Goal: Information Seeking & Learning: Find specific page/section

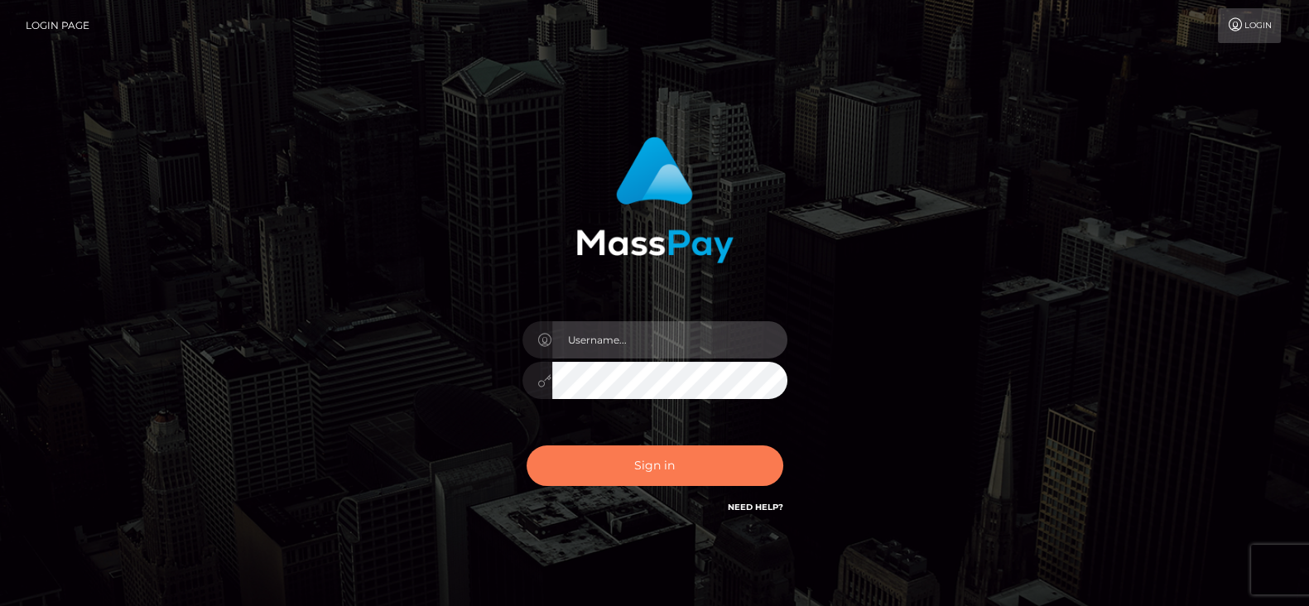
type input "fr.es"
click at [643, 457] on button "Sign in" at bounding box center [655, 466] width 257 height 41
click at [740, 474] on button "Sign in" at bounding box center [655, 466] width 257 height 41
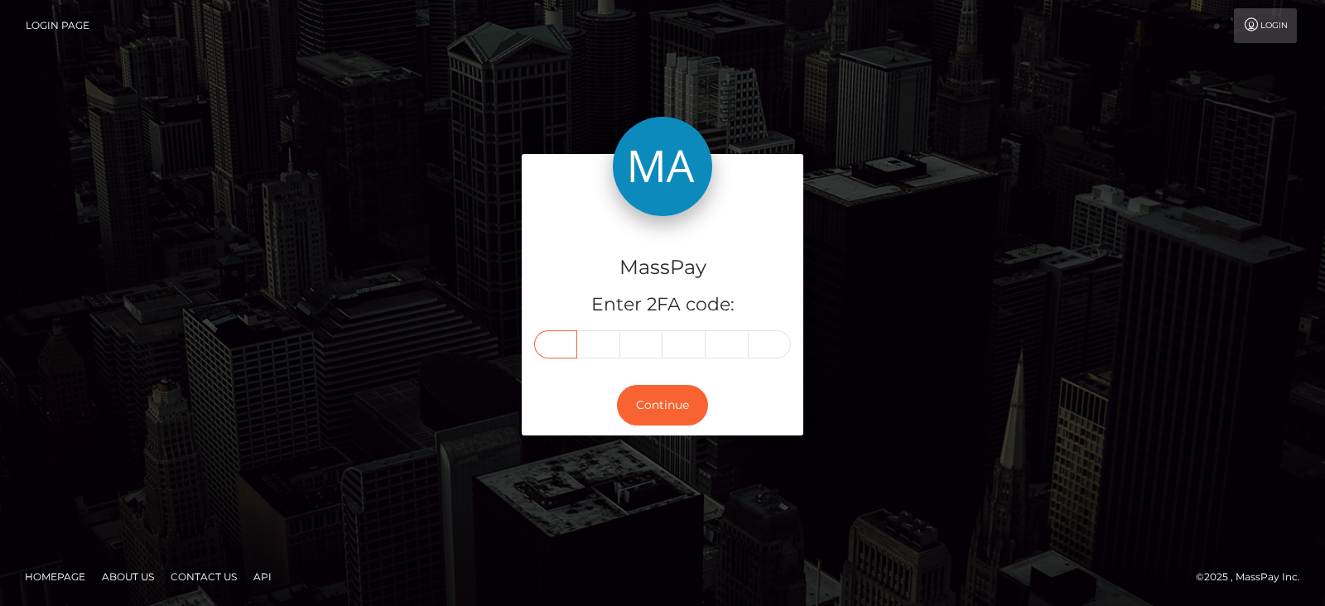
click at [565, 349] on input "text" at bounding box center [555, 344] width 43 height 28
paste input "1"
type input "1"
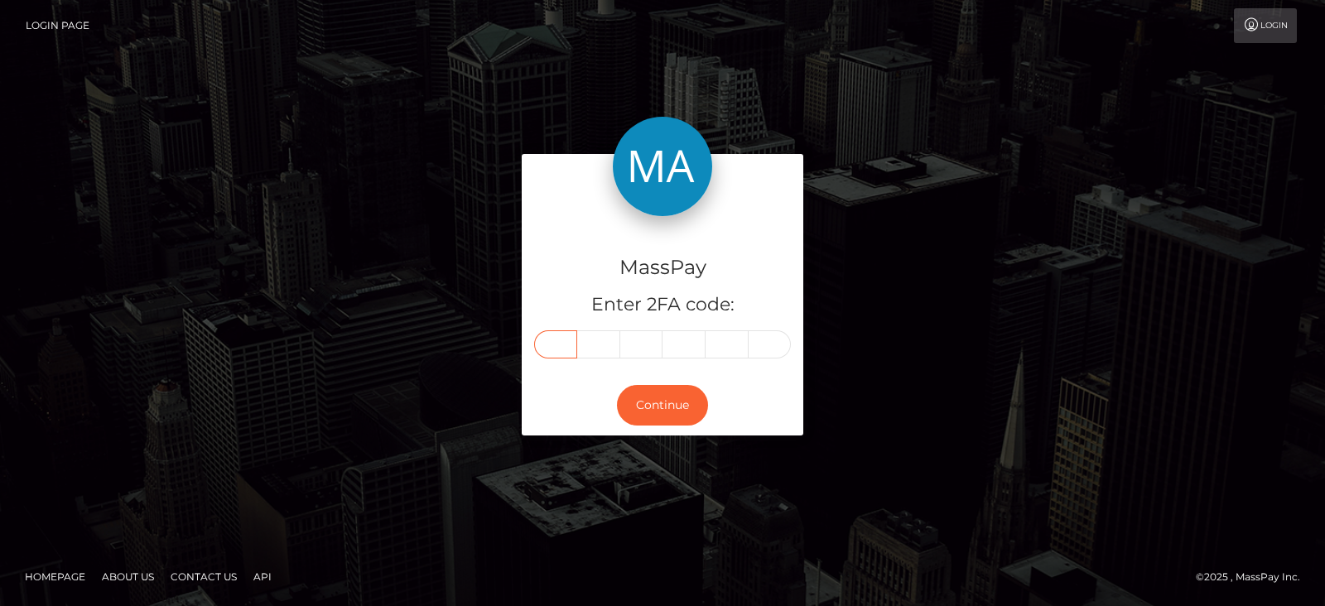
type input "6"
type input "8"
type input "5"
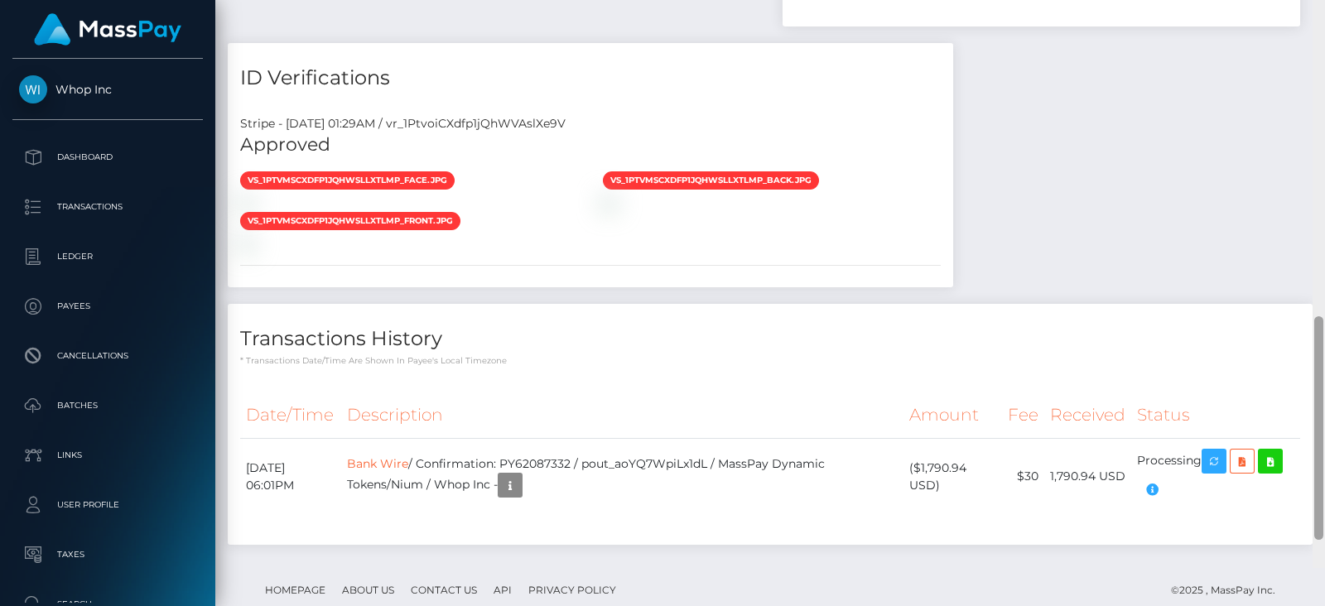
scroll to position [1013, 0]
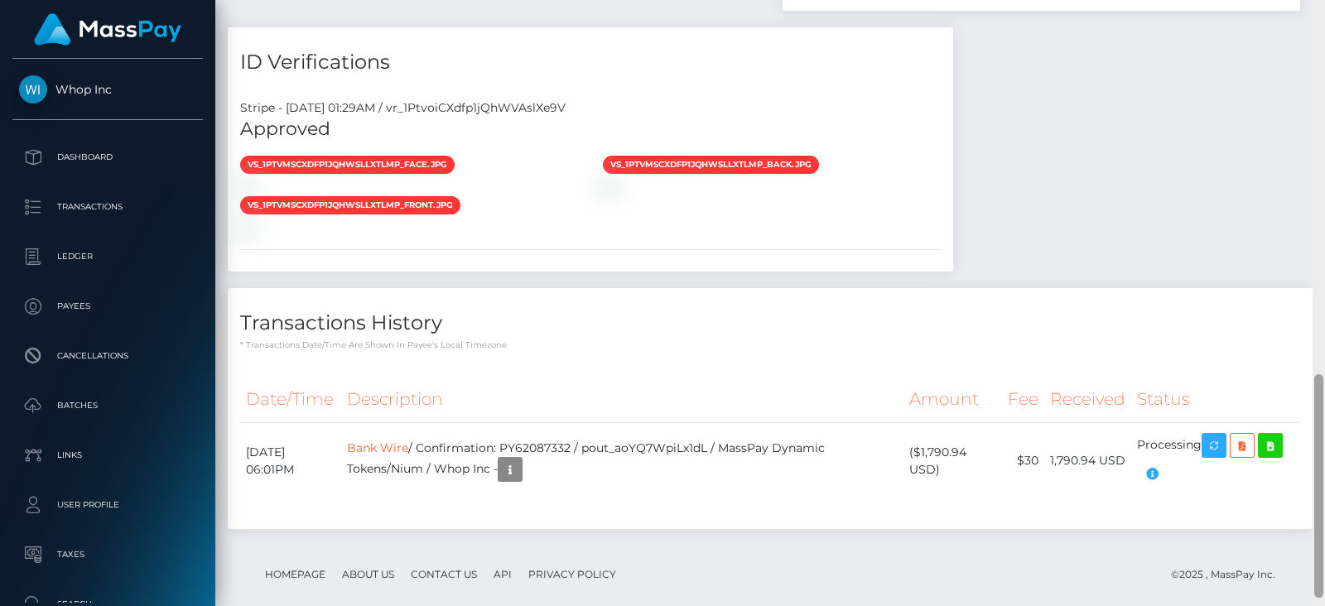
drag, startPoint x: 1319, startPoint y: 256, endPoint x: 1324, endPoint y: 566, distance: 309.7
click at [1324, 566] on div at bounding box center [1318, 303] width 12 height 606
click at [1218, 442] on icon "button" at bounding box center [1214, 446] width 20 height 21
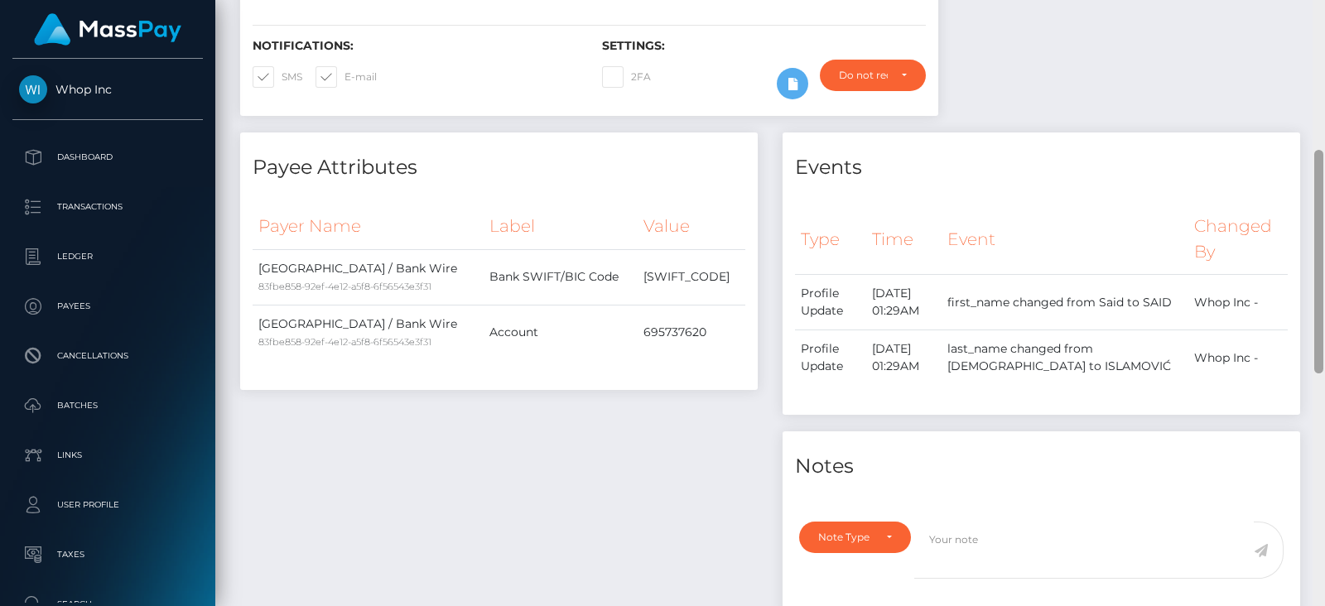
click at [1316, 55] on div at bounding box center [1318, 303] width 12 height 606
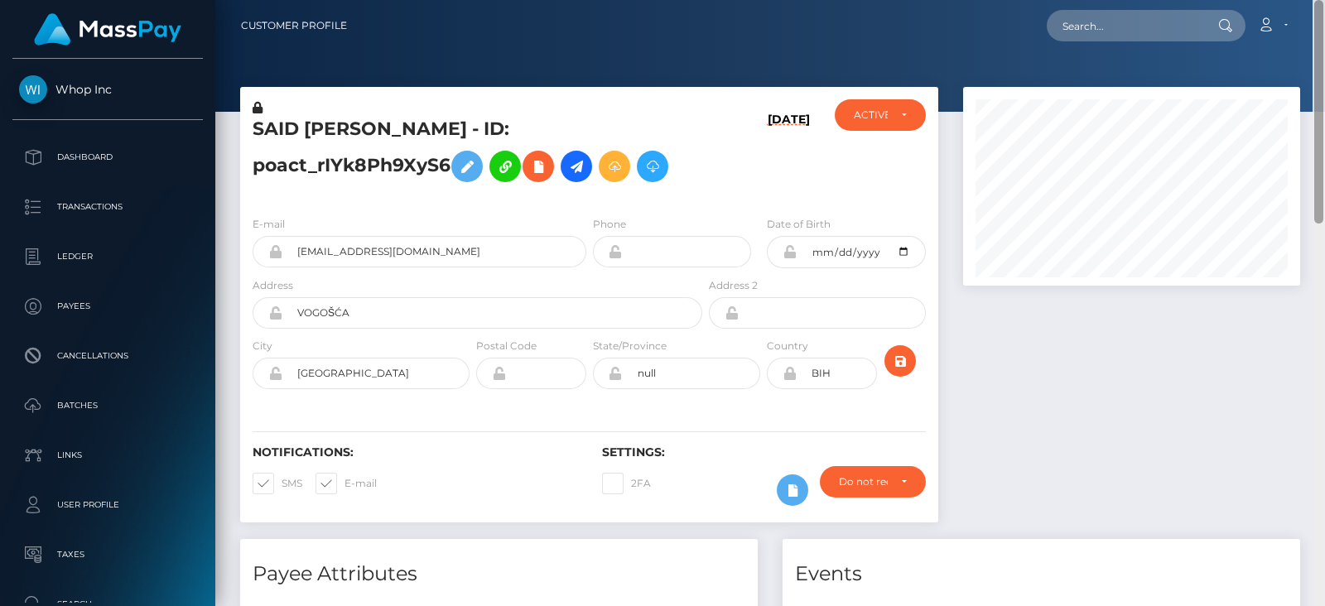
click at [1316, 55] on div at bounding box center [1318, 303] width 12 height 606
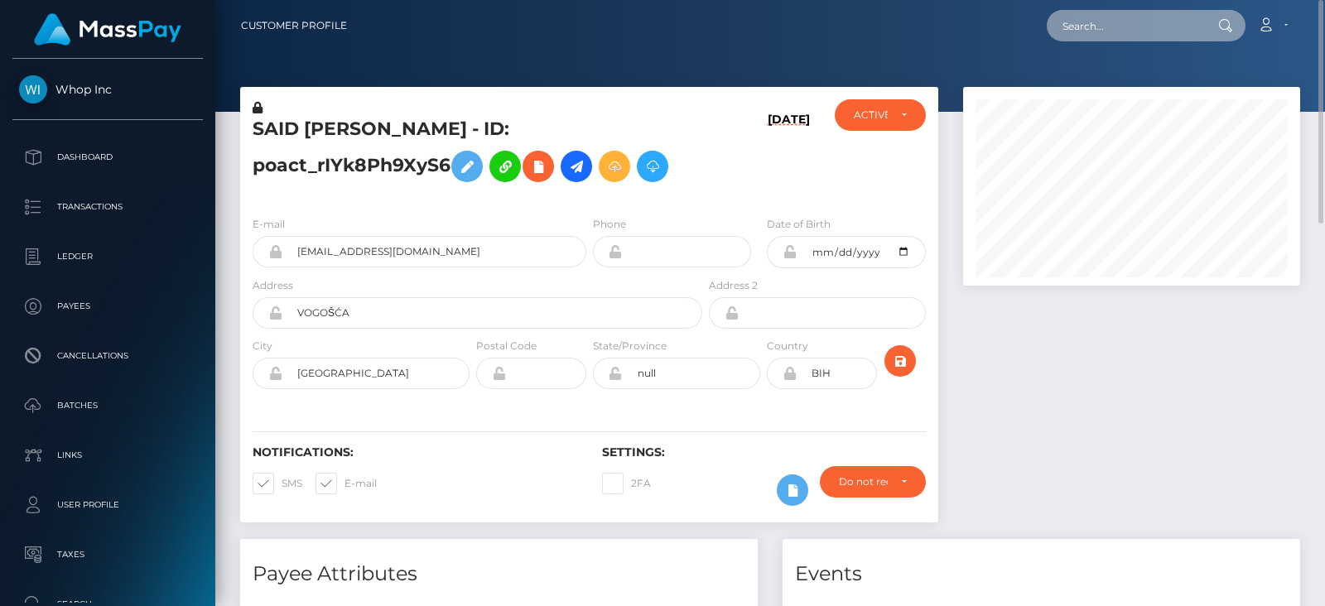
click at [1169, 29] on input "text" at bounding box center [1125, 25] width 156 height 31
paste input "math_bow@yahopo.com"
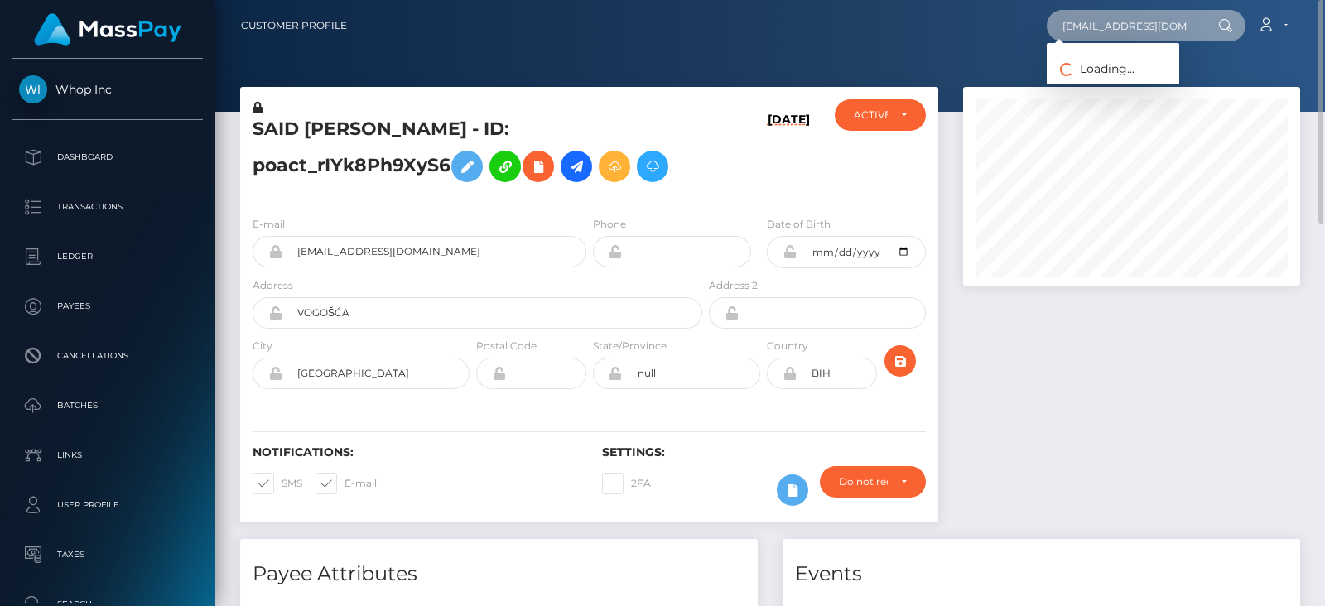
type input "math_bow@yahopo.com"
click at [1103, 374] on div at bounding box center [1132, 313] width 362 height 452
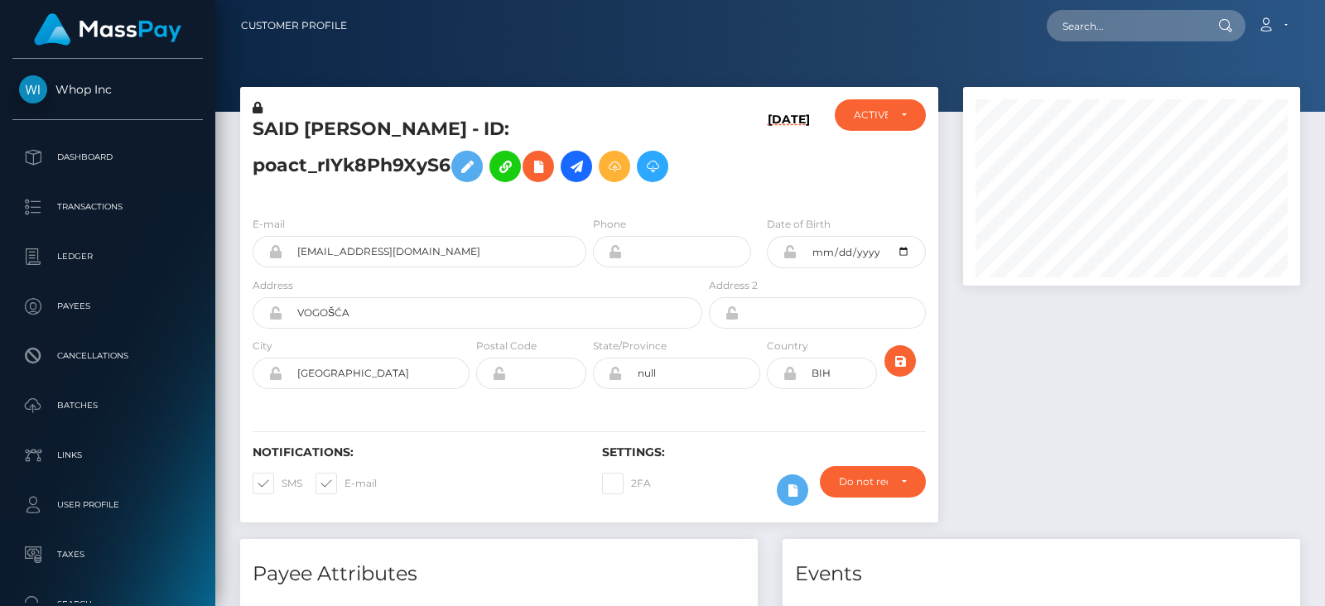
scroll to position [198, 336]
click at [1085, 39] on input "text" at bounding box center [1125, 25] width 156 height 31
paste input "math_bow@yahopo.com"
click at [1179, 27] on input "math_bow@yahopo.com" at bounding box center [1125, 25] width 156 height 31
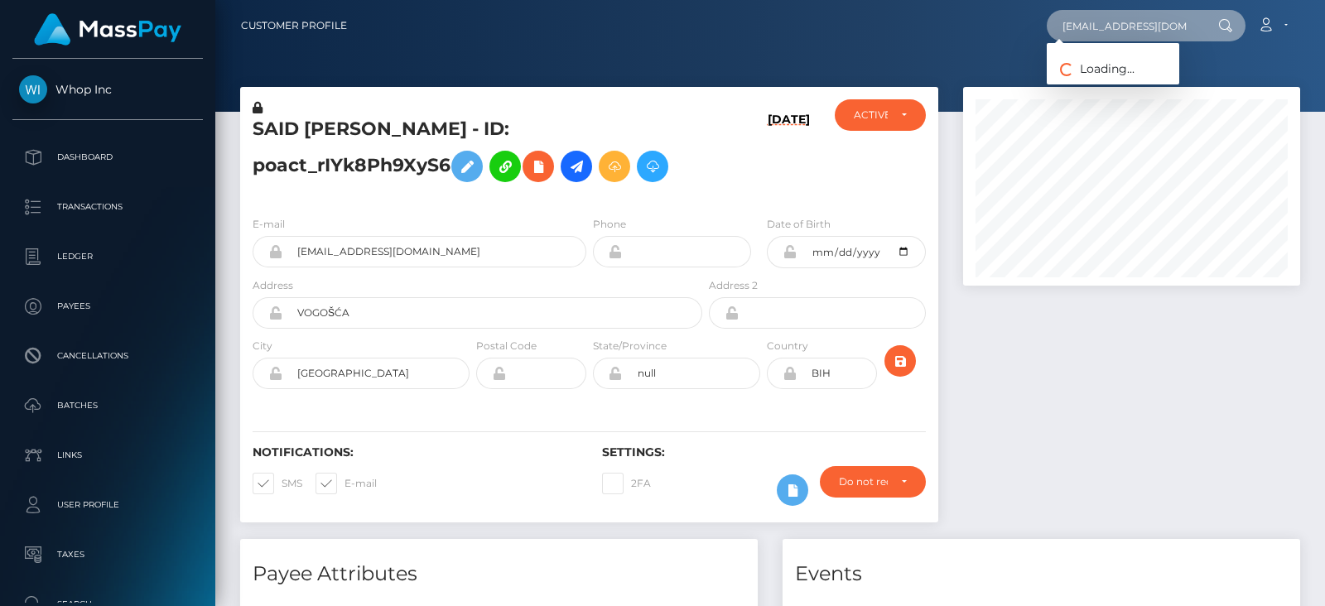
type input "math_bow@yahopo.com"
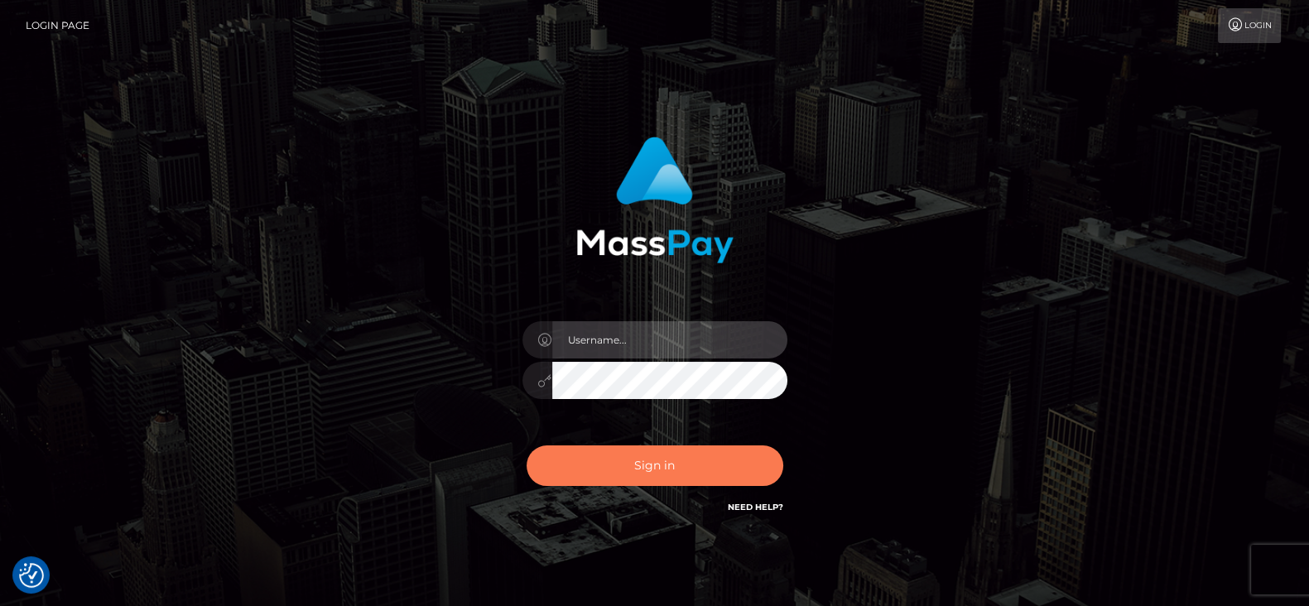
type input "[DOMAIN_NAME]"
click at [671, 462] on button "Sign in" at bounding box center [655, 466] width 257 height 41
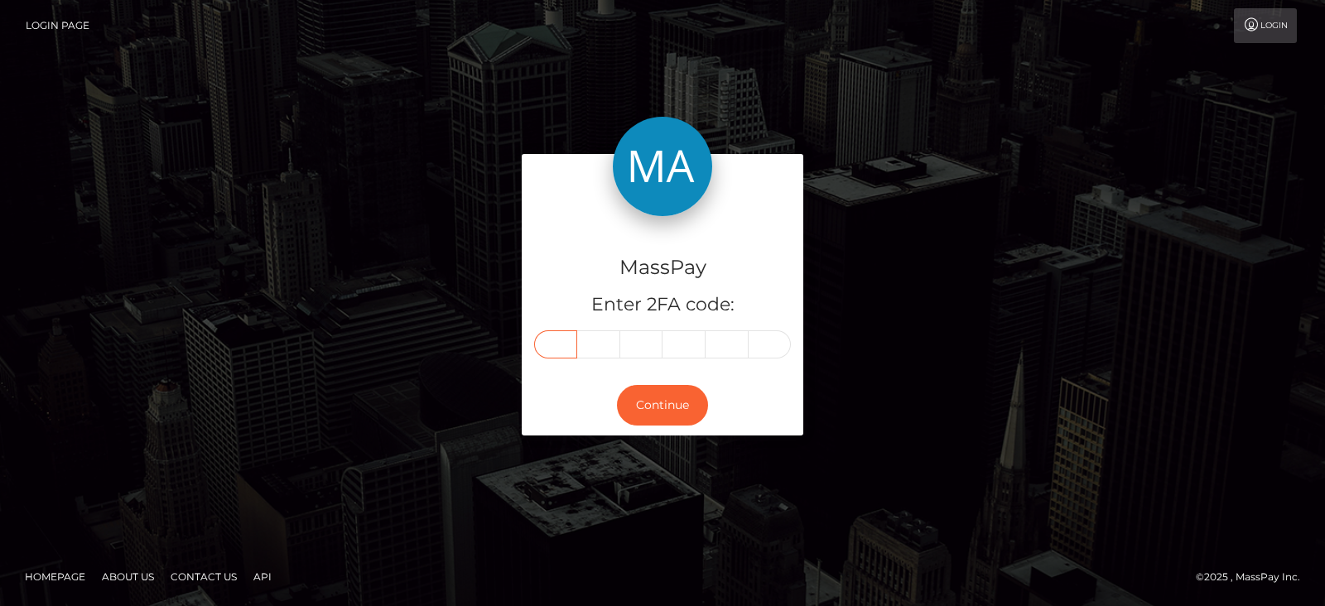
click at [564, 335] on input "text" at bounding box center [555, 344] width 43 height 28
paste input "8"
type input "8"
type input "5"
type input "9"
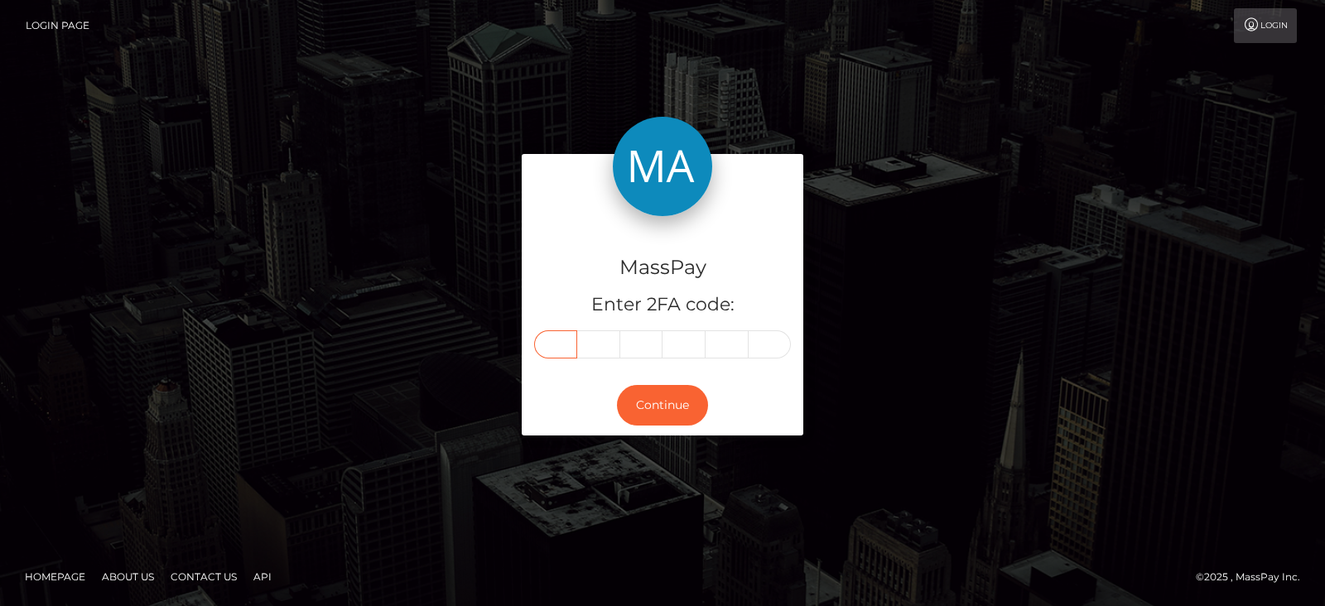
type input "3"
type input "9"
type input "7"
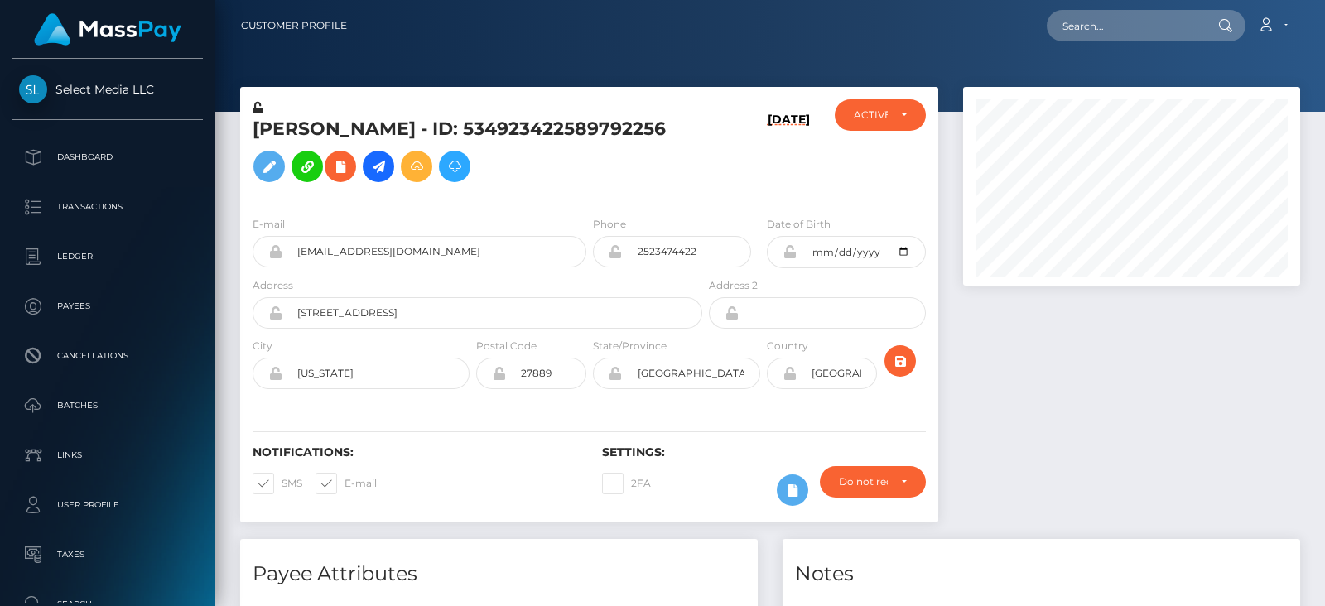
scroll to position [198, 336]
click at [1112, 416] on div at bounding box center [1132, 313] width 362 height 452
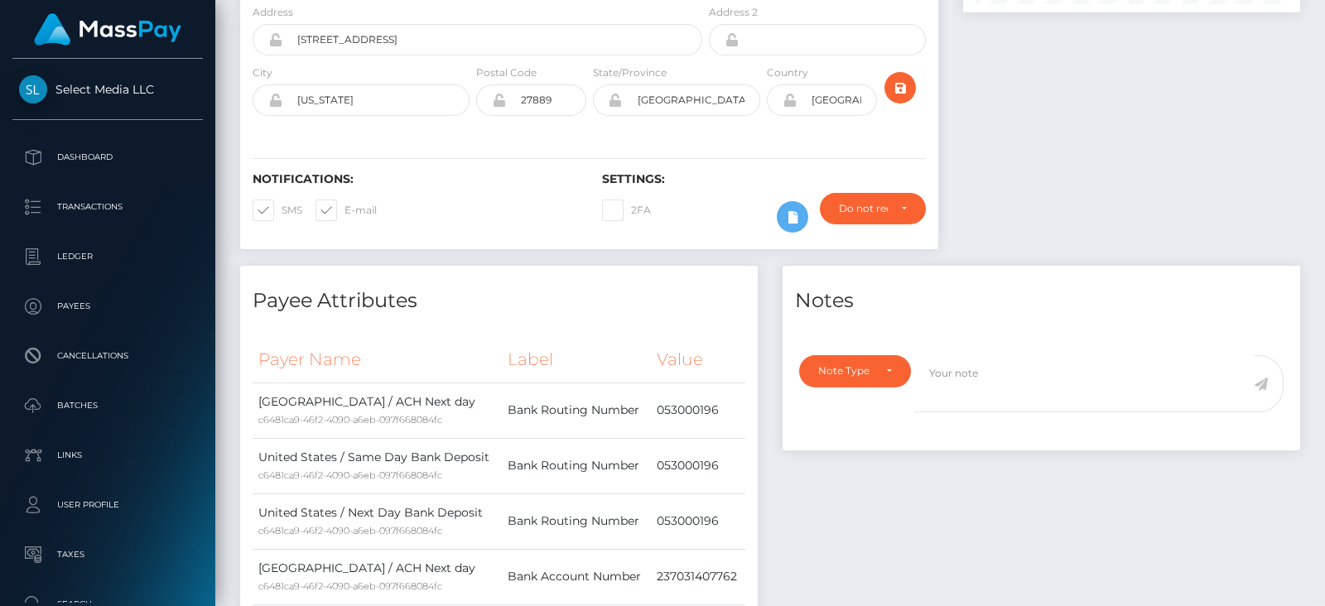
scroll to position [879, 0]
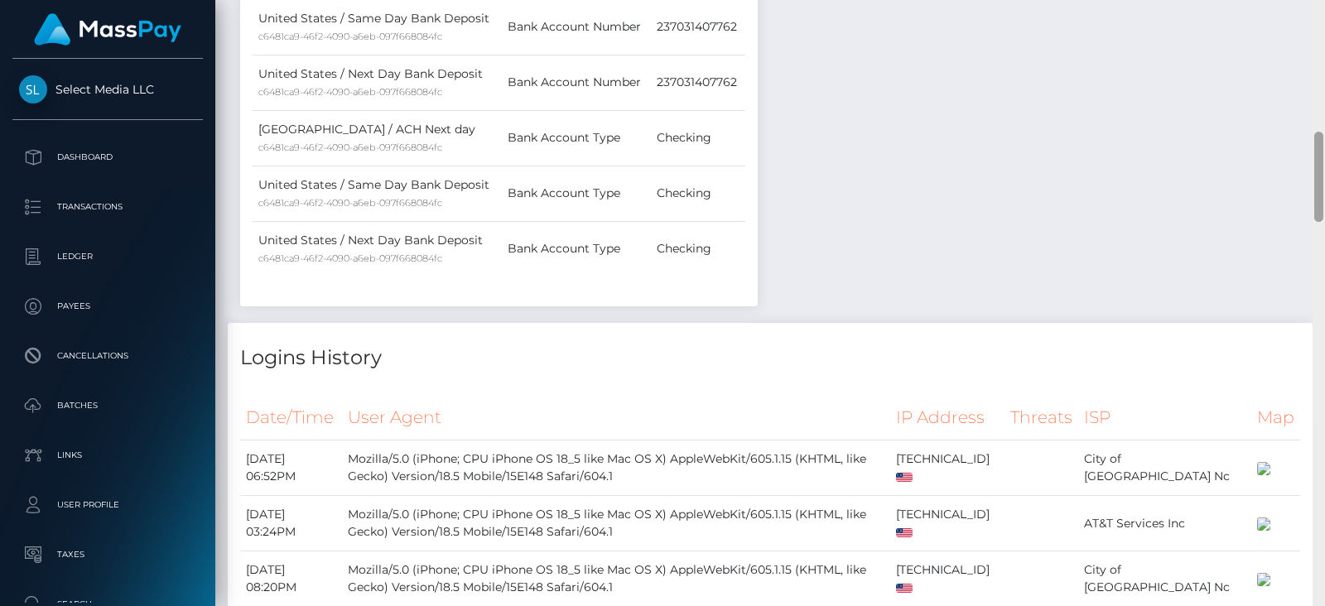
drag, startPoint x: 1324, startPoint y: 109, endPoint x: 1324, endPoint y: 74, distance: 35.6
click at [1324, 74] on div at bounding box center [1318, 303] width 12 height 606
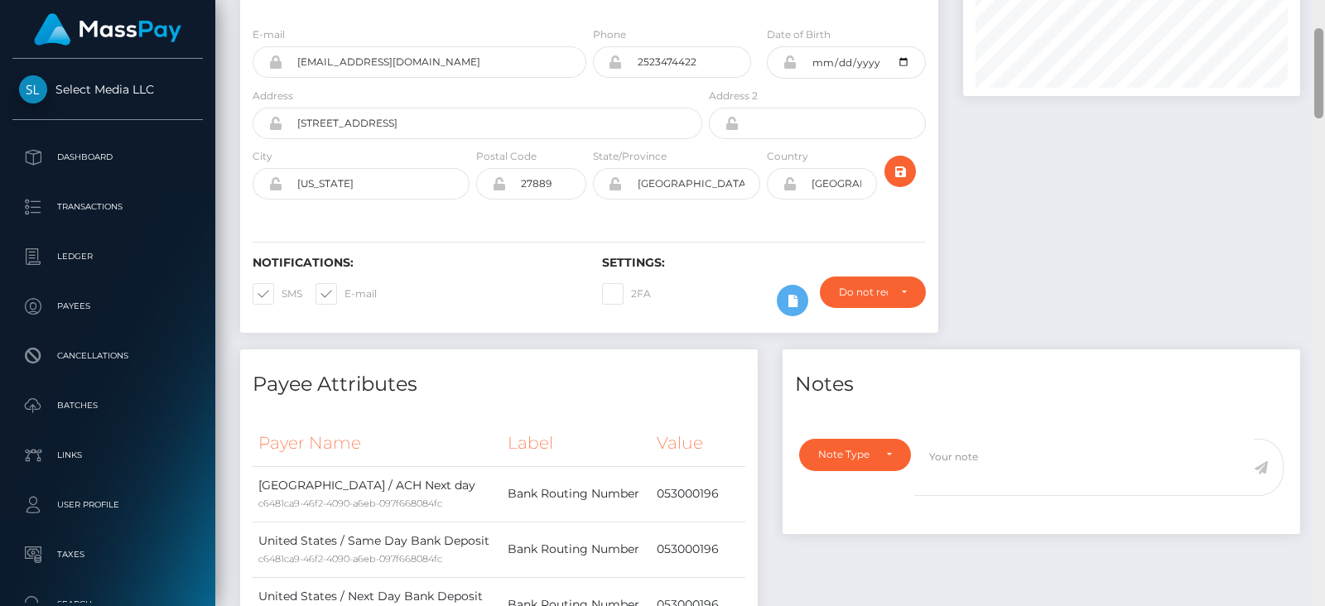
scroll to position [0, 0]
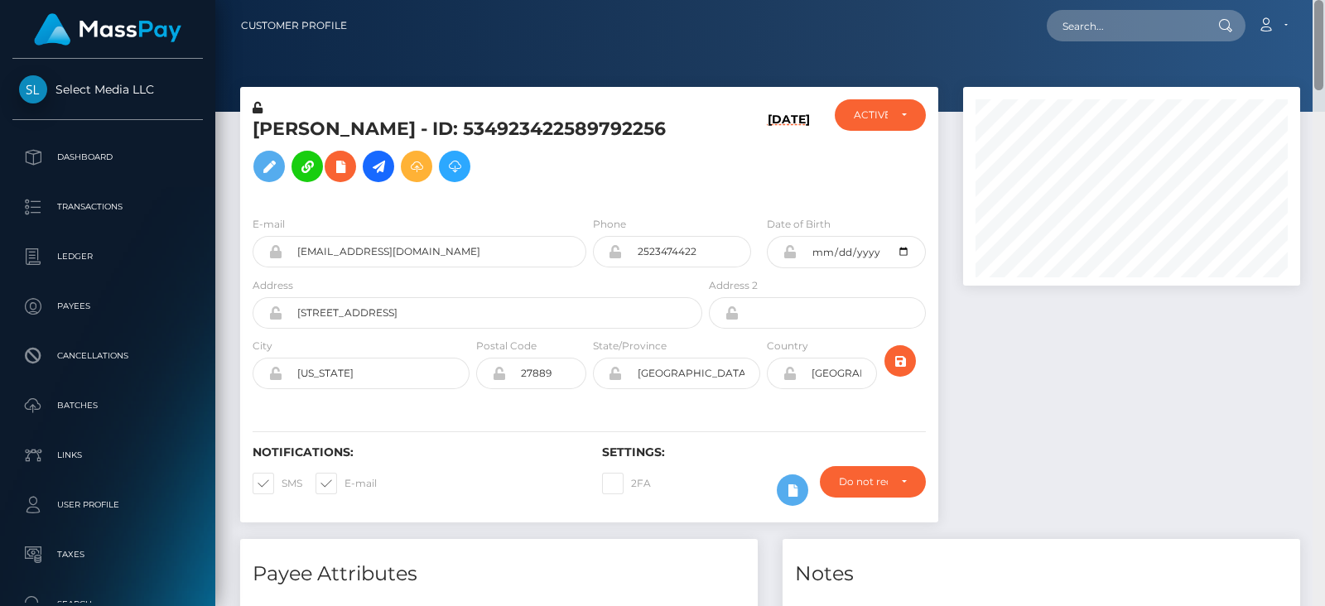
drag, startPoint x: 1318, startPoint y: 150, endPoint x: 1312, endPoint y: -5, distance: 155.0
click at [1312, 0] on html "Select Media LLC Dashboard Transactions Ledger Payees Batches" at bounding box center [662, 303] width 1325 height 606
click at [867, 113] on div "ACTIVE" at bounding box center [871, 114] width 35 height 13
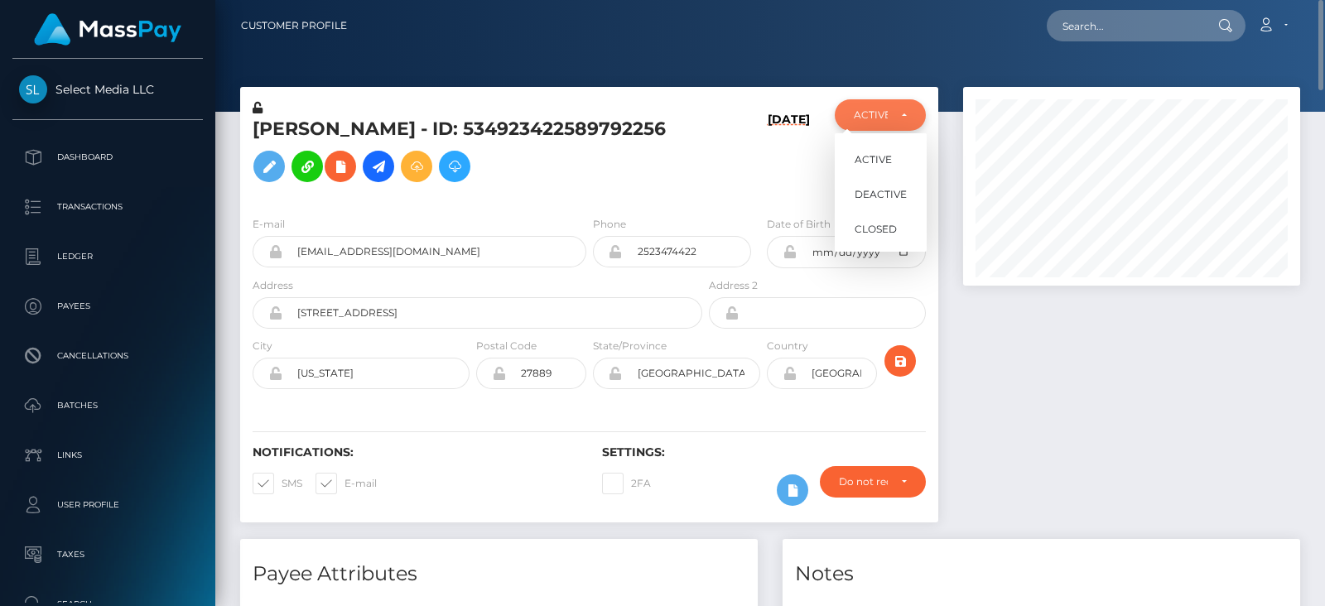
scroll to position [198, 336]
click at [867, 113] on div "ACTIVE" at bounding box center [871, 114] width 35 height 13
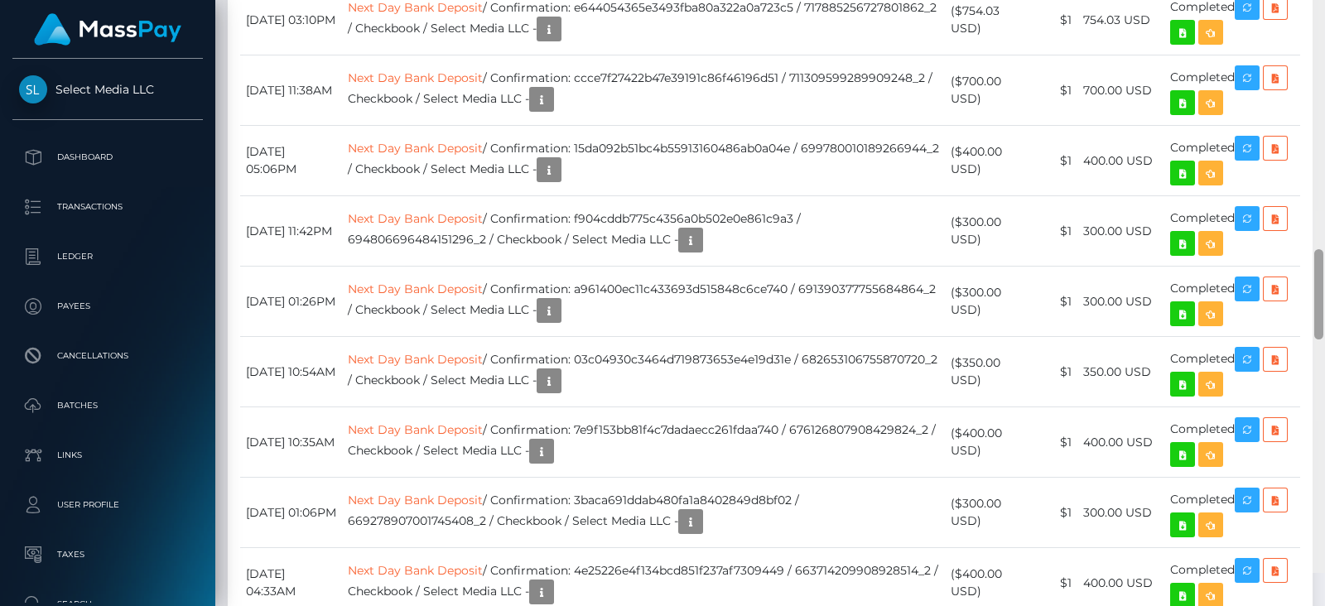
scroll to position [1874, 0]
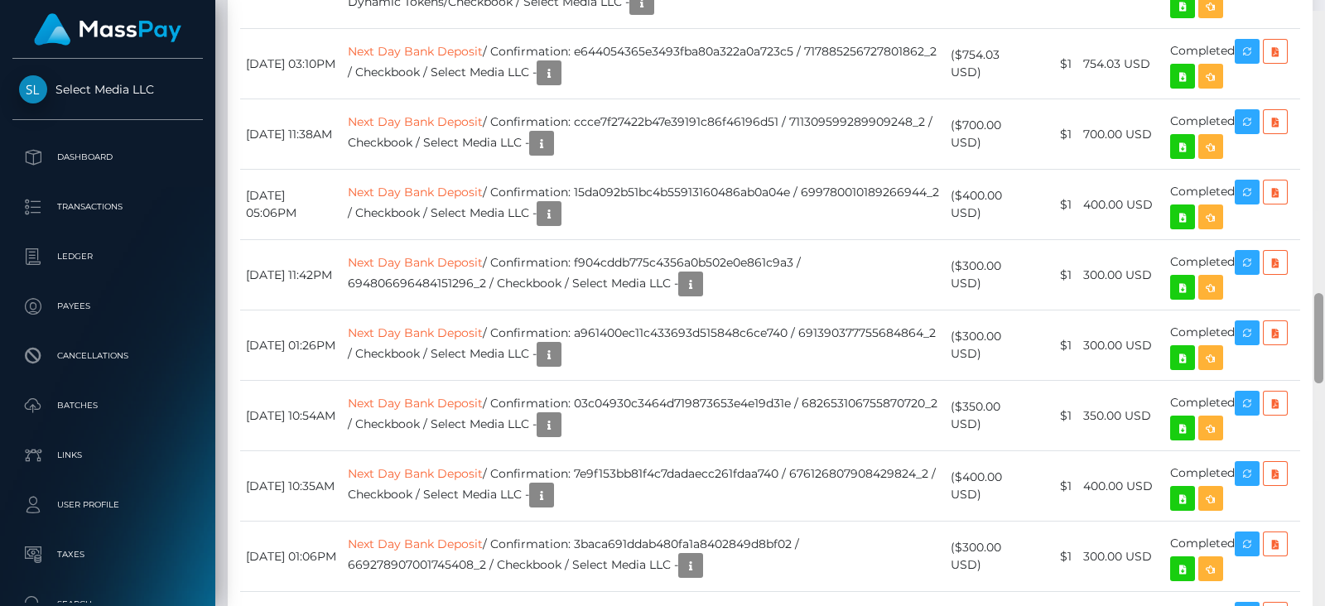
drag, startPoint x: 1314, startPoint y: 56, endPoint x: 1324, endPoint y: 338, distance: 281.7
click at [1324, 338] on div at bounding box center [1318, 314] width 12 height 606
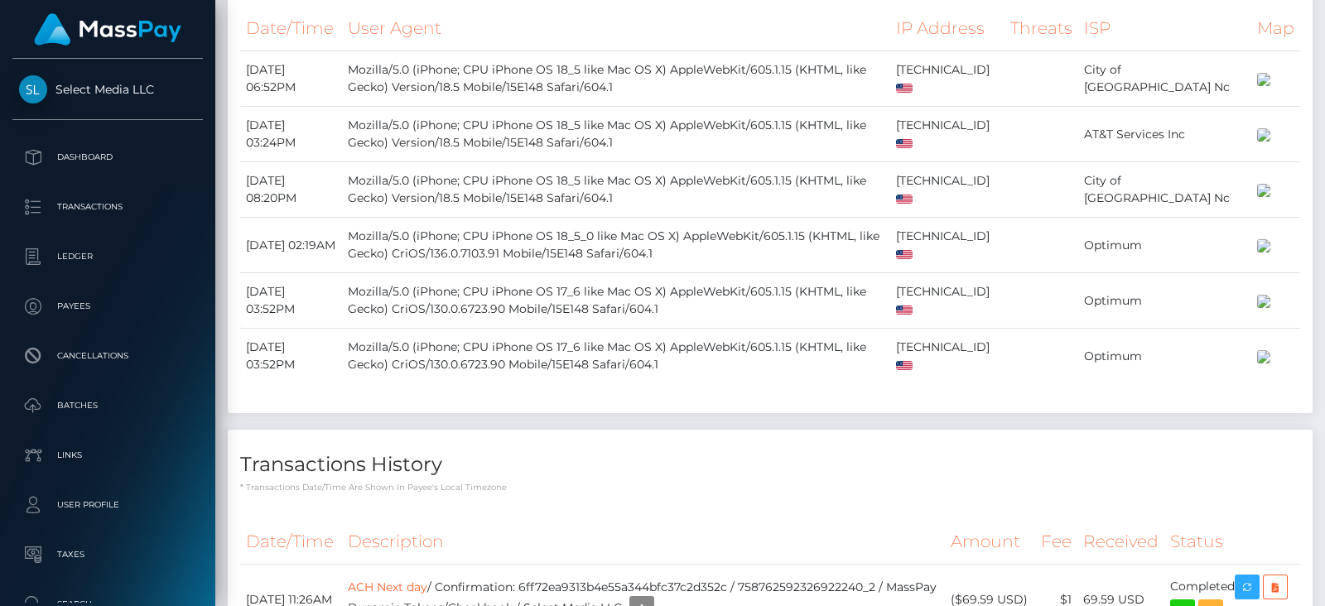
click at [1322, 59] on div at bounding box center [1318, 303] width 12 height 606
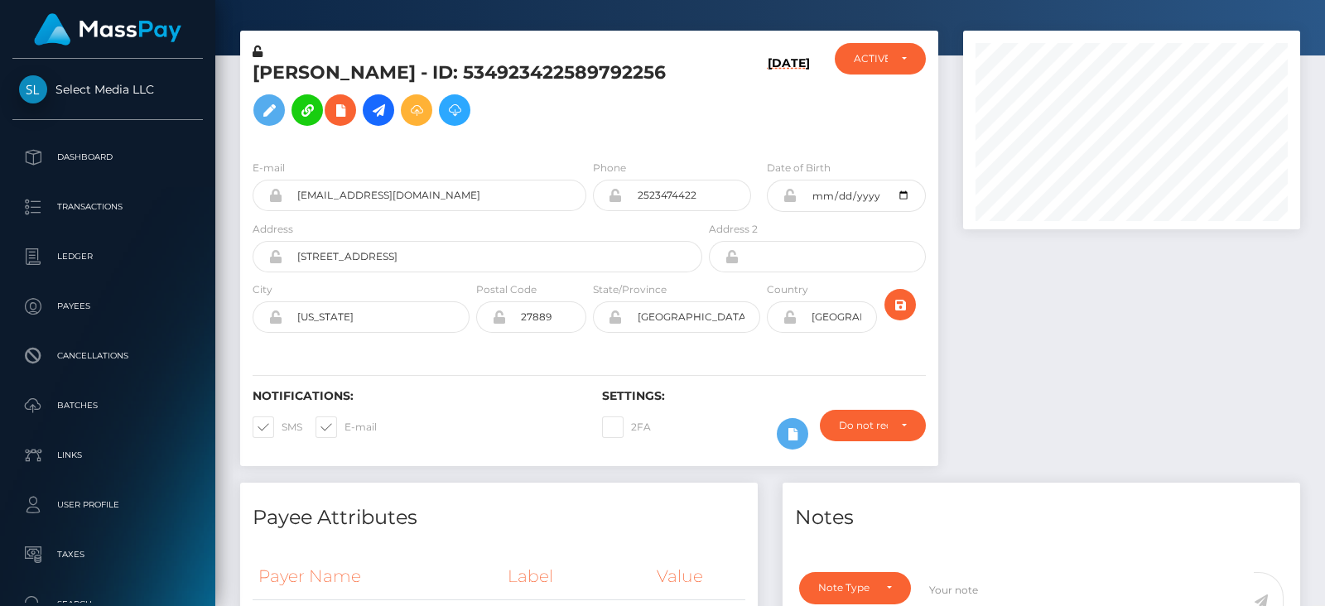
click at [1322, 59] on div at bounding box center [1318, 53] width 9 height 90
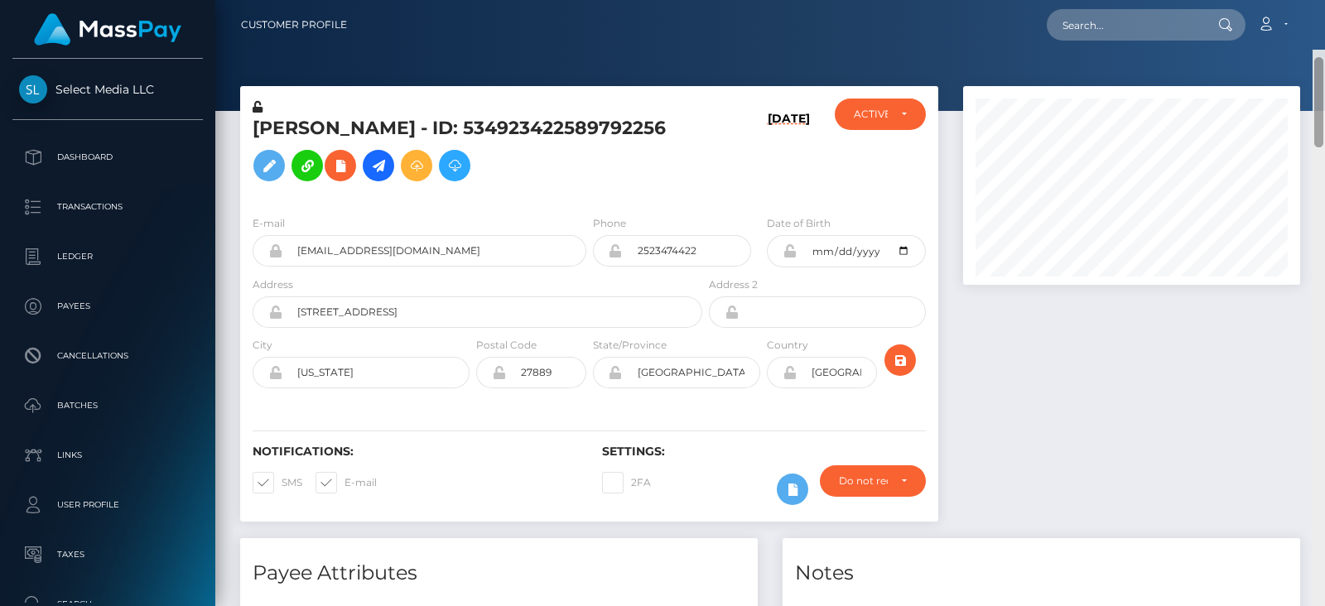
scroll to position [0, 0]
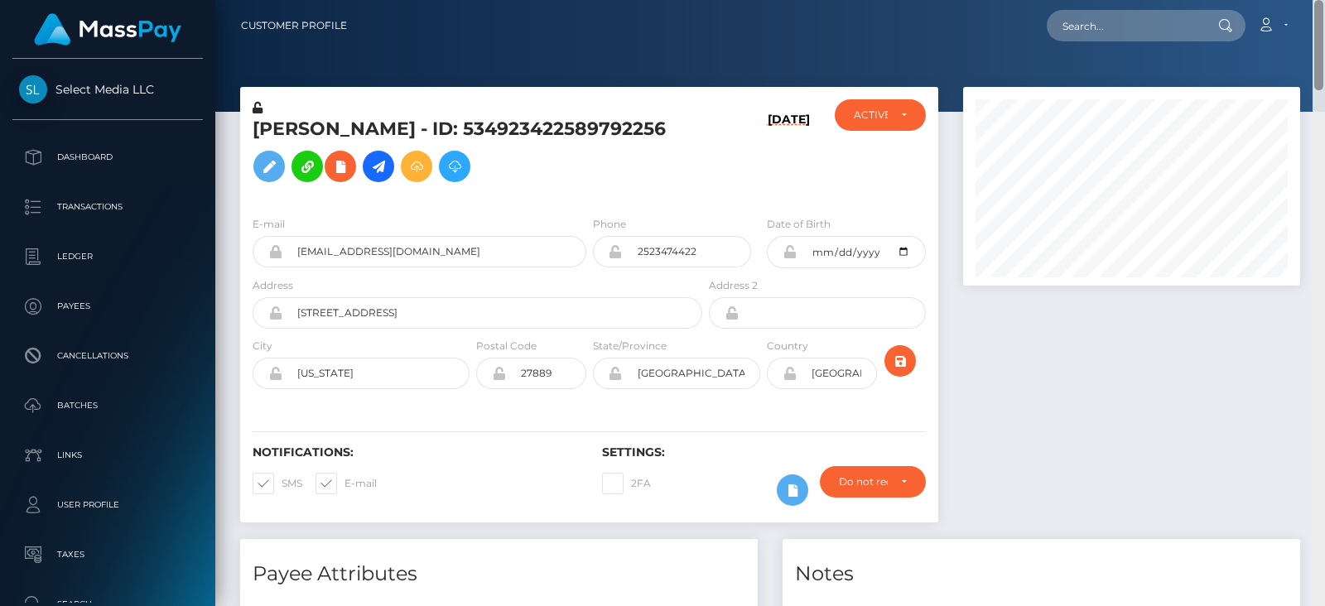
drag, startPoint x: 1322, startPoint y: 59, endPoint x: 1318, endPoint y: 28, distance: 30.8
click at [1318, 28] on div "Customer Profile Loading... Loading..." at bounding box center [770, 303] width 1110 height 606
click at [1155, 35] on input "text" at bounding box center [1125, 25] width 156 height 31
paste input "suhayly02@gmail.com"
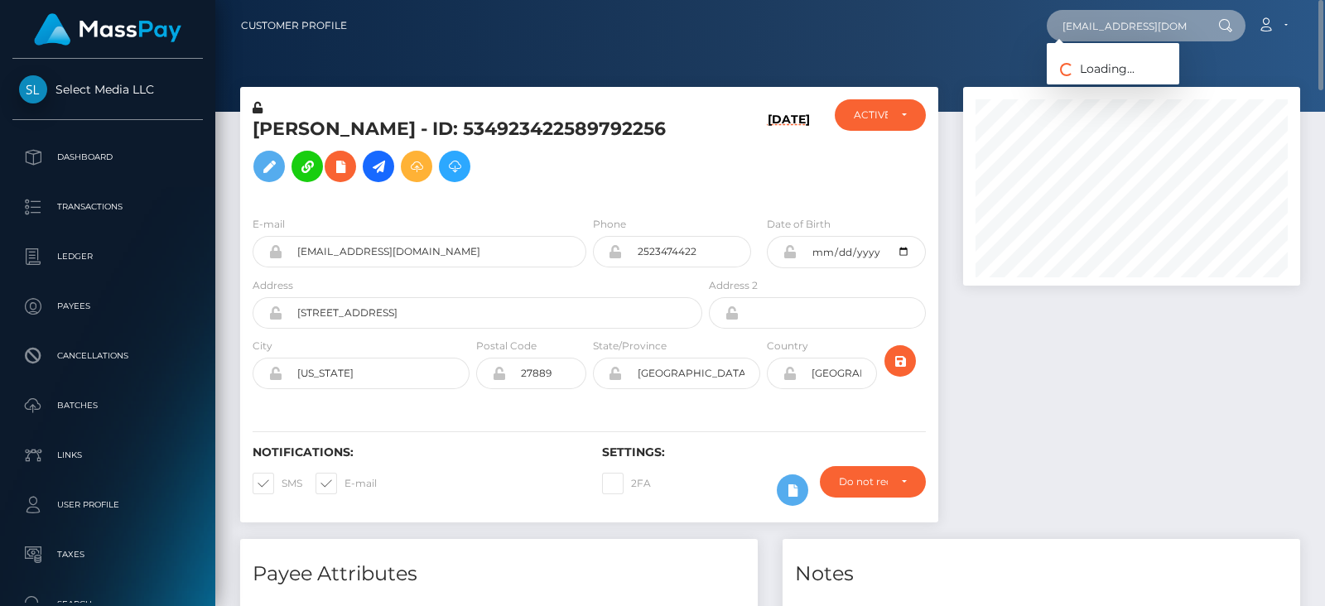
type input "suhayly02@gmail.com"
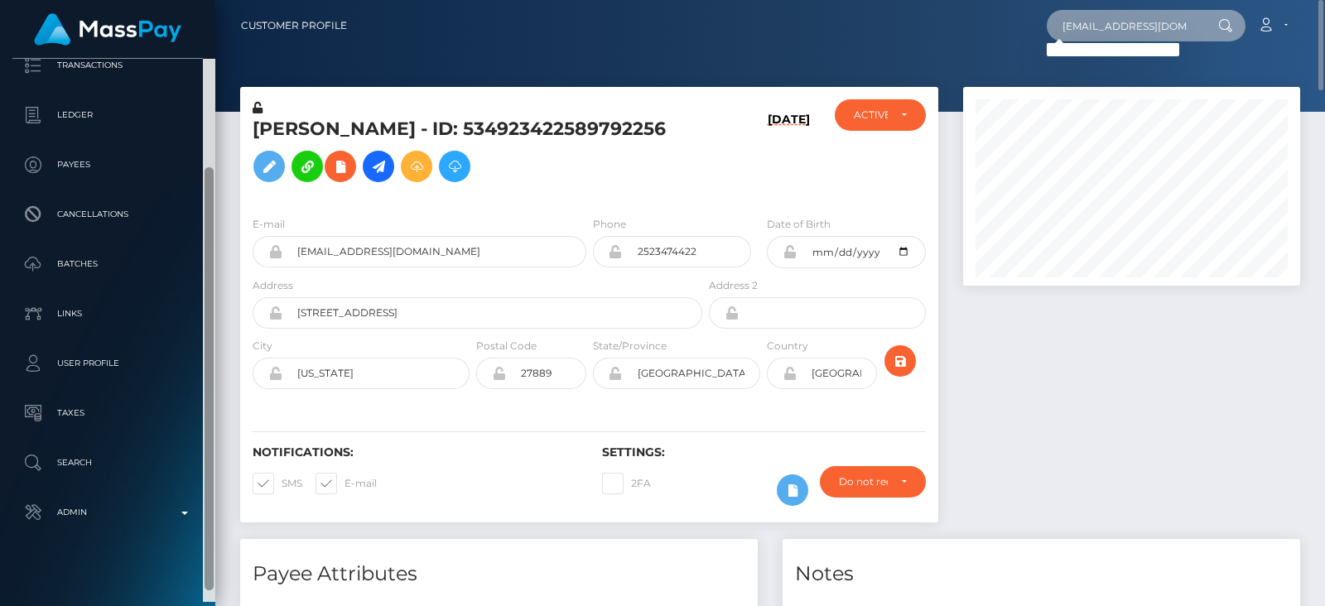
drag, startPoint x: 210, startPoint y: 442, endPoint x: 215, endPoint y: 555, distance: 112.7
click at [215, 555] on div "Select Media LLC Dashboard Transactions Ledger Payees Cancellations" at bounding box center [662, 303] width 1325 height 606
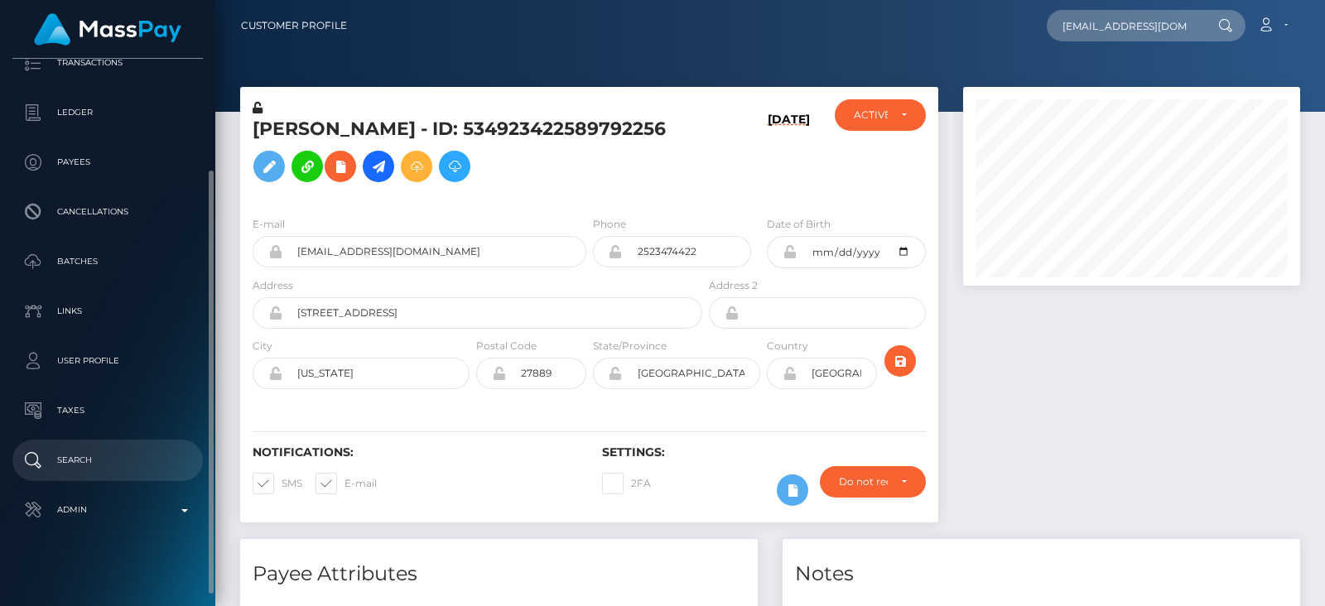
click at [89, 457] on p "Search" at bounding box center [107, 460] width 177 height 25
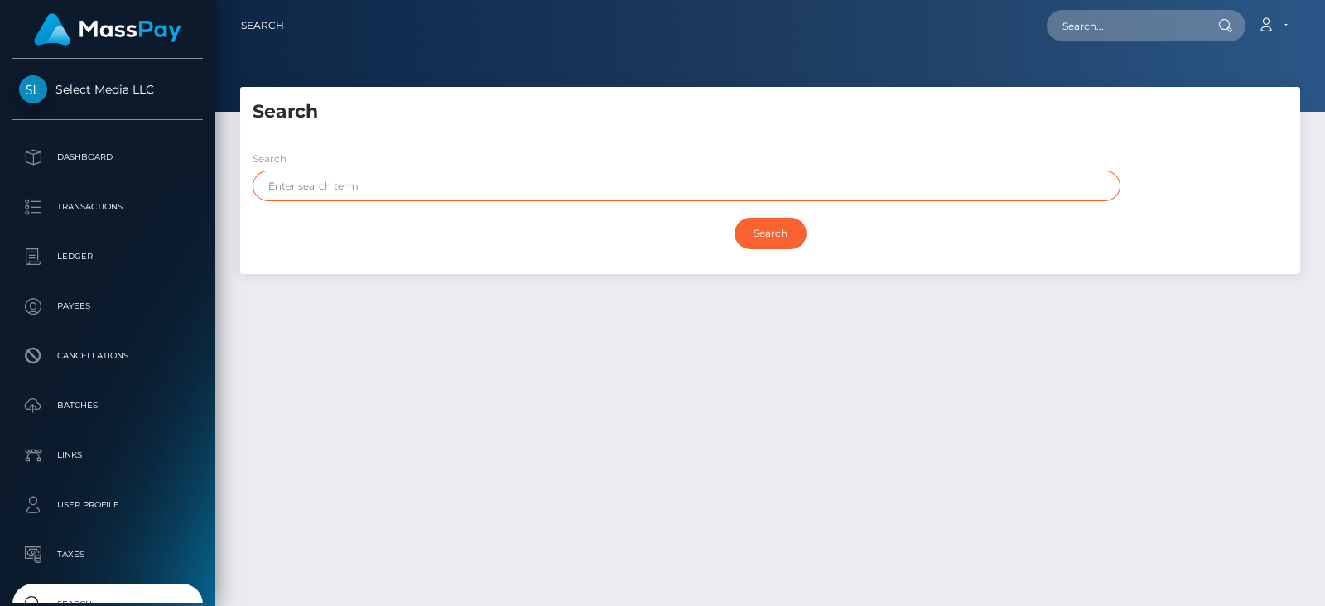
click at [525, 188] on input "text" at bounding box center [687, 186] width 868 height 31
paste input "Suhayl Yadullah"
drag, startPoint x: 393, startPoint y: 185, endPoint x: 303, endPoint y: 188, distance: 90.3
click at [303, 188] on input "Suhayl Yadullah" at bounding box center [687, 186] width 868 height 31
type input "Suhayl"
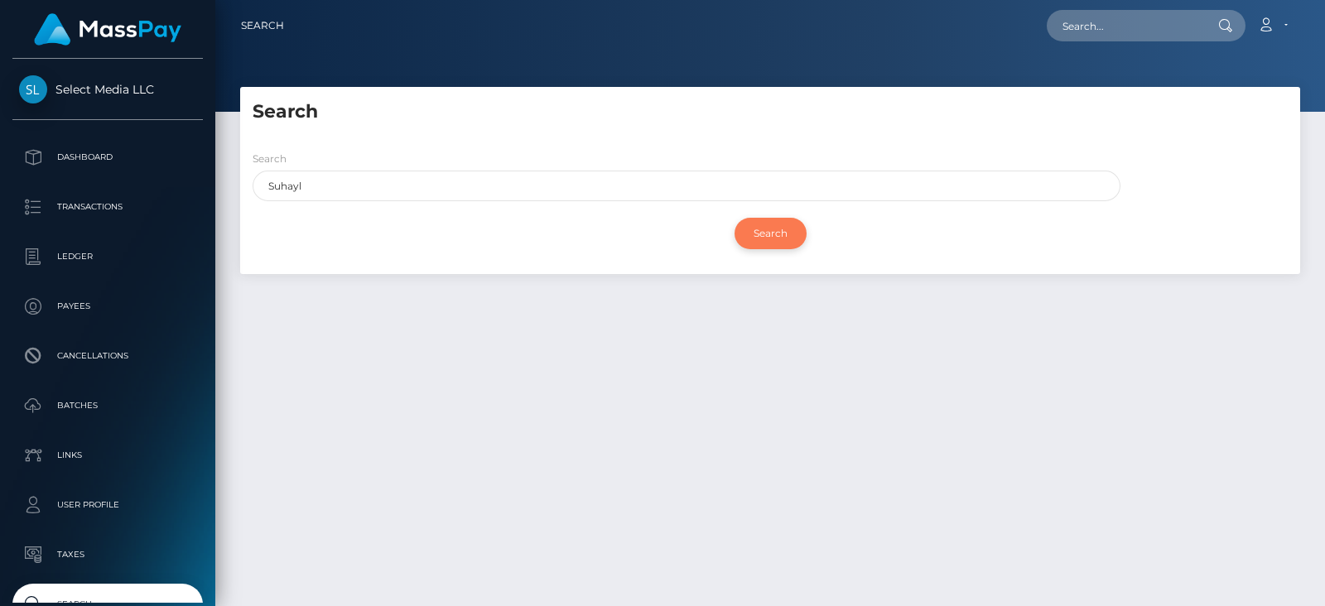
click at [768, 234] on input "Search" at bounding box center [770, 233] width 72 height 31
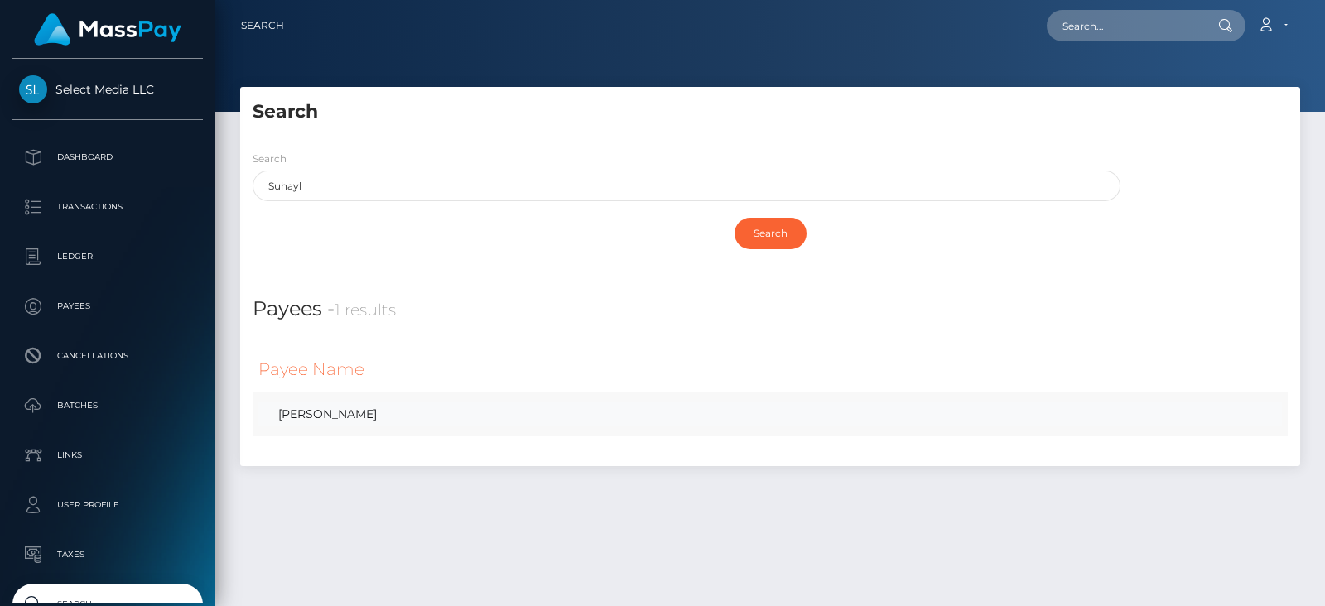
click at [434, 418] on link "SUHAYL YADULLAH" at bounding box center [769, 414] width 1023 height 24
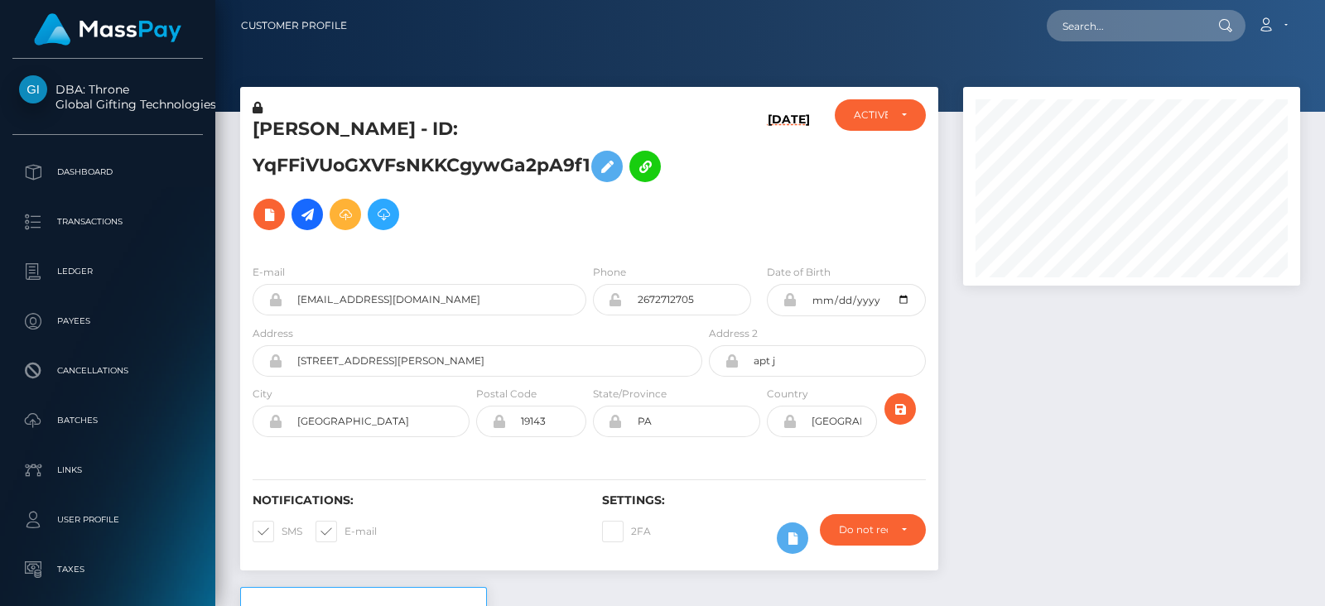
scroll to position [198, 336]
drag, startPoint x: 436, startPoint y: 308, endPoint x: 290, endPoint y: 298, distance: 146.1
click at [290, 298] on input "flexarious@gmail.com" at bounding box center [434, 299] width 304 height 31
click at [864, 106] on div "ACTIVE" at bounding box center [881, 114] width 92 height 31
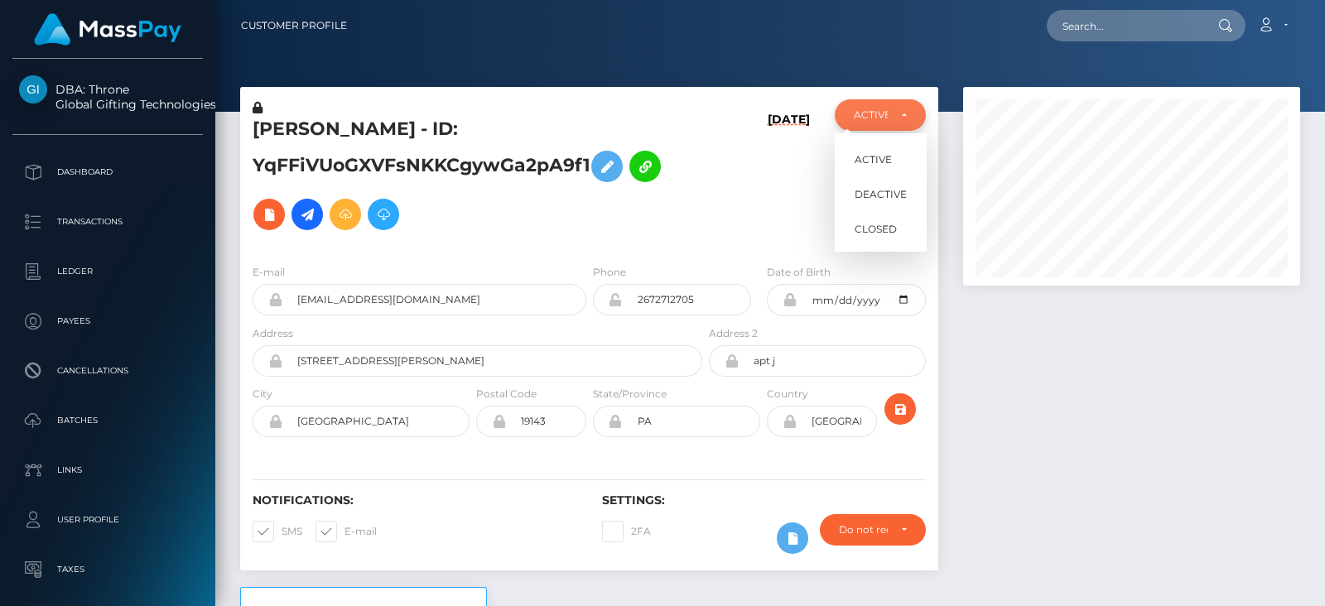
click at [898, 117] on div "ACTIVE" at bounding box center [881, 114] width 54 height 13
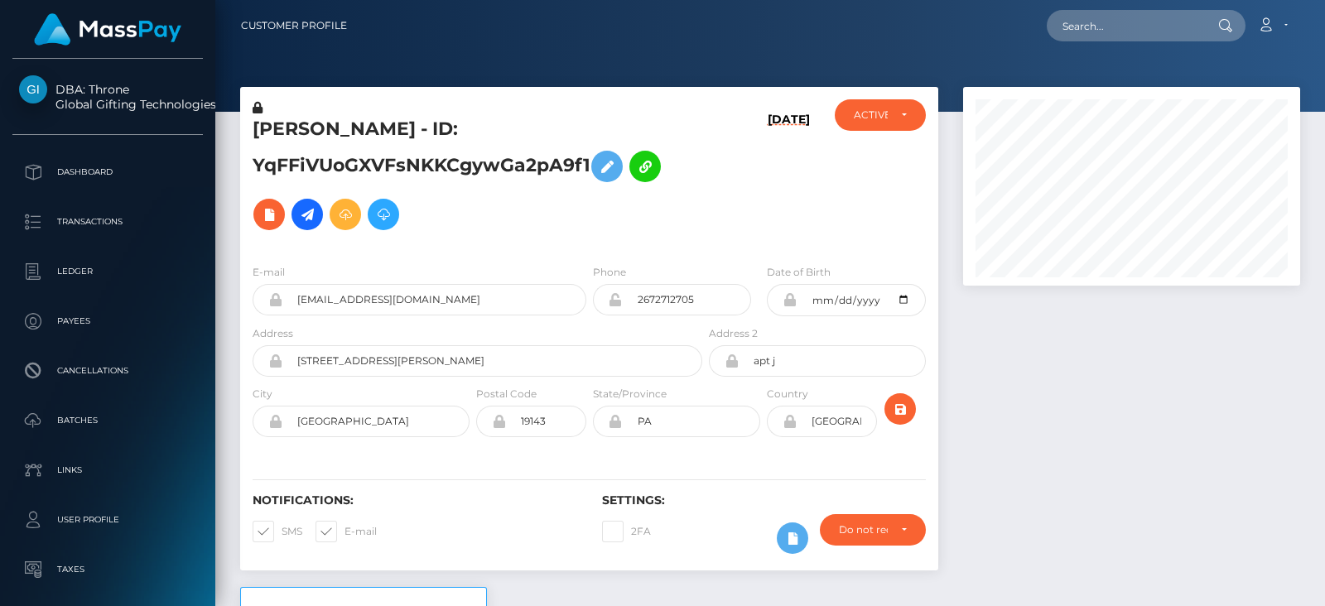
click at [1103, 388] on div at bounding box center [1132, 337] width 362 height 500
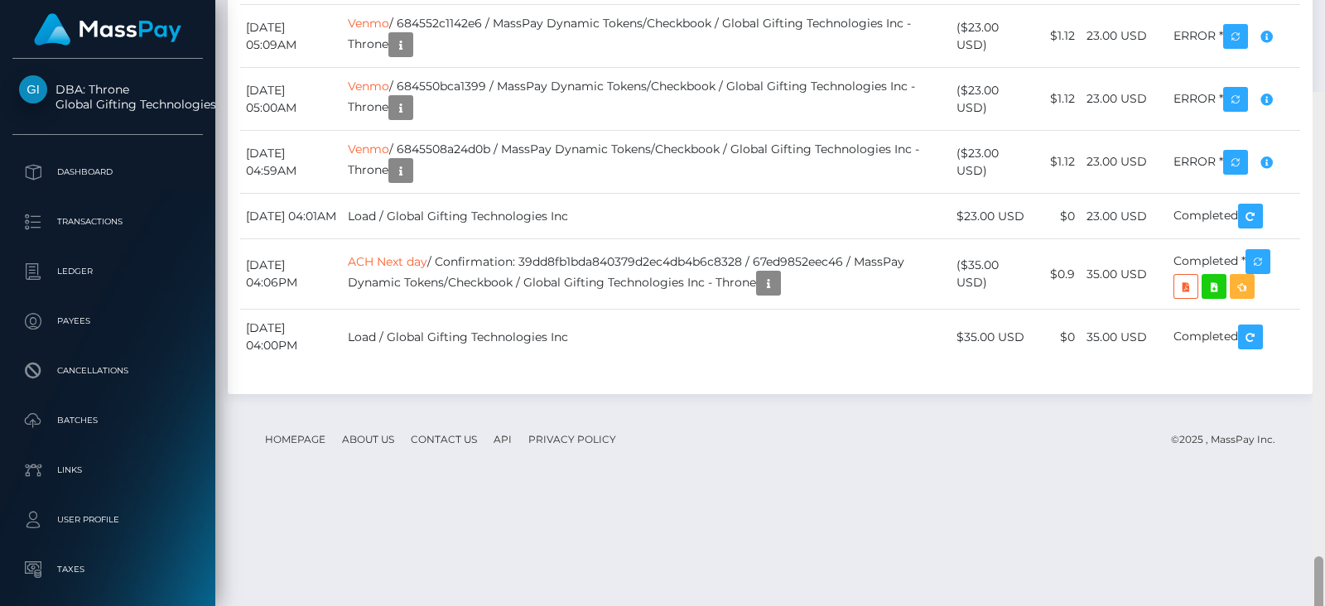
scroll to position [4754, 0]
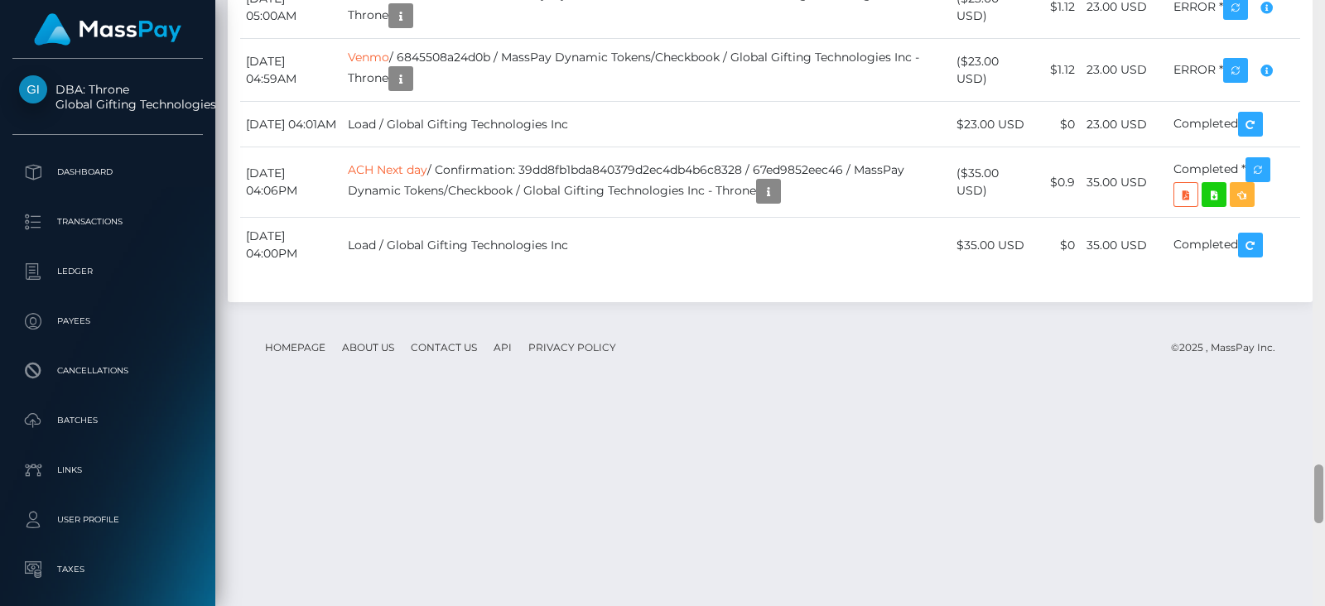
drag, startPoint x: 1316, startPoint y: 26, endPoint x: 1324, endPoint y: 470, distance: 443.1
click at [1324, 470] on div at bounding box center [1318, 303] width 12 height 606
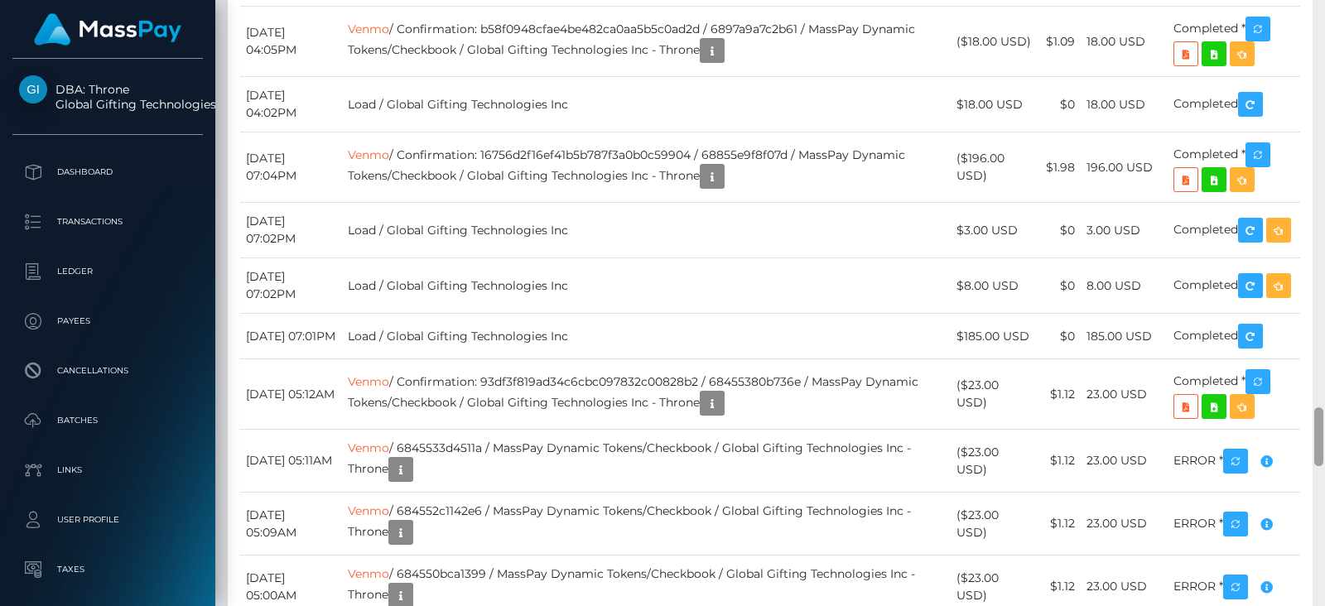
click at [1322, 143] on div at bounding box center [1318, 303] width 12 height 606
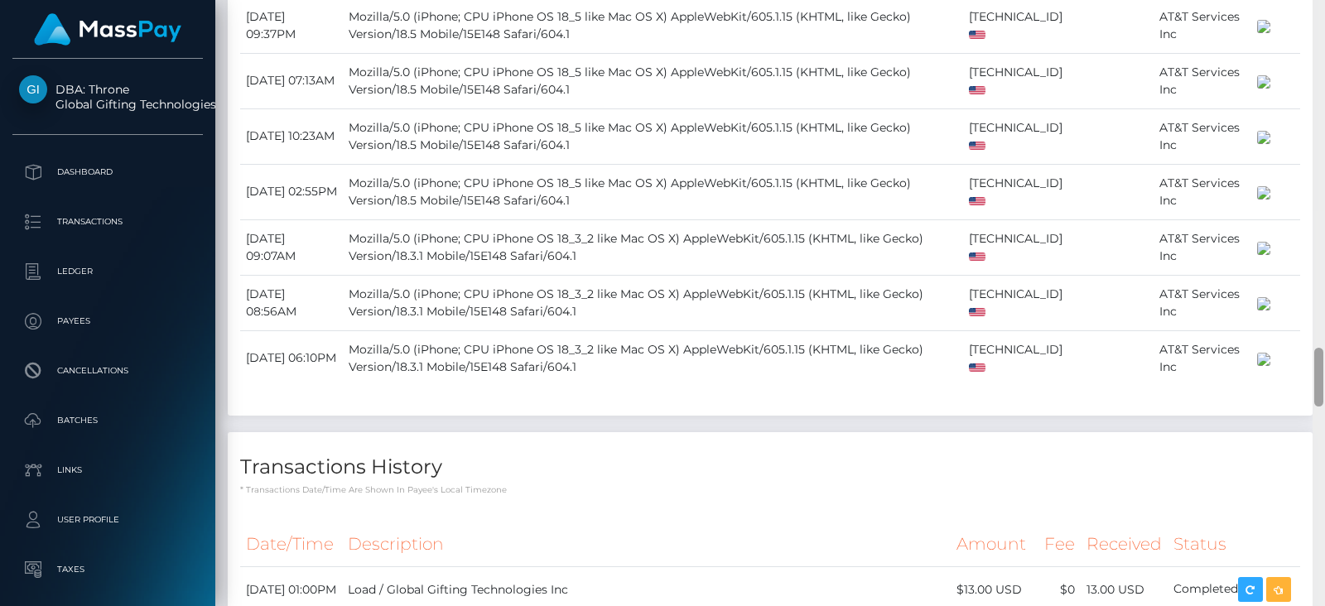
click at [1322, 143] on div at bounding box center [1318, 303] width 12 height 606
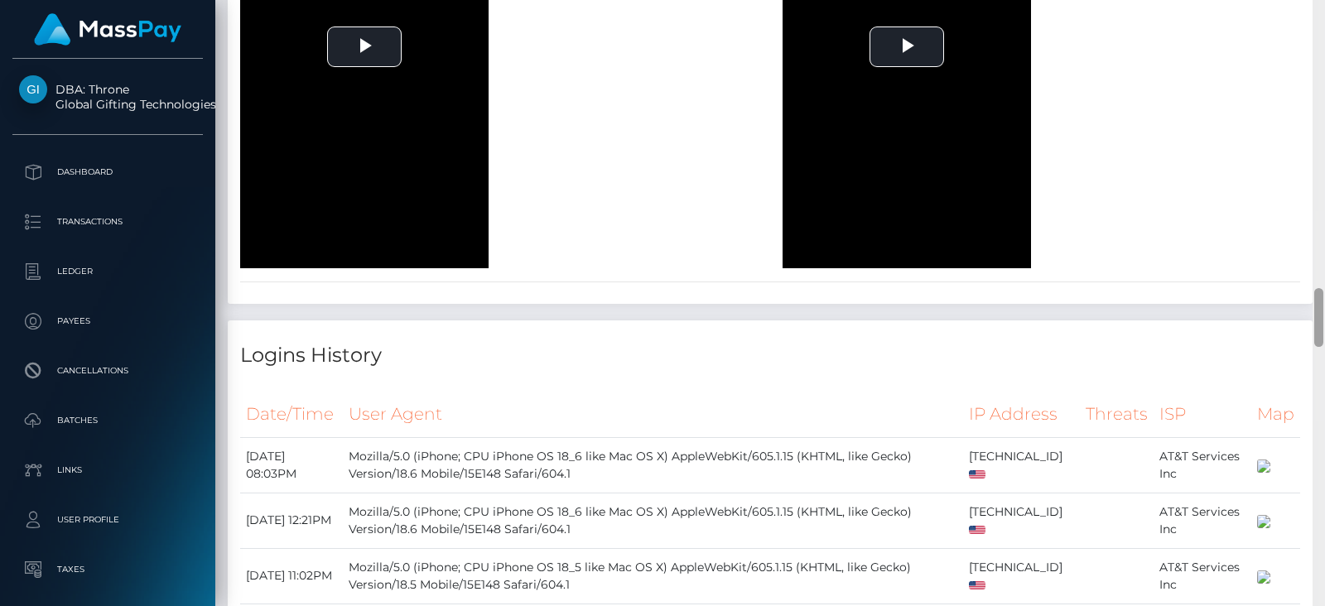
click at [1321, 143] on div at bounding box center [1318, 303] width 12 height 606
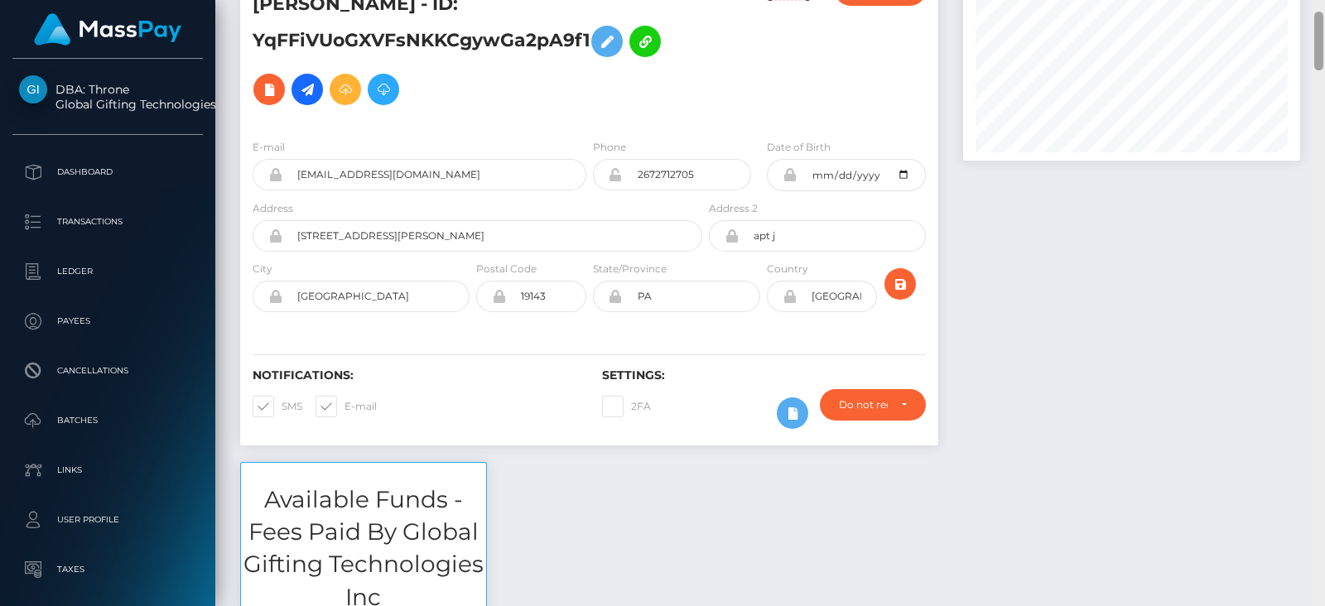
scroll to position [0, 0]
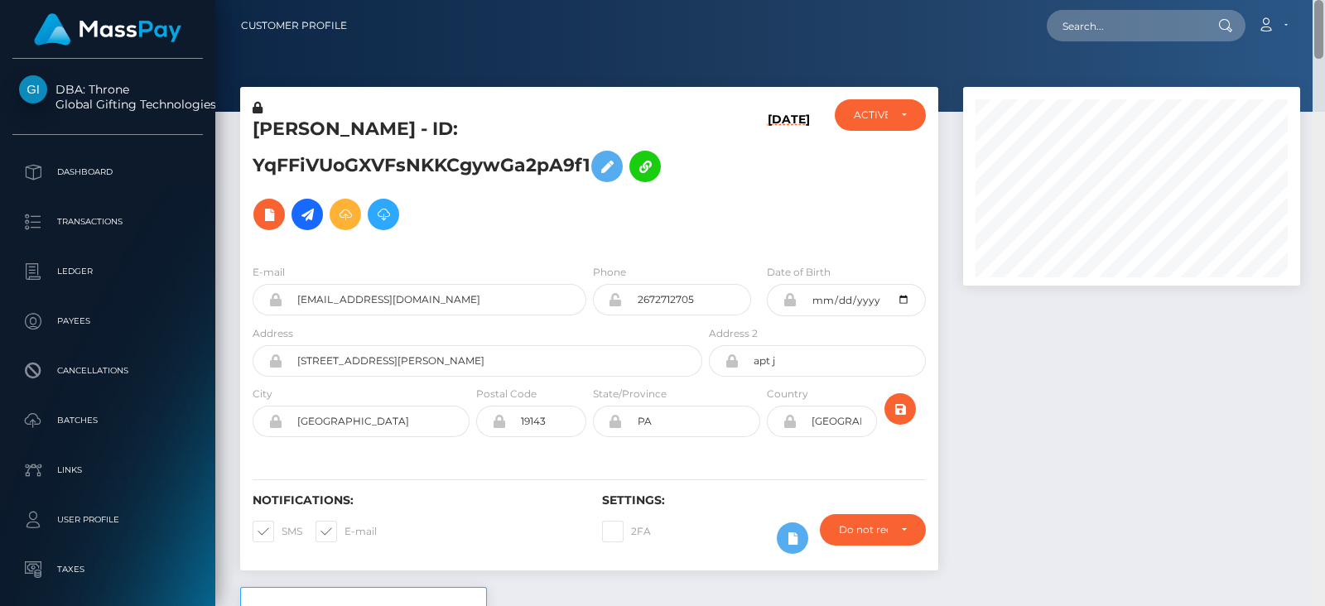
drag, startPoint x: 1317, startPoint y: 143, endPoint x: 1309, endPoint y: -81, distance: 224.6
click at [1309, 0] on html "DBA: Throne Global Gifting Technologies Inc Dashboard Transactions Ledger Payee…" at bounding box center [662, 303] width 1325 height 606
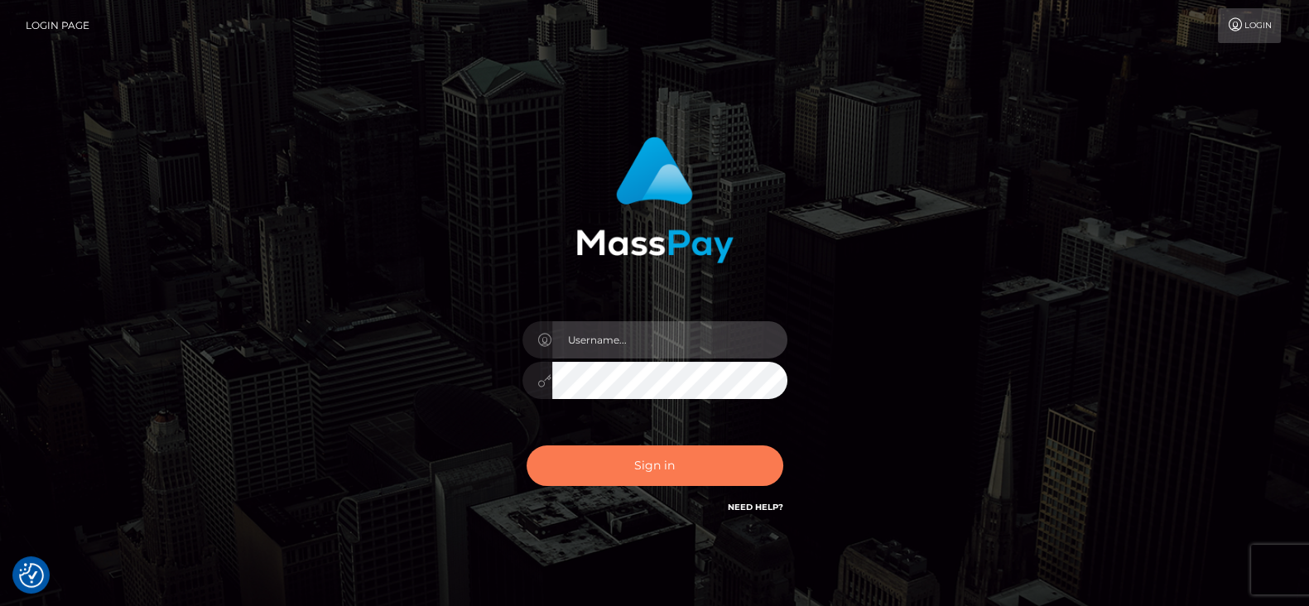
type input "[DOMAIN_NAME]"
click at [621, 467] on button "Sign in" at bounding box center [655, 466] width 257 height 41
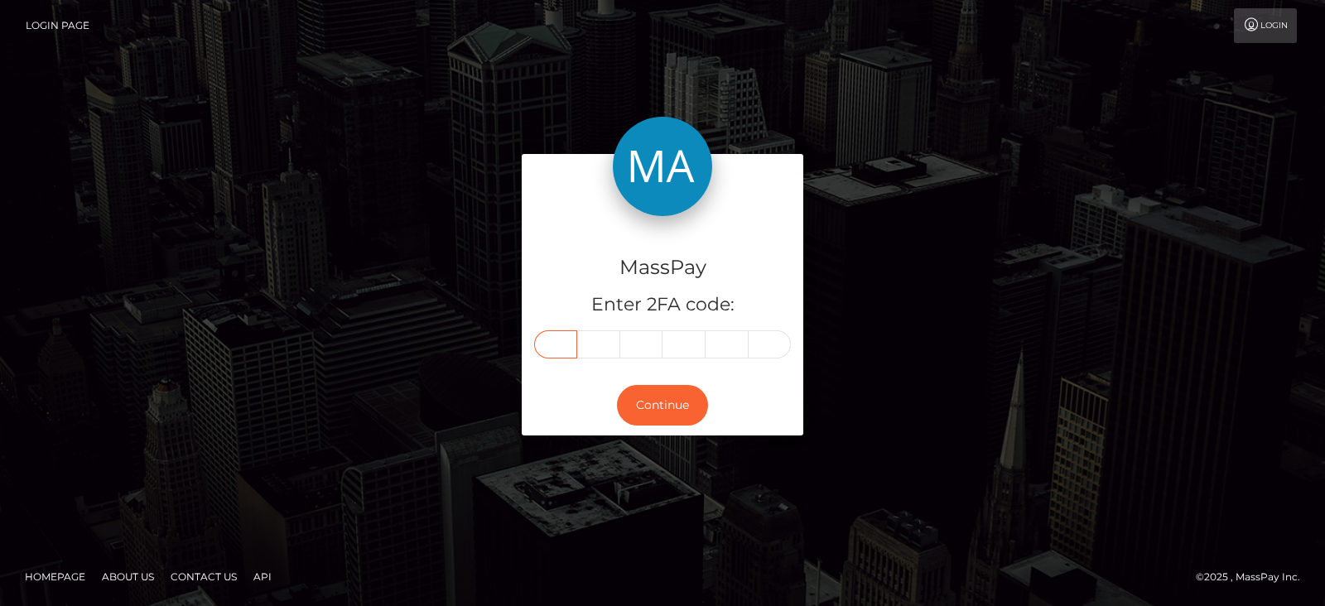
click at [553, 336] on input "text" at bounding box center [555, 344] width 43 height 28
paste input "4"
type input "4"
type input "1"
type input "9"
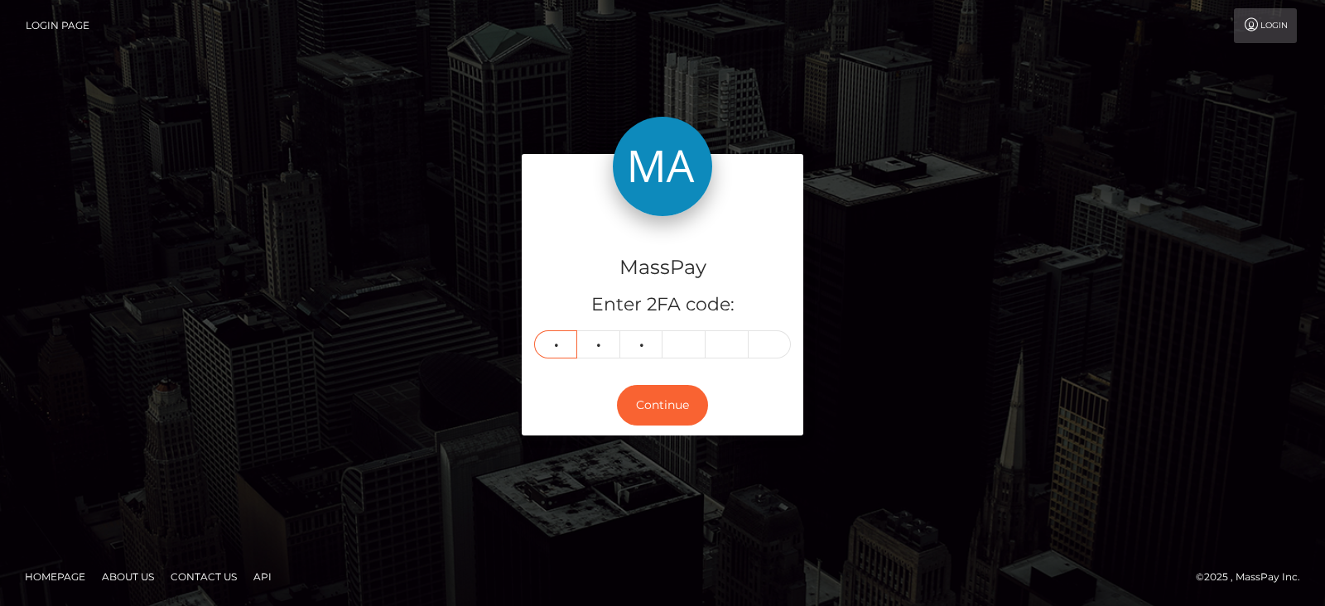
type input "5"
type input "8"
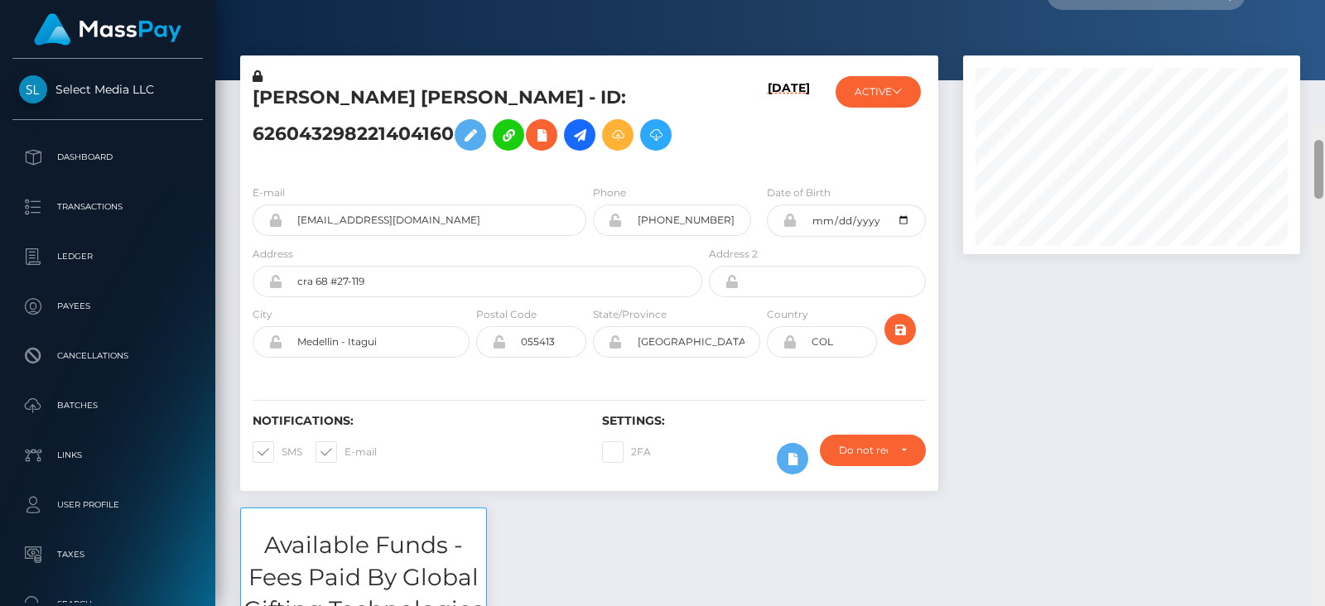
drag, startPoint x: 1317, startPoint y: 80, endPoint x: 1312, endPoint y: 18, distance: 62.4
click at [1314, 27] on div "Customer Profile Loading... Loading..." at bounding box center [770, 303] width 1110 height 606
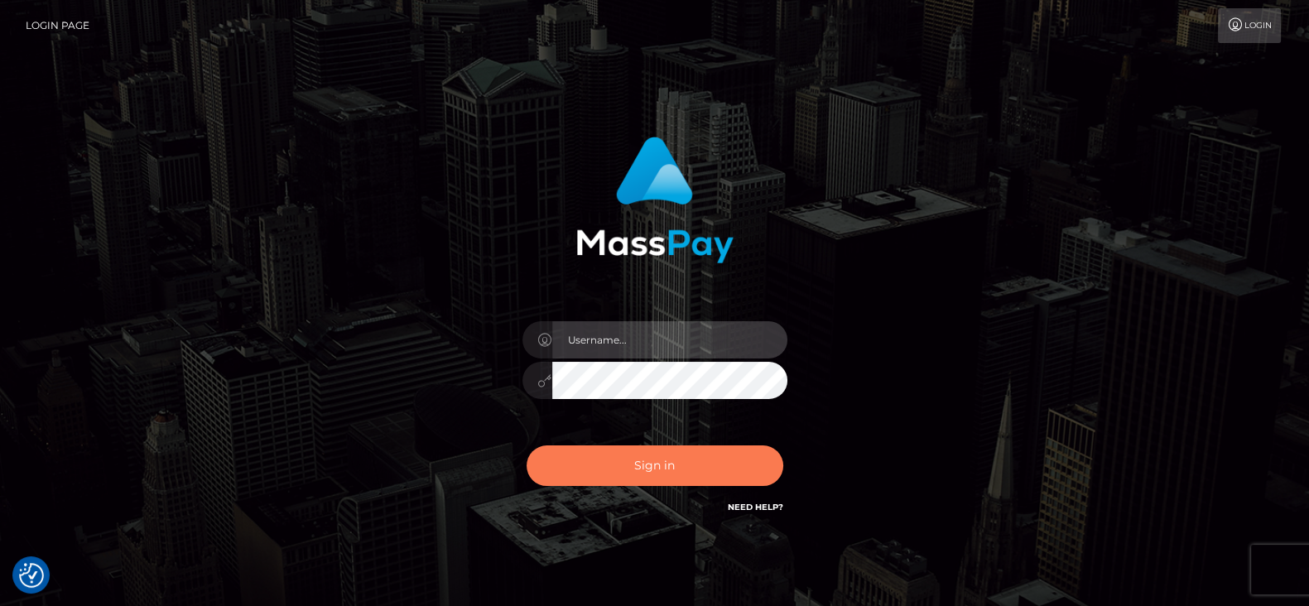
type input "[DOMAIN_NAME]"
click at [648, 466] on button "Sign in" at bounding box center [655, 466] width 257 height 41
type input "[DOMAIN_NAME]"
click at [595, 463] on button "Sign in" at bounding box center [655, 466] width 257 height 41
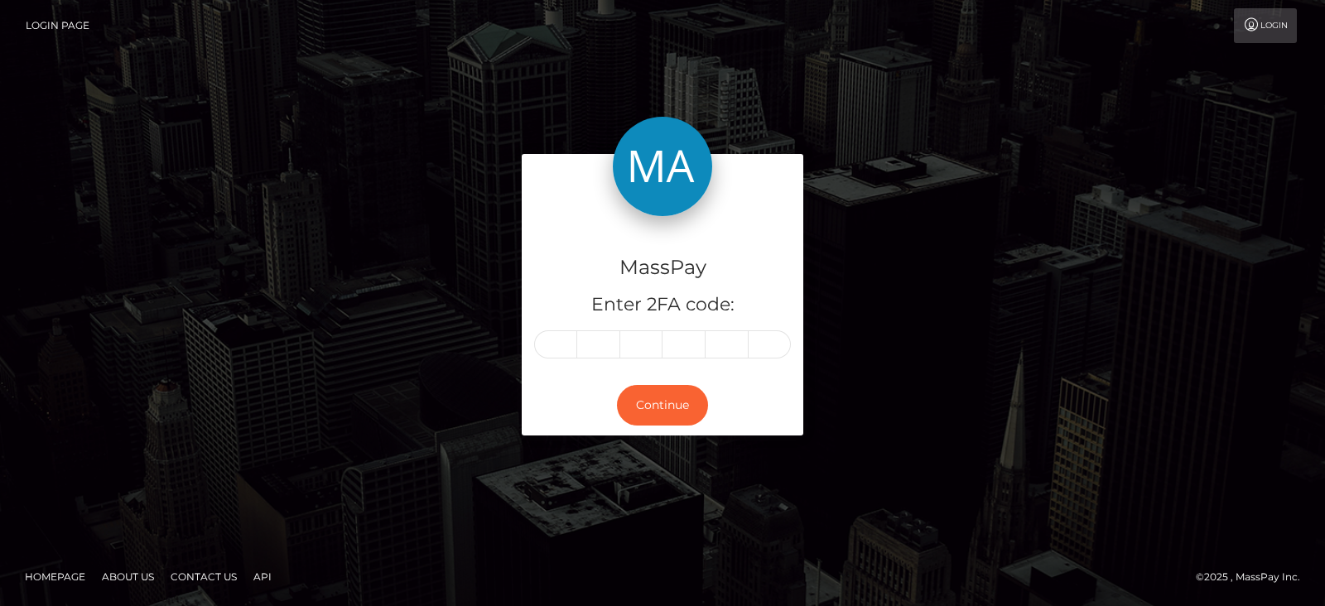
click at [564, 340] on input "text" at bounding box center [555, 344] width 43 height 28
type input "6"
type input "7"
type input "5"
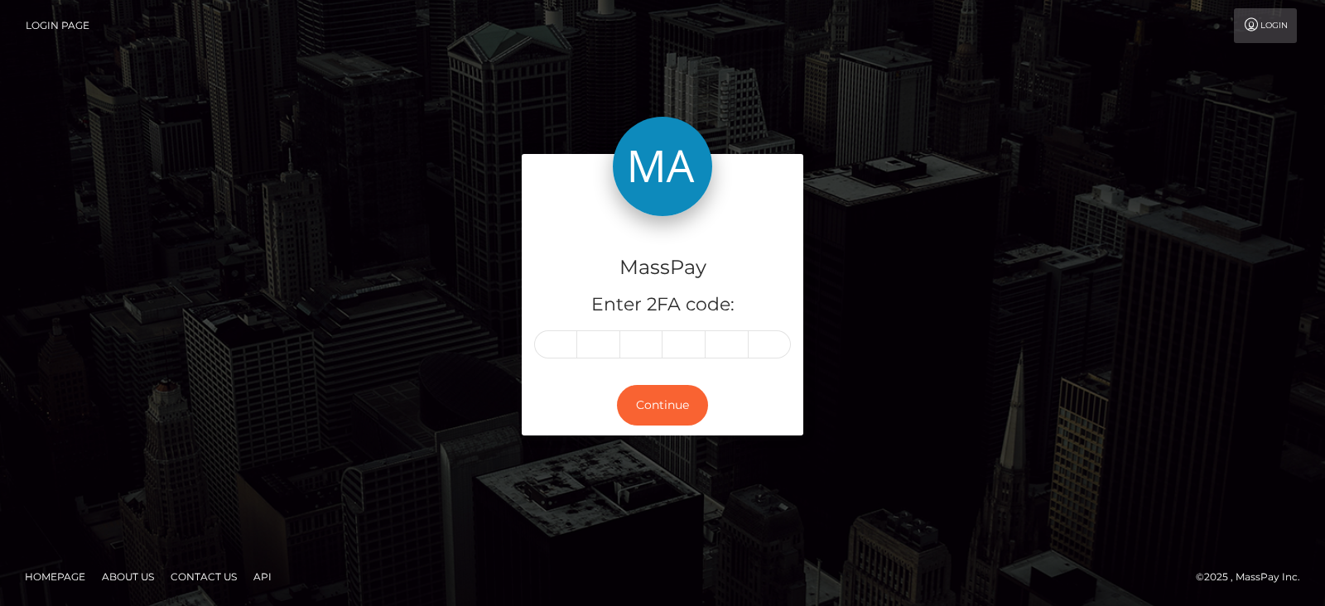
type input "6"
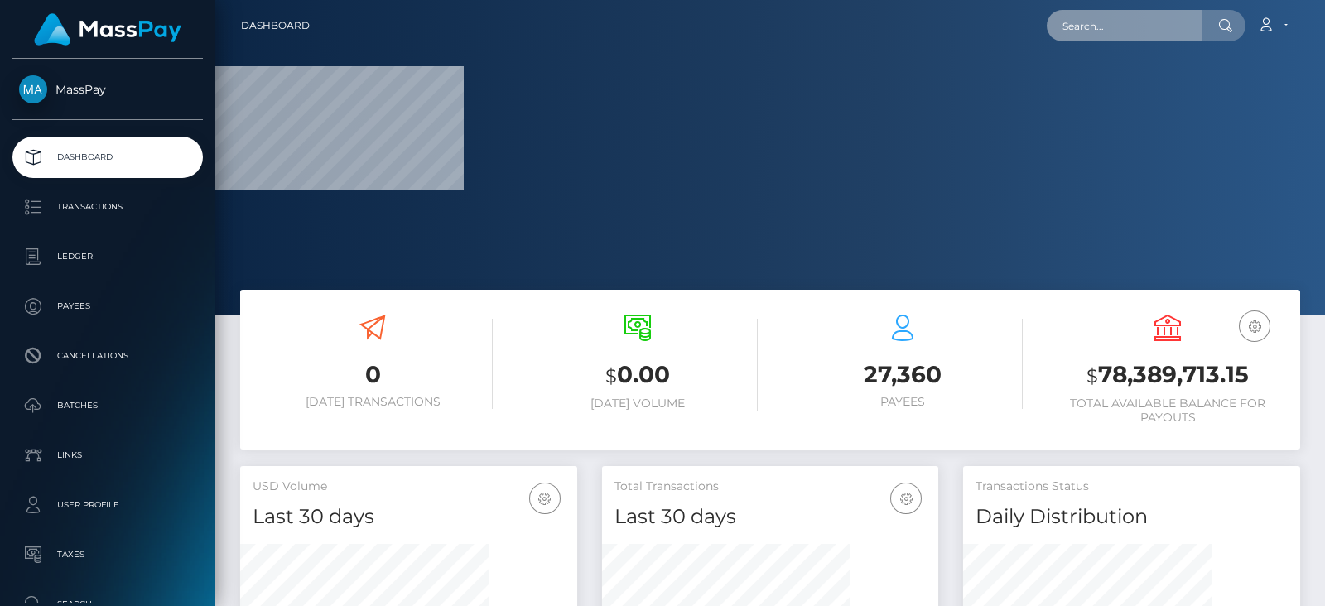
click at [1060, 18] on input "text" at bounding box center [1125, 25] width 156 height 31
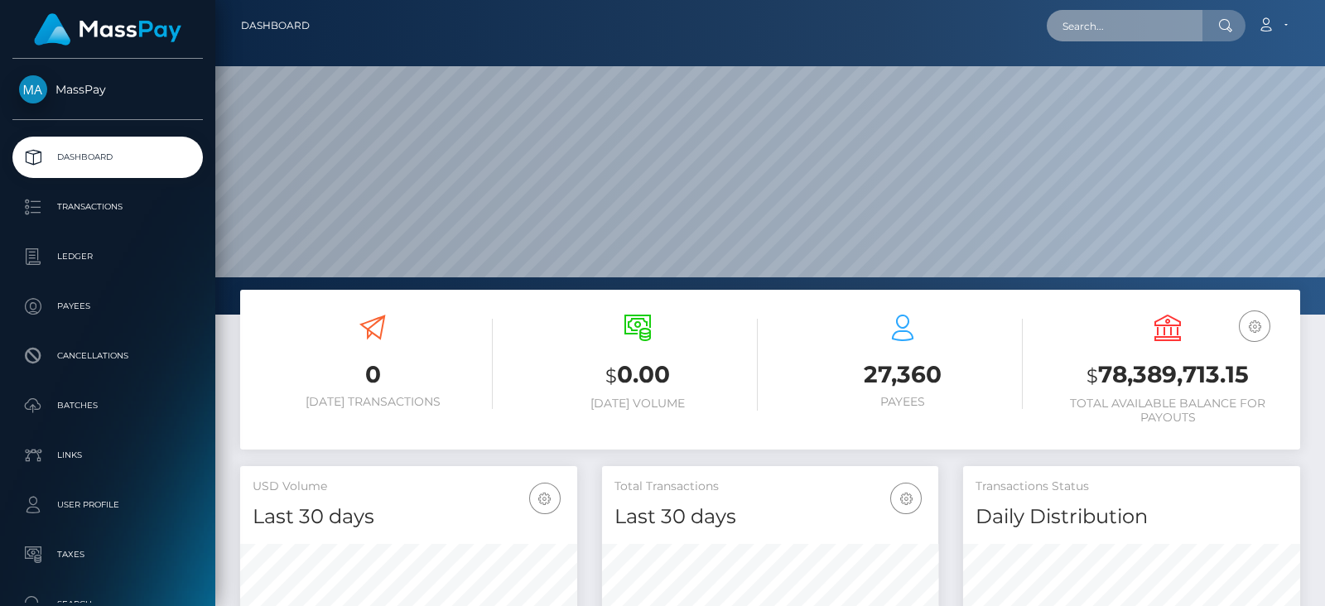
scroll to position [293, 336]
paste input "ssaopst@gmail.com"
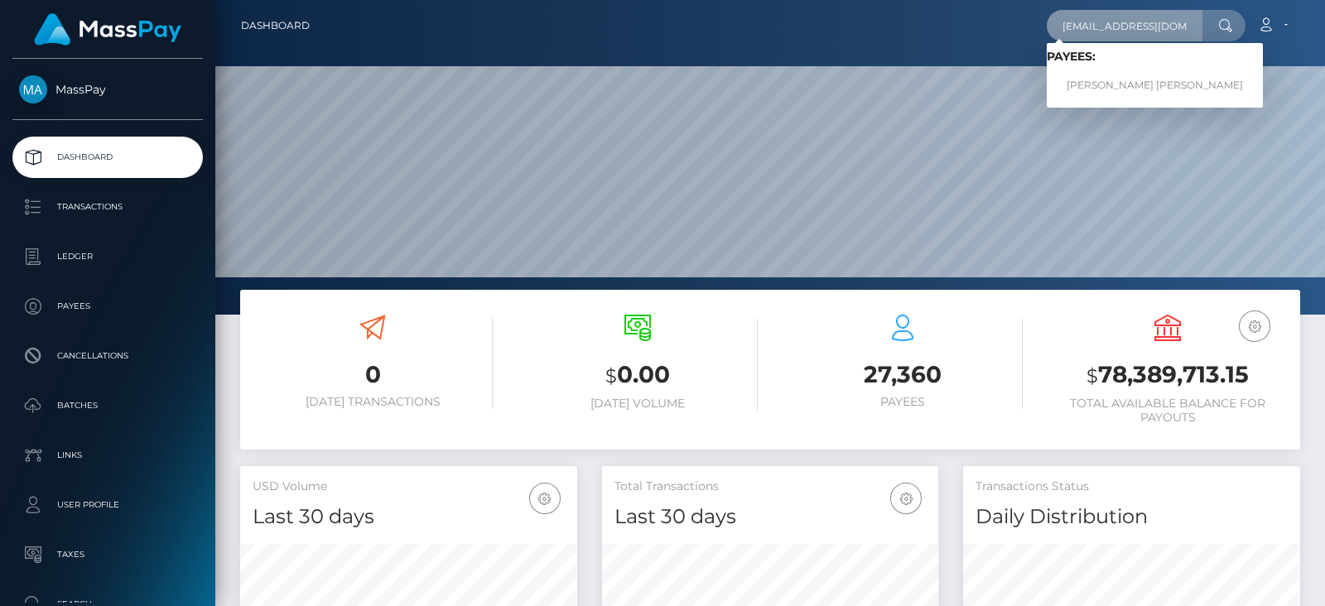
type input "ssaopst@gmail.com"
click at [1129, 75] on link "DIANA NICOLE GUANANGA CEDENO" at bounding box center [1155, 85] width 216 height 31
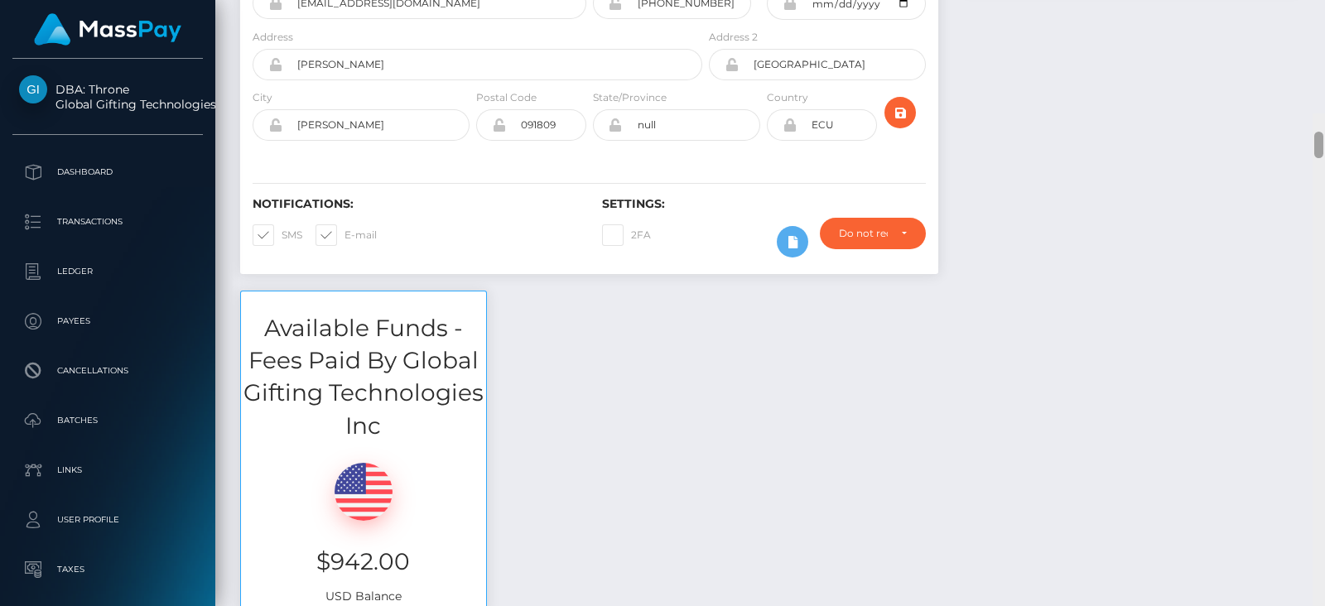
scroll to position [20, 0]
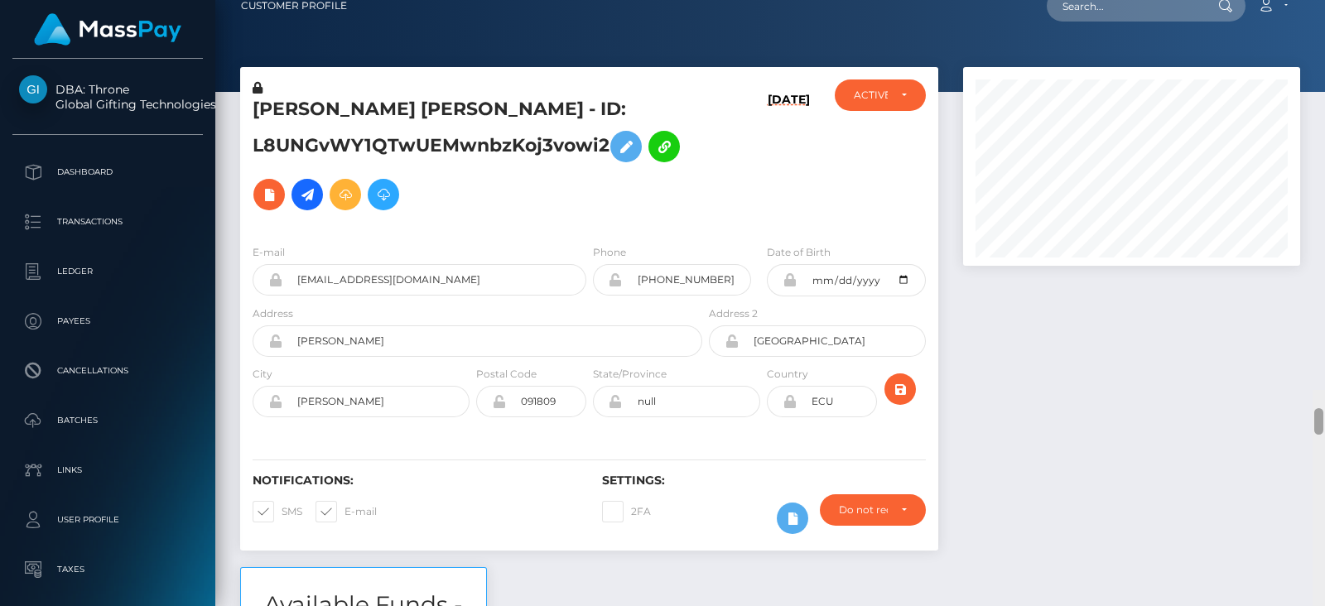
drag, startPoint x: 1317, startPoint y: 47, endPoint x: 1308, endPoint y: 12, distance: 36.0
click at [1308, 12] on div "Customer Profile Loading... Loading..." at bounding box center [770, 303] width 1110 height 606
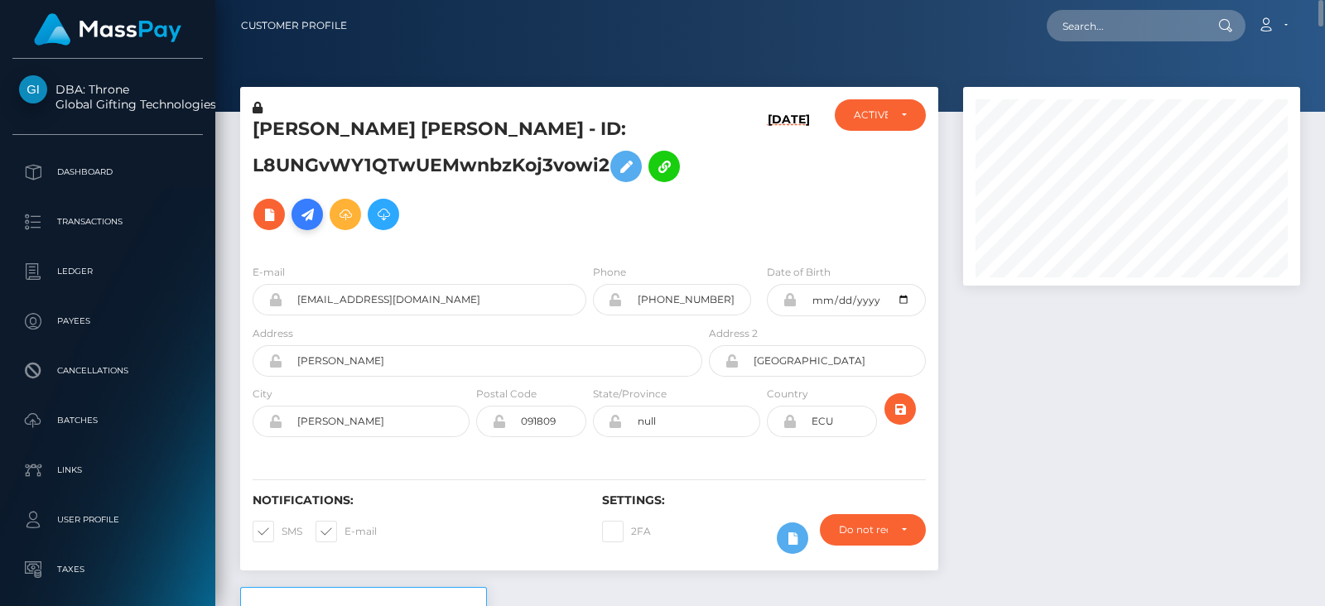
click at [306, 213] on icon at bounding box center [307, 215] width 20 height 21
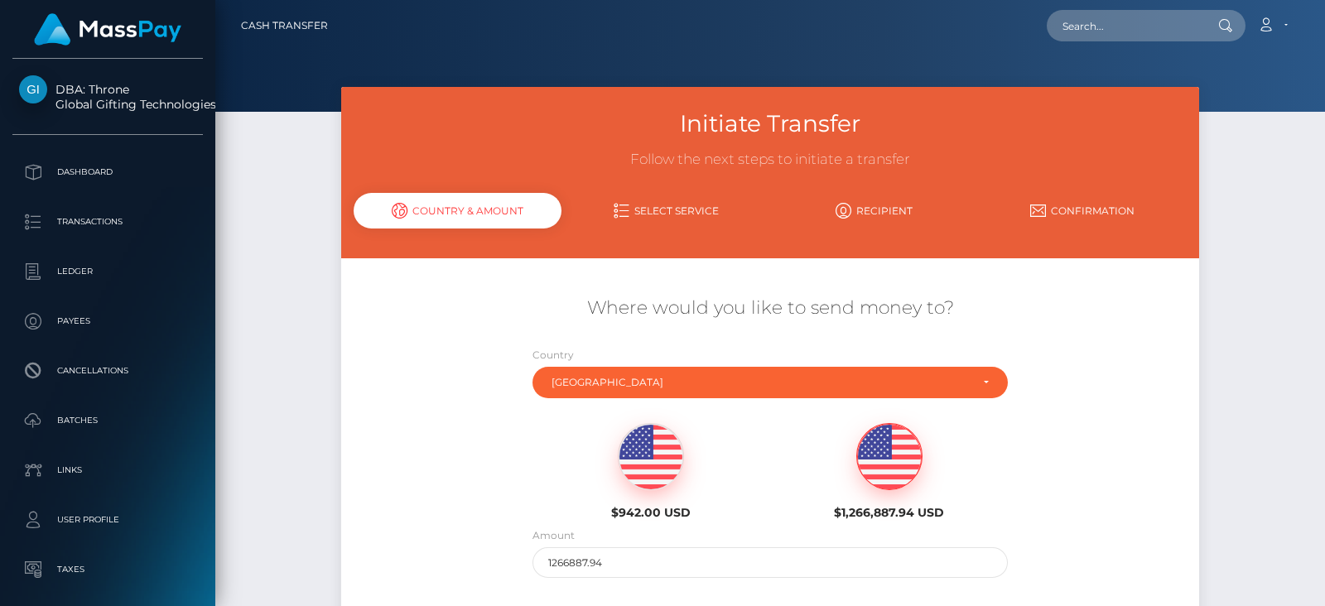
click at [672, 420] on div "$942.00 USD" at bounding box center [651, 467] width 238 height 120
click at [667, 443] on img at bounding box center [651, 457] width 65 height 66
type input "942"
click at [373, 473] on div "Where would you like to send money to? Country Abkhazia [GEOGRAPHIC_DATA] [GEOG…" at bounding box center [770, 436] width 859 height 299
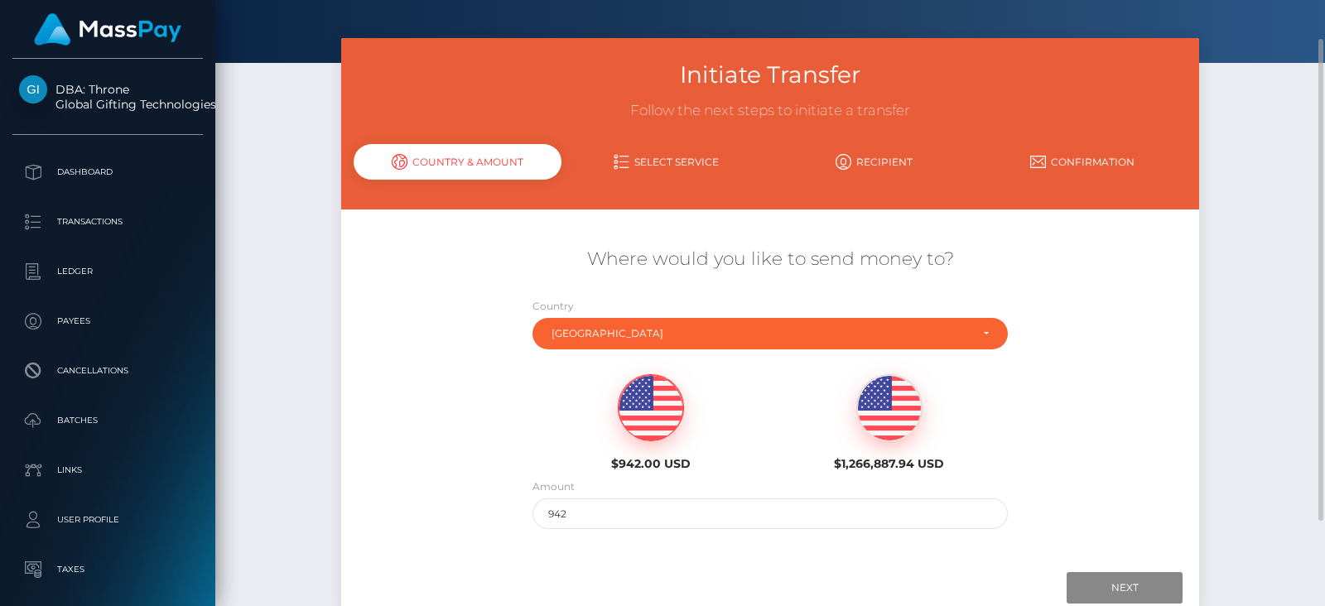
scroll to position [75, 0]
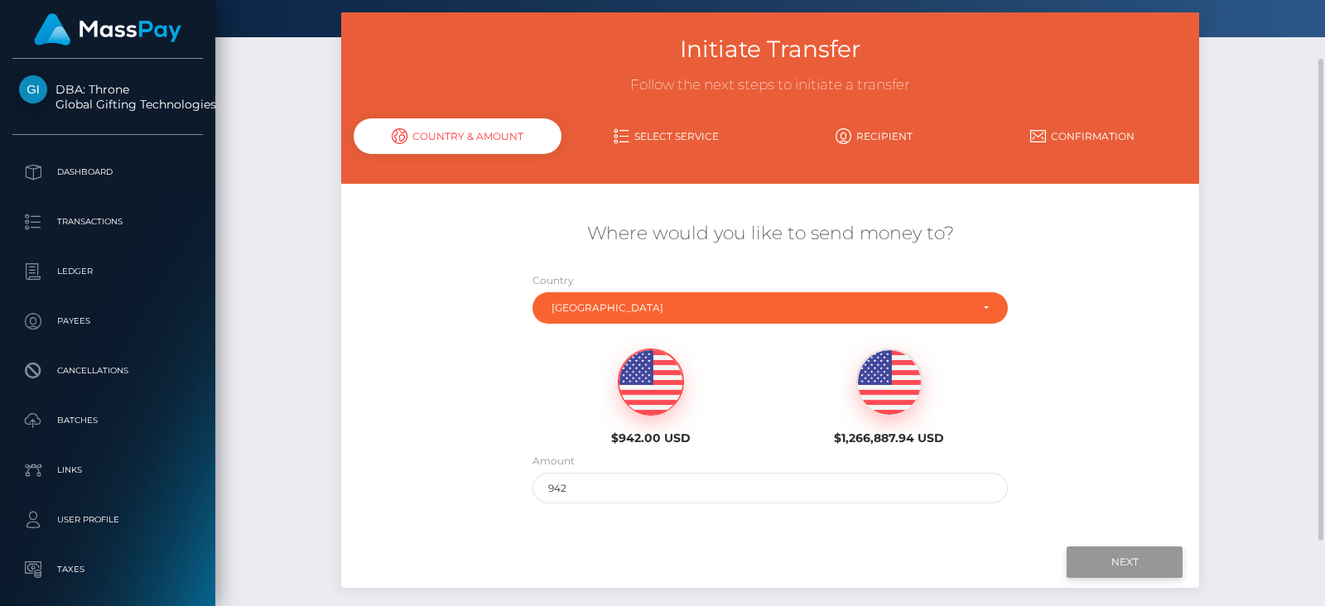
click at [1158, 547] on input "Next" at bounding box center [1125, 562] width 116 height 31
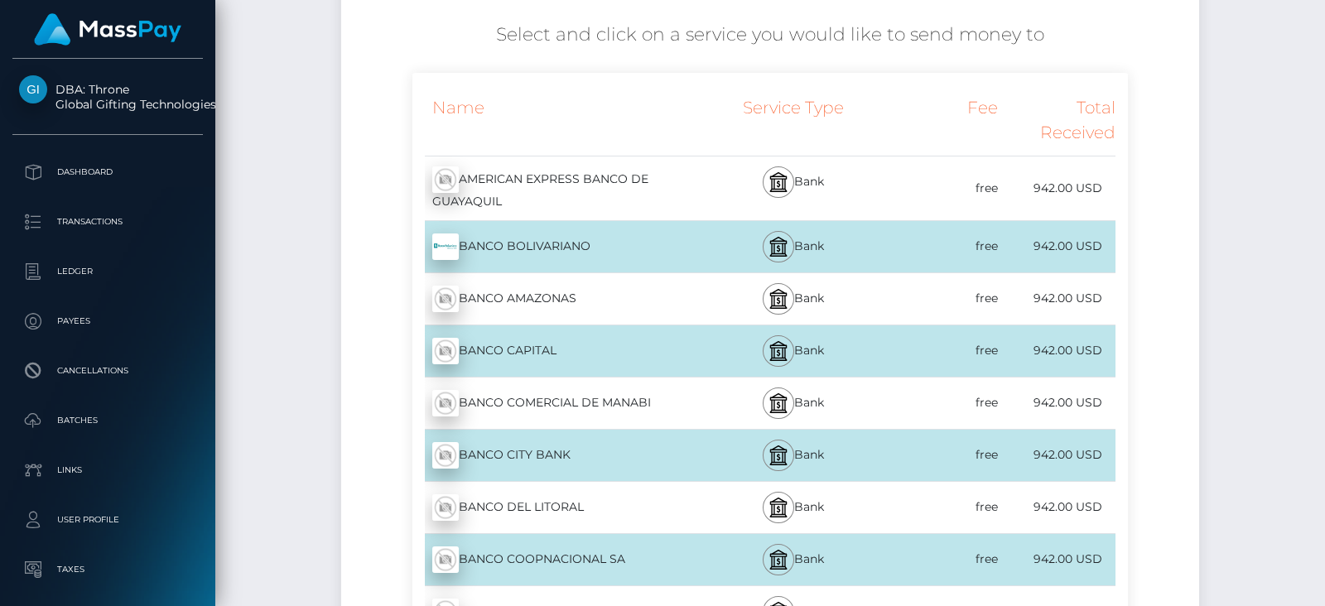
scroll to position [322, 0]
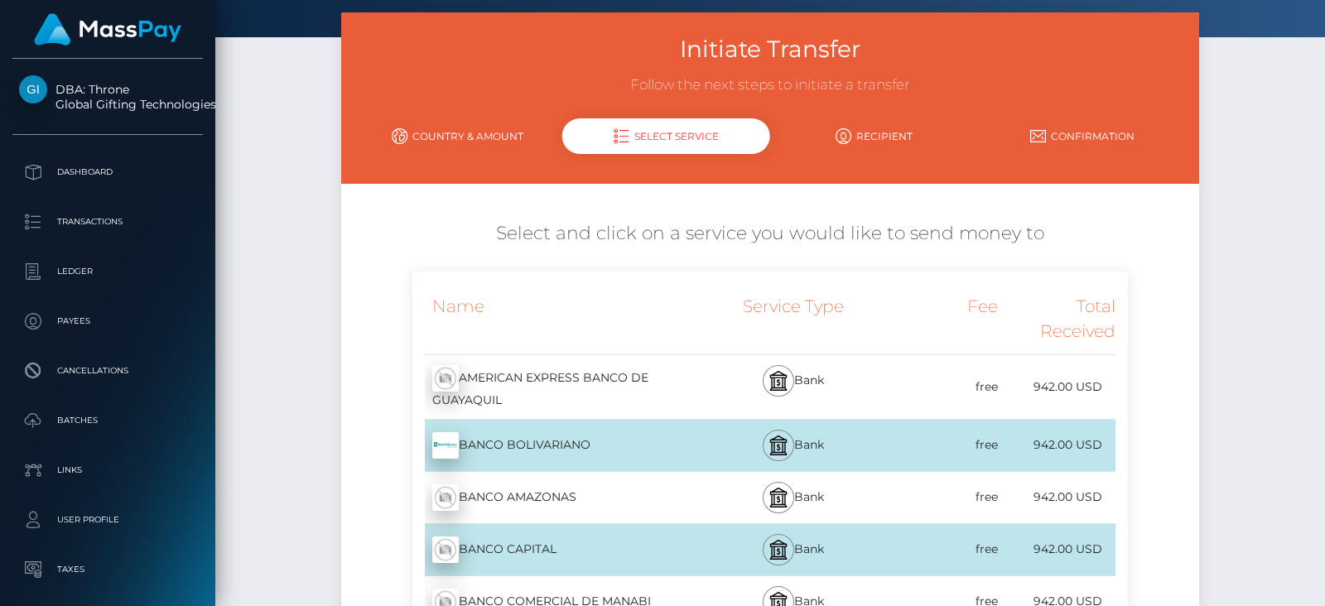
scroll to position [24, 0]
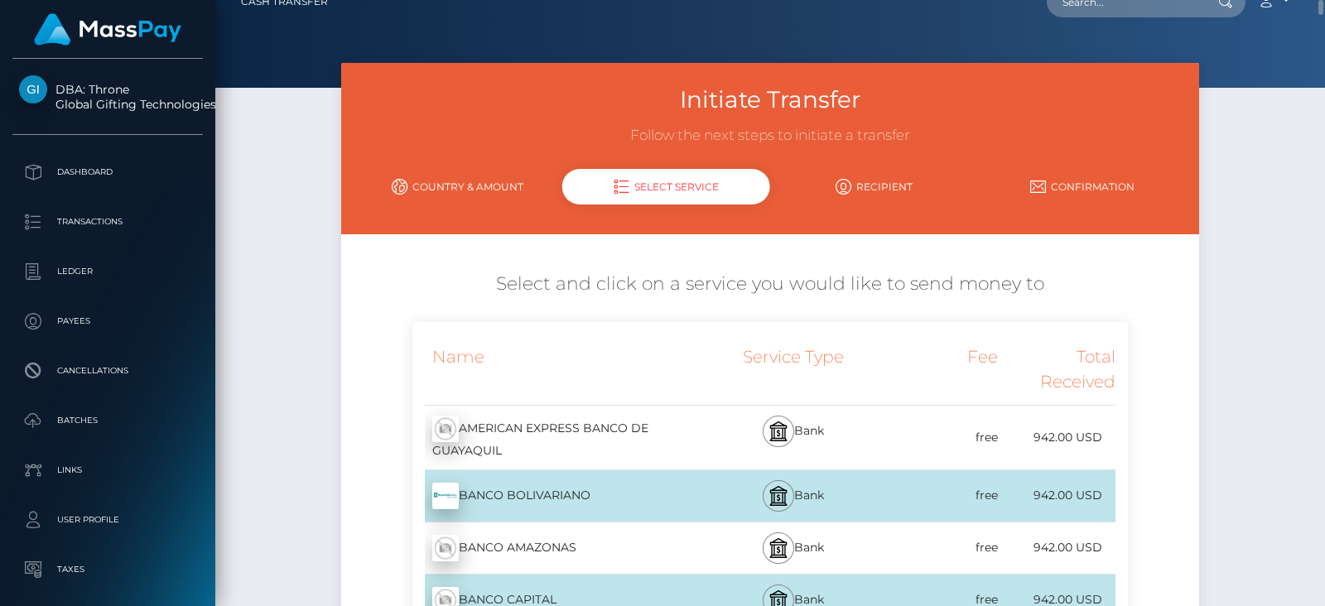
click at [452, 186] on link "Country & Amount" at bounding box center [458, 186] width 209 height 29
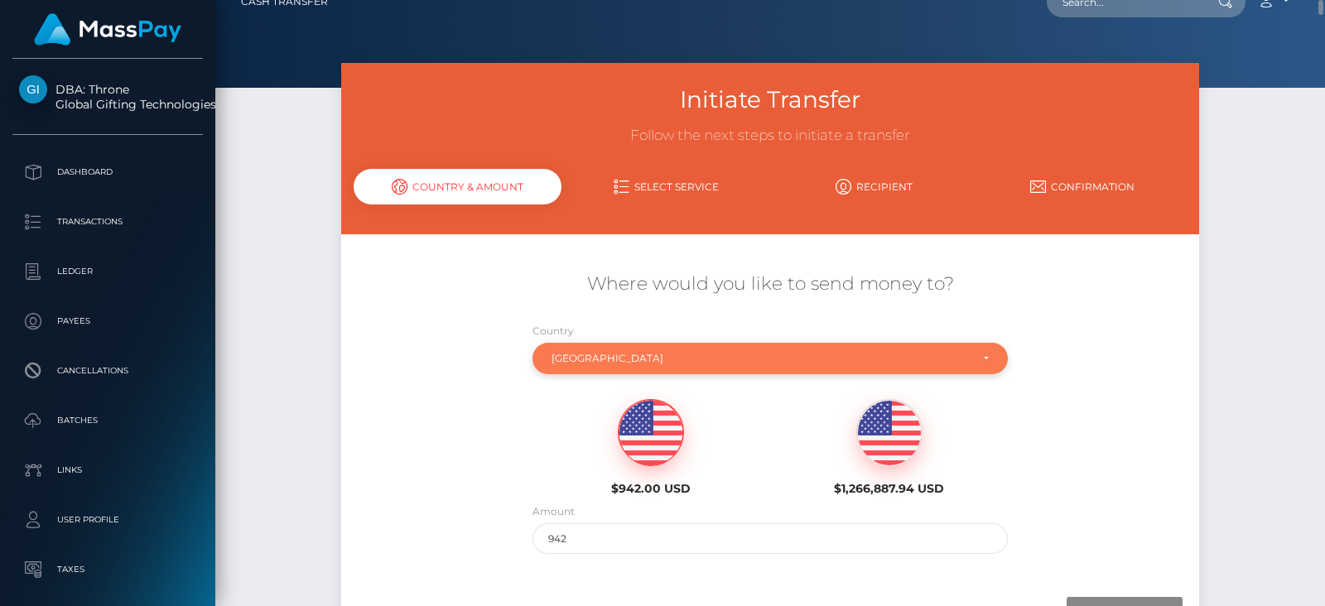
click at [680, 367] on div "Ecuador" at bounding box center [770, 358] width 476 height 31
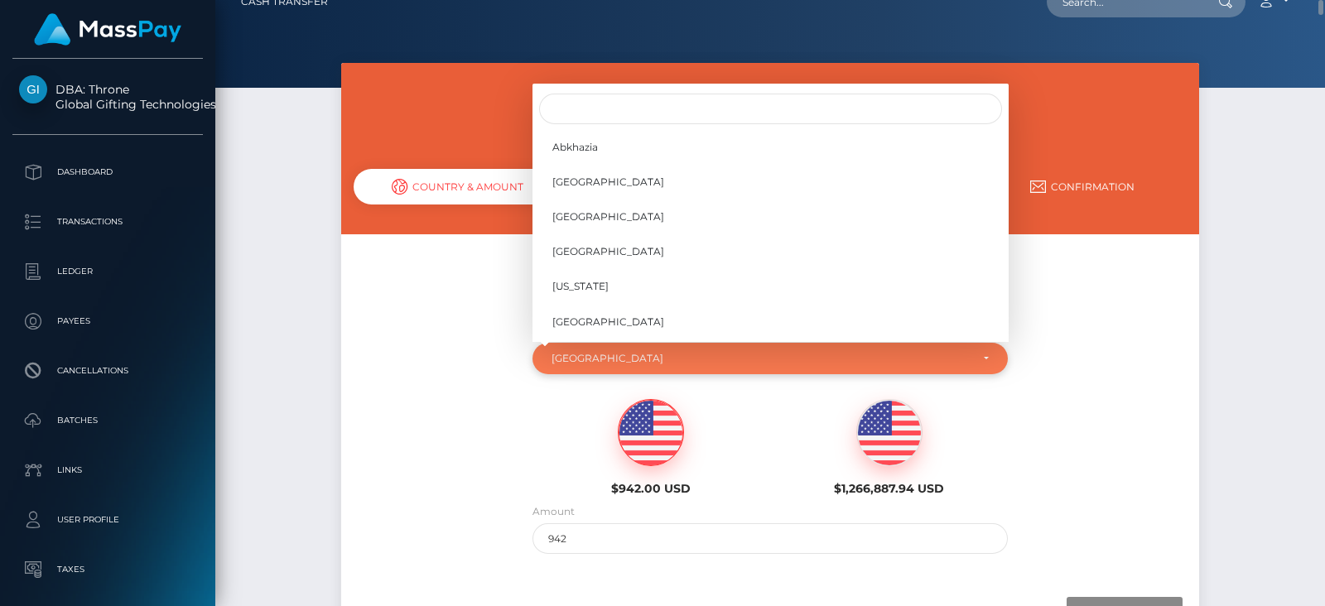
scroll to position [1776, 0]
click at [623, 109] on input "Search" at bounding box center [770, 109] width 463 height 31
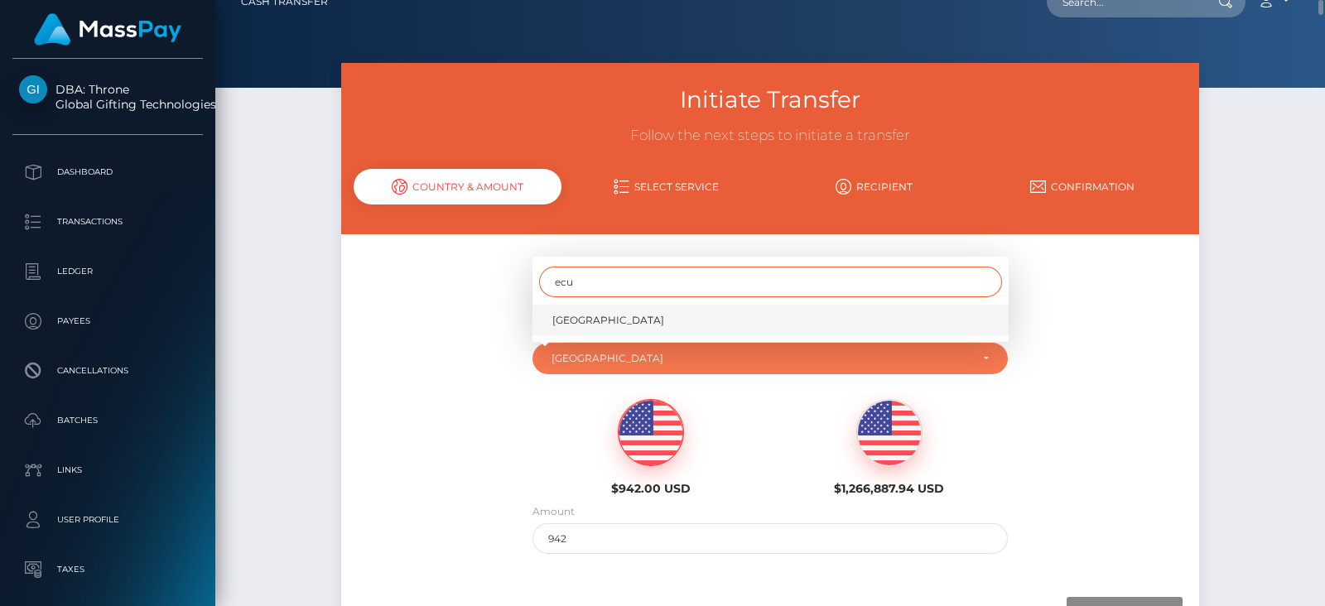
type input "ecu"
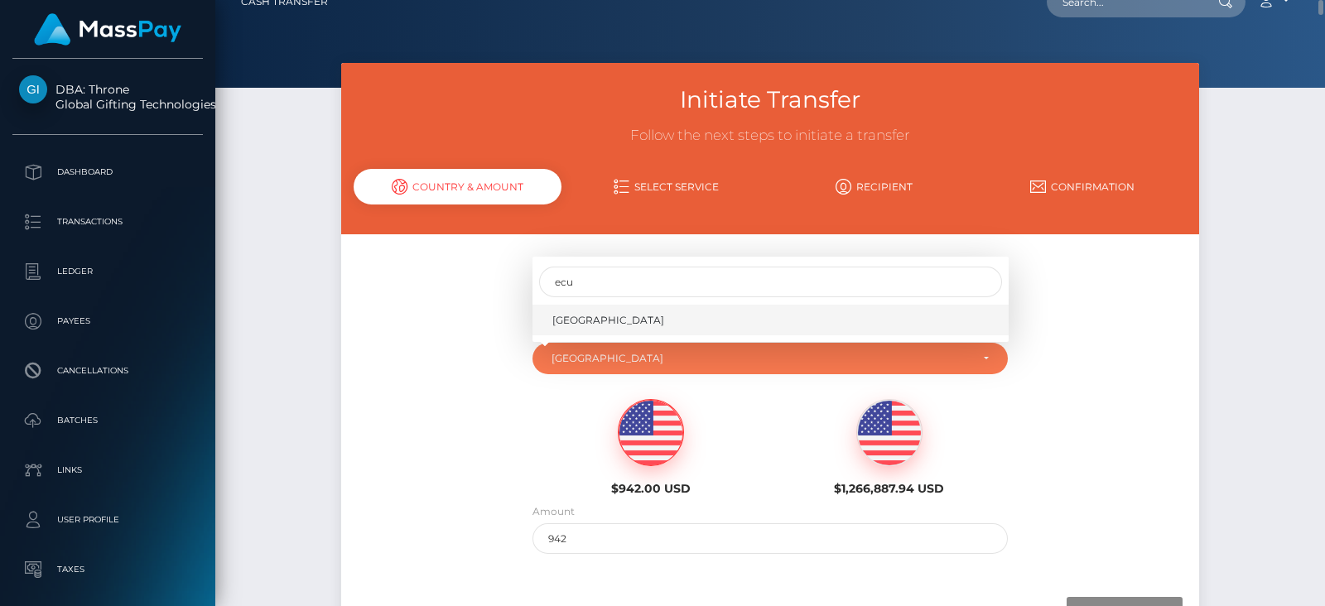
click at [596, 320] on link "Ecuador" at bounding box center [770, 320] width 476 height 31
select select "ECU"
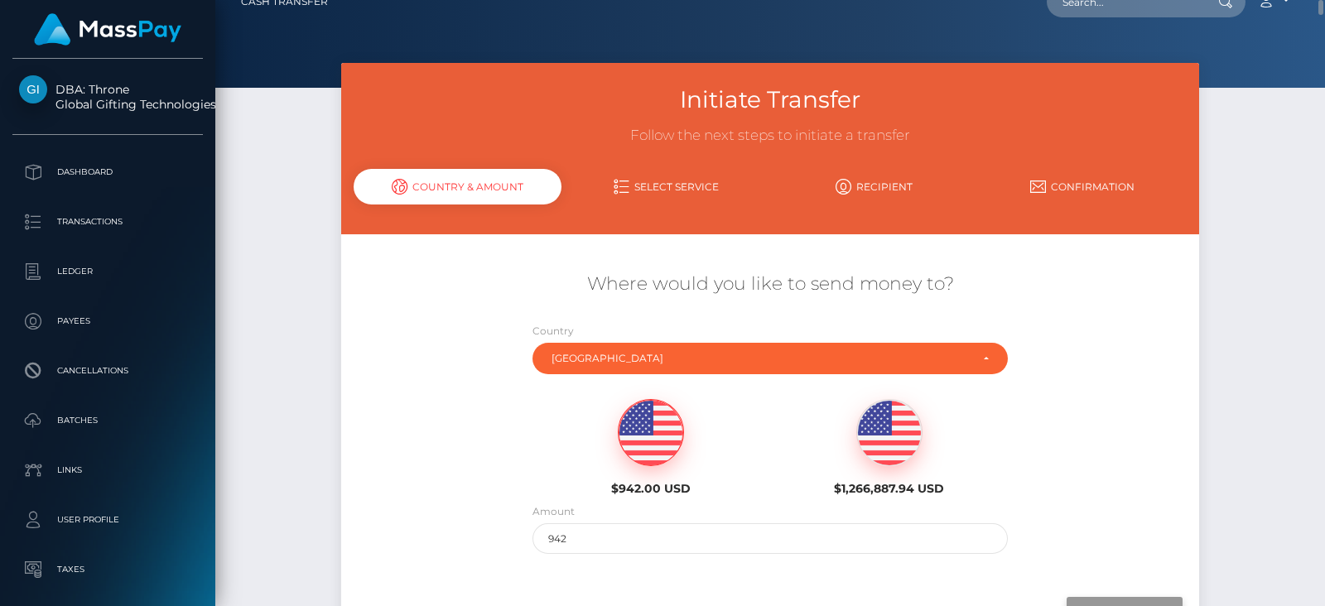
click at [1094, 598] on input "Next" at bounding box center [1125, 612] width 116 height 31
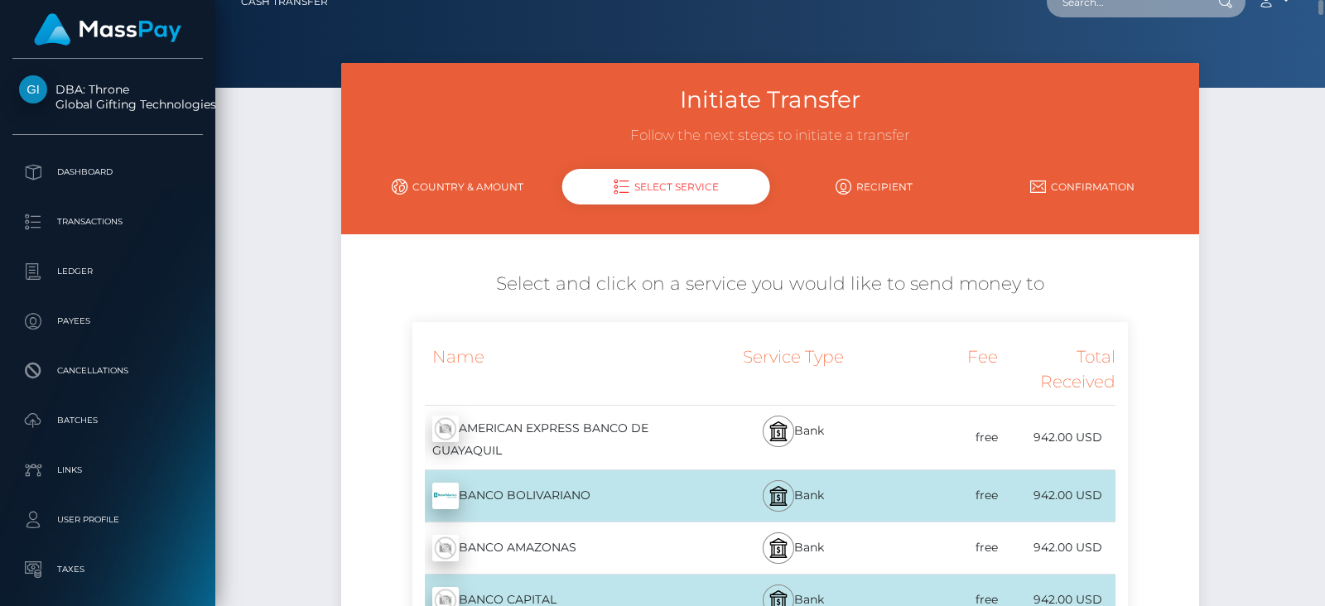
click at [1107, 2] on input "text" at bounding box center [1125, 1] width 156 height 31
paste input "math_bow@yahoo.com"
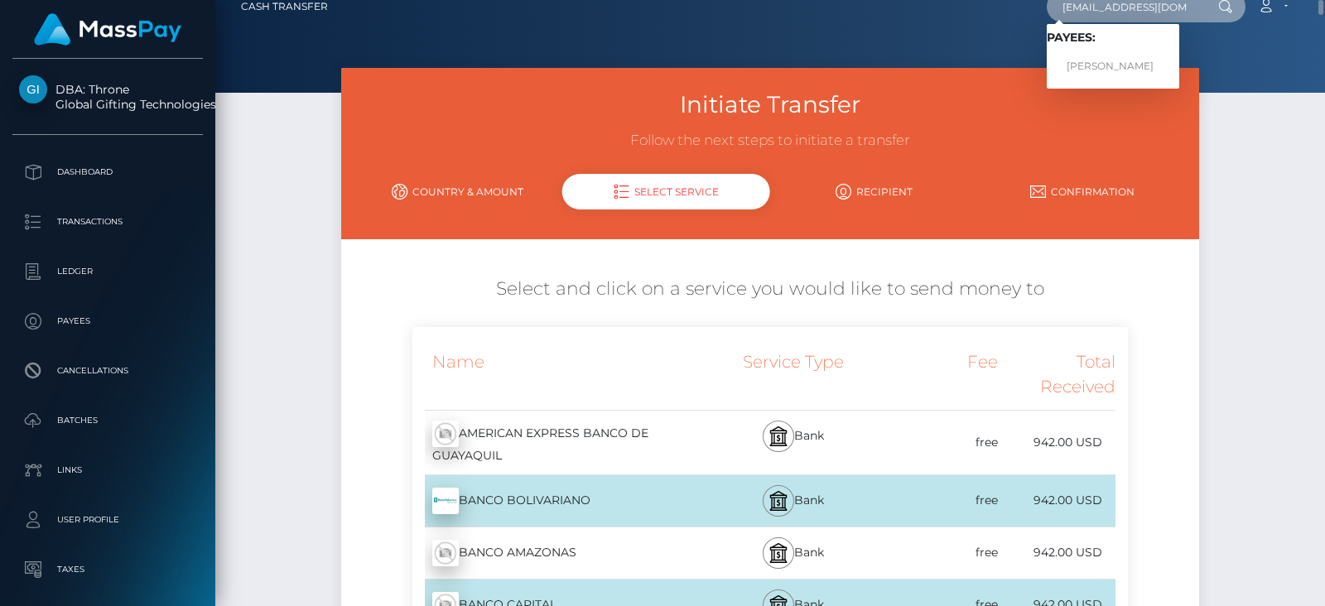
type input "math_bow@yahoo.com"
click at [1101, 63] on link "EVA BROOKS BOWMAN" at bounding box center [1113, 66] width 132 height 31
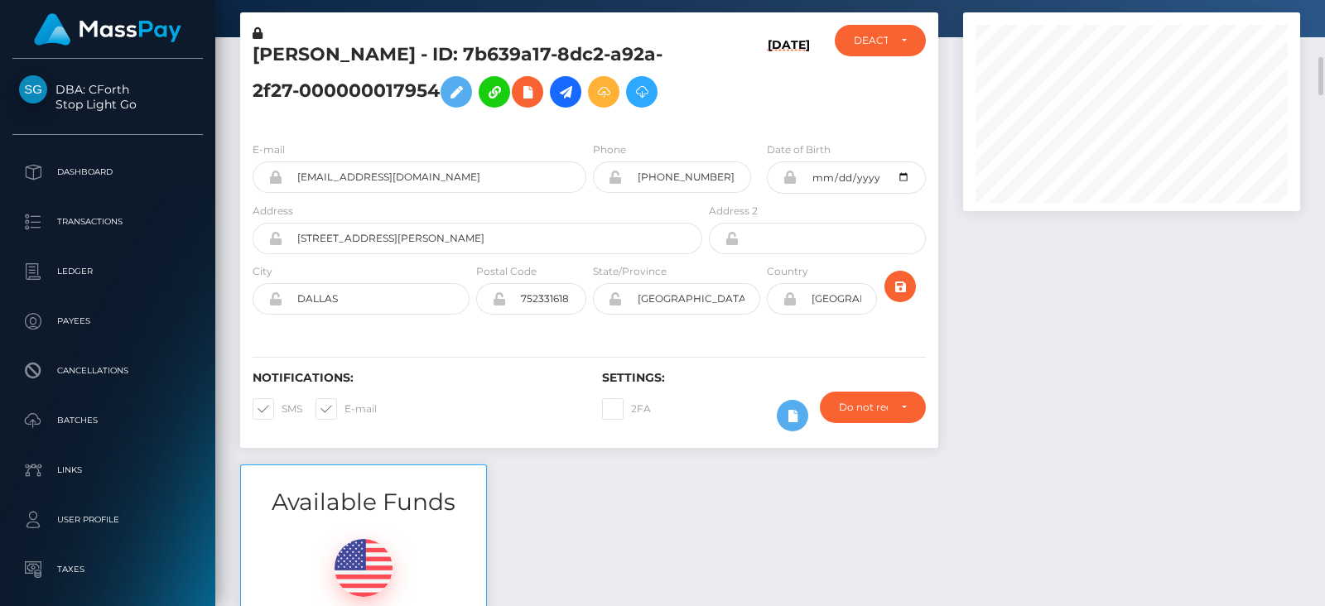
scroll to position [49, 0]
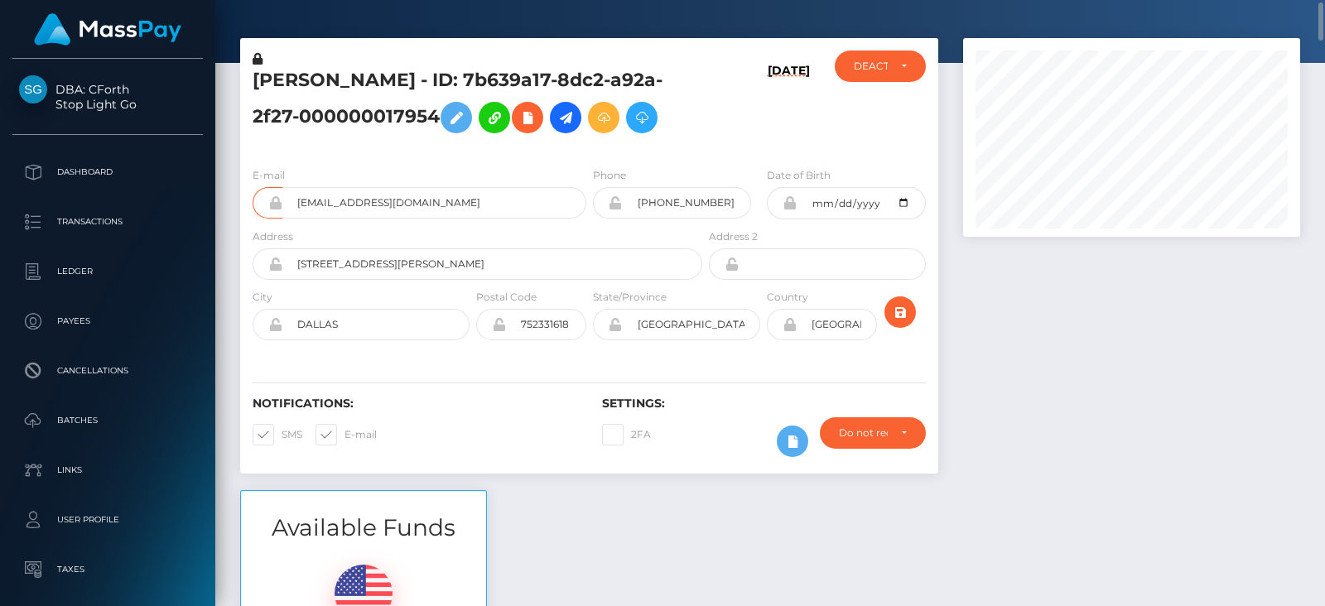
click at [1130, 358] on div at bounding box center [1132, 264] width 362 height 452
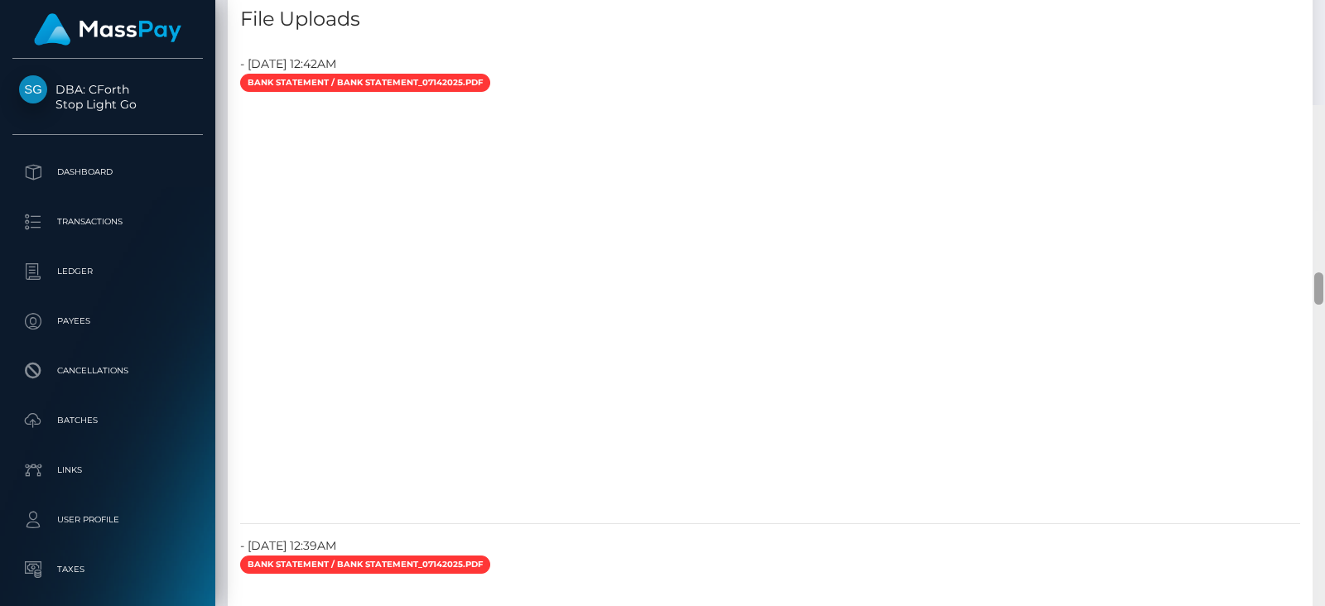
scroll to position [2933, 0]
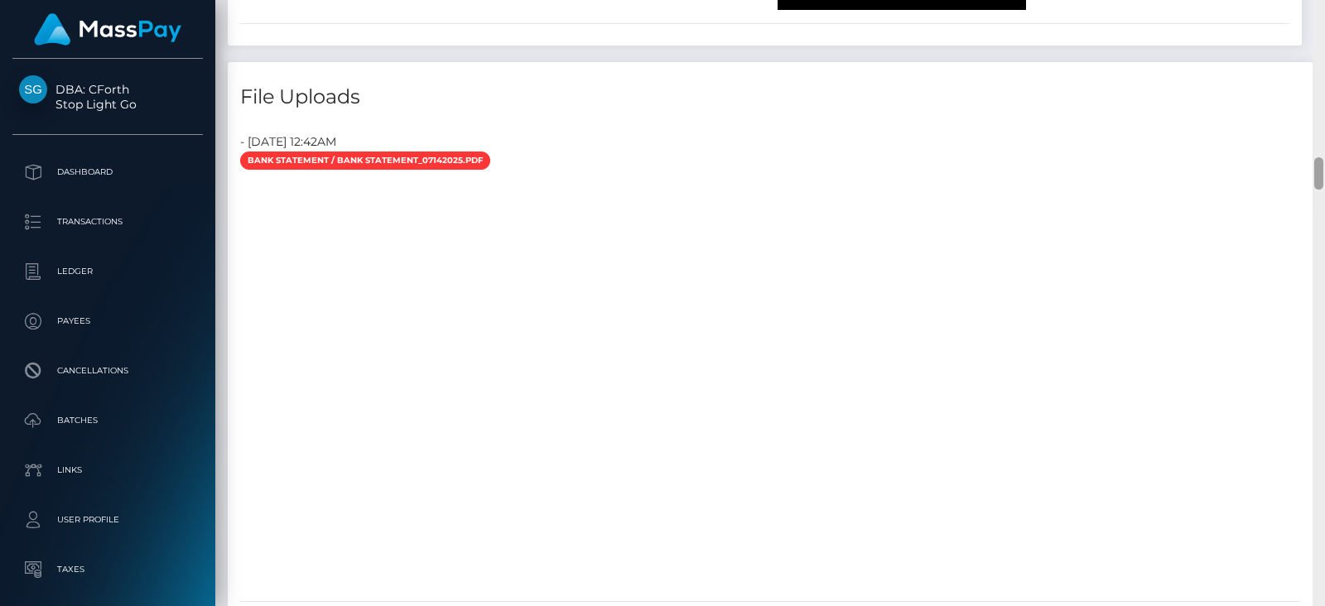
drag, startPoint x: 1317, startPoint y: 47, endPoint x: 1324, endPoint y: 215, distance: 168.3
click at [1324, 215] on div at bounding box center [1318, 303] width 12 height 606
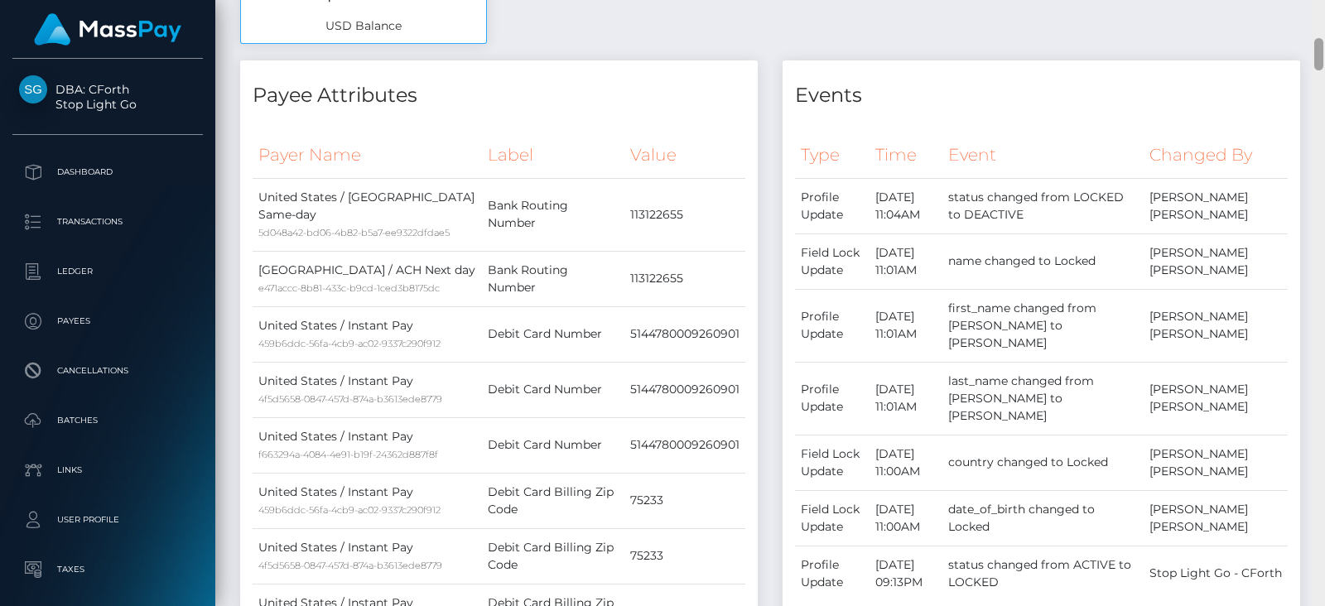
scroll to position [0, 0]
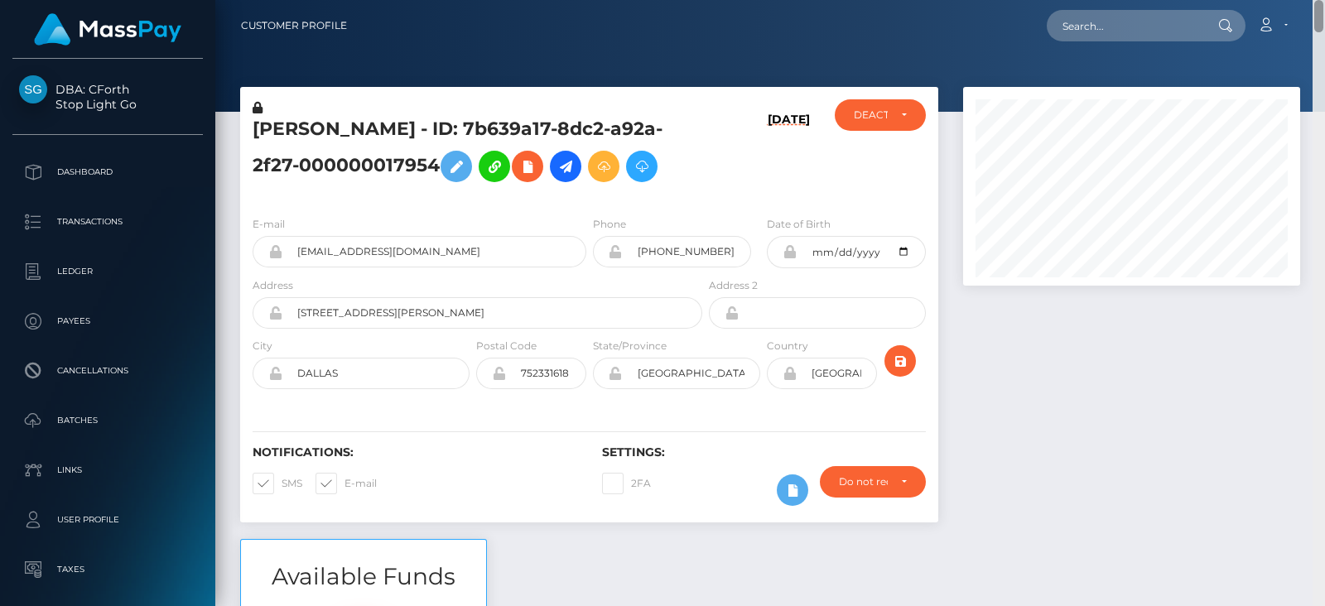
drag, startPoint x: 1321, startPoint y: 176, endPoint x: 1324, endPoint y: -2, distance: 178.1
click at [1324, 0] on html "DBA: CForth Stop Light Go Dashboard Transactions Ledger Payees Links" at bounding box center [662, 303] width 1325 height 606
click at [1138, 366] on div at bounding box center [1132, 313] width 362 height 452
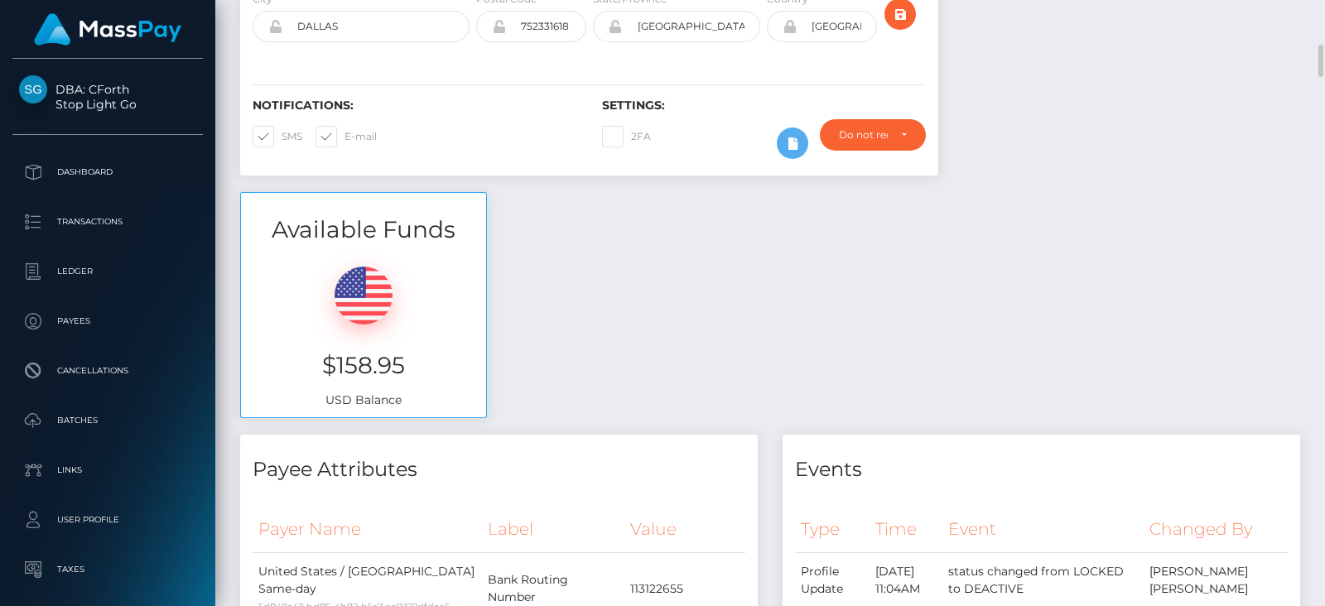
scroll to position [372, 0]
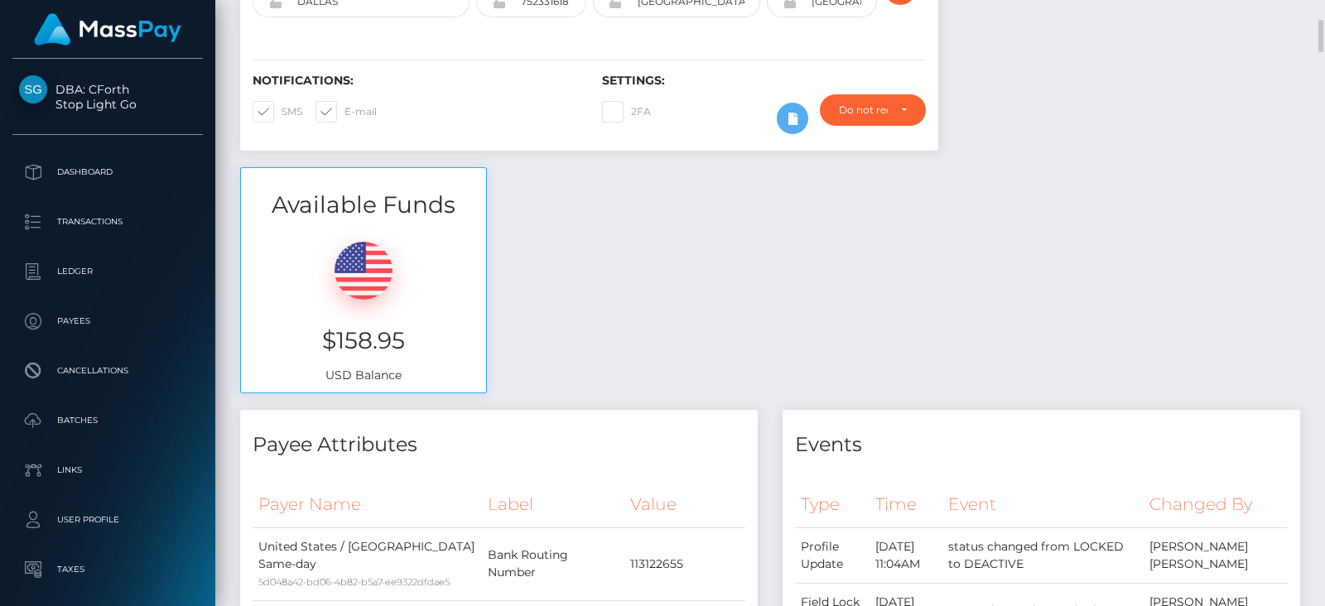
click at [886, 321] on div "Available Funds $158.95 USD Balance" at bounding box center [770, 288] width 1085 height 243
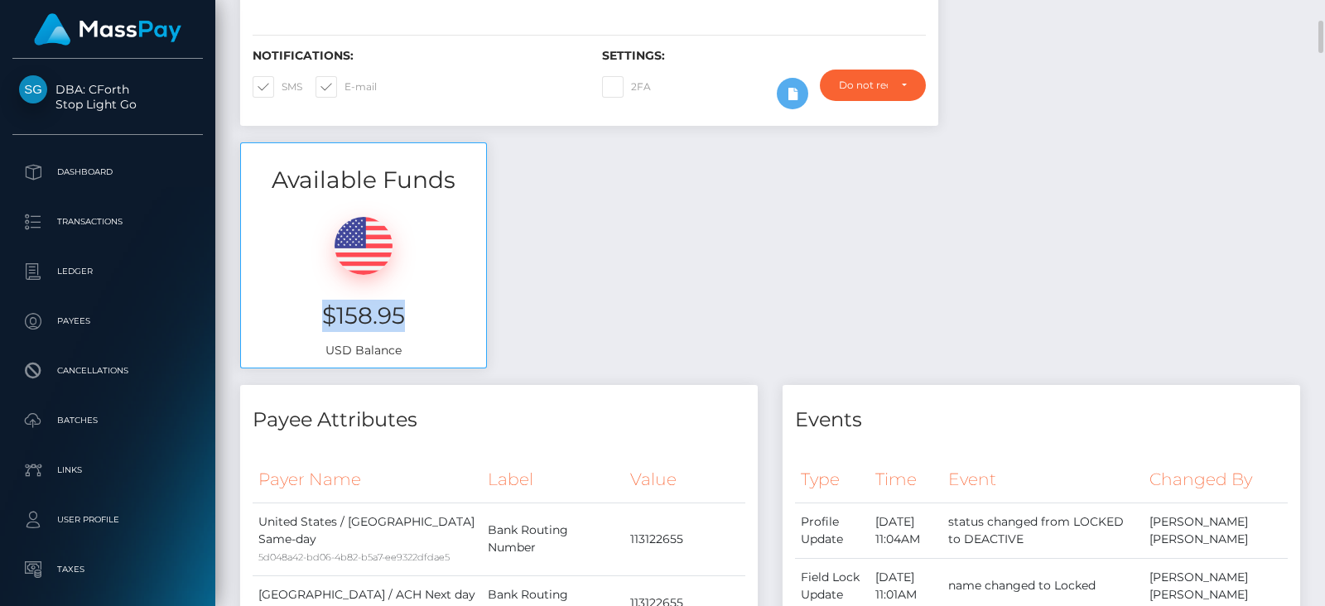
drag, startPoint x: 444, startPoint y: 370, endPoint x: 298, endPoint y: 368, distance: 145.8
click at [298, 332] on h3 "$158.95" at bounding box center [363, 316] width 220 height 32
copy h3 "$158.95"
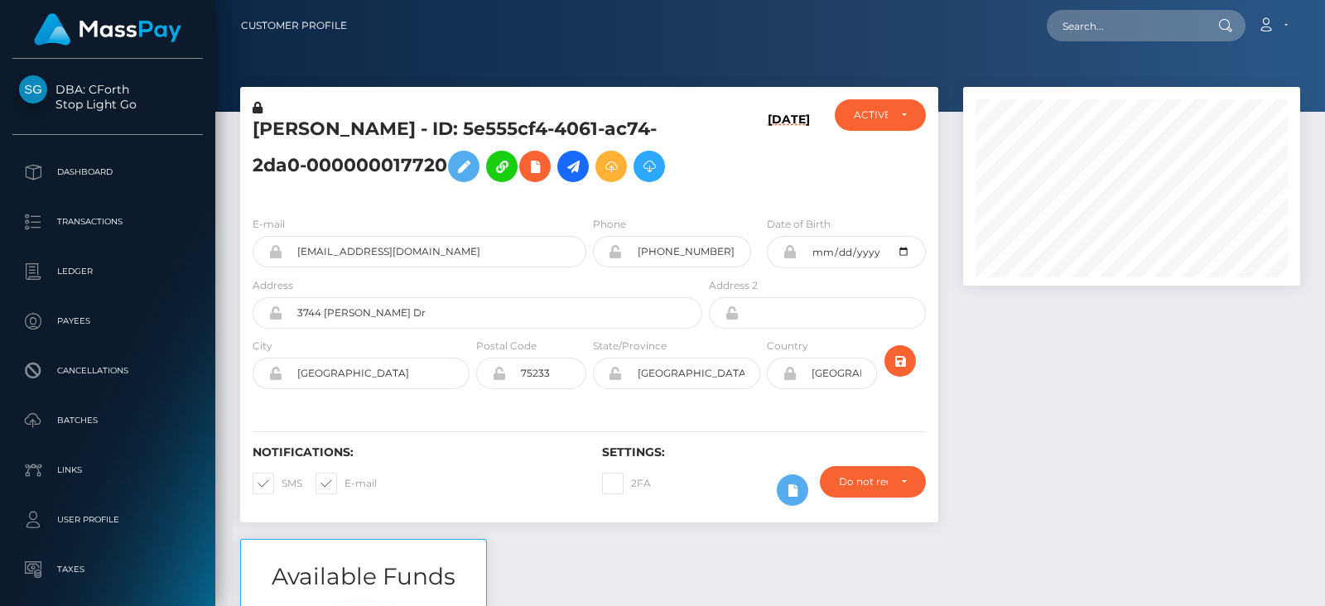
scroll to position [198, 336]
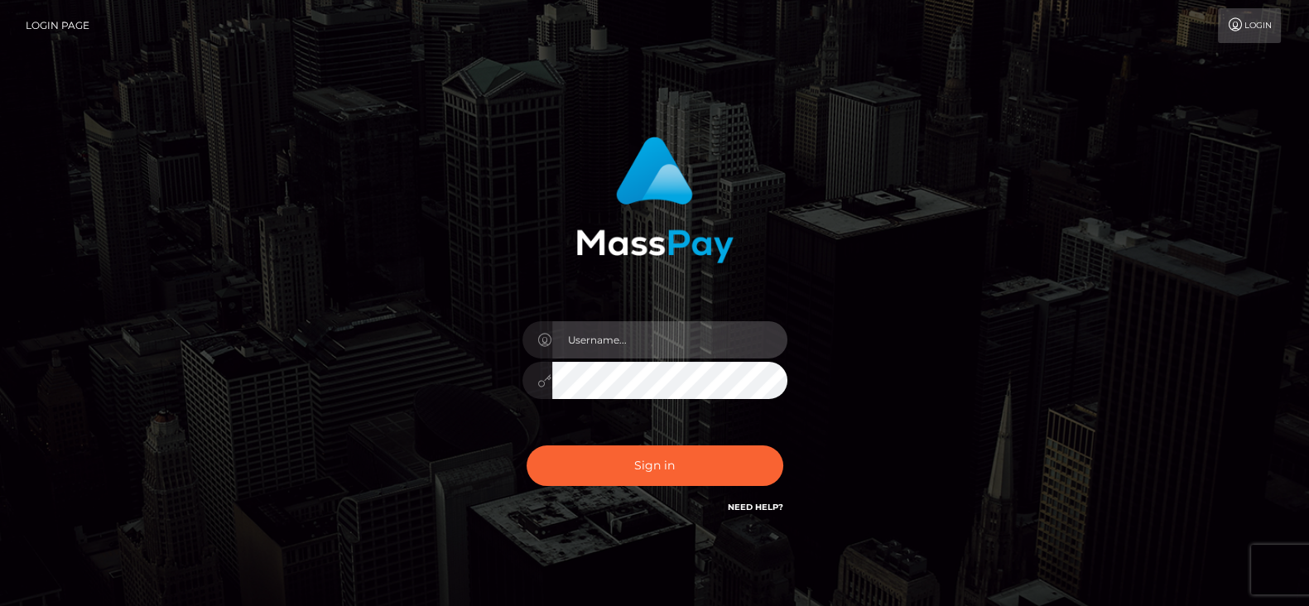
type input "[DOMAIN_NAME]"
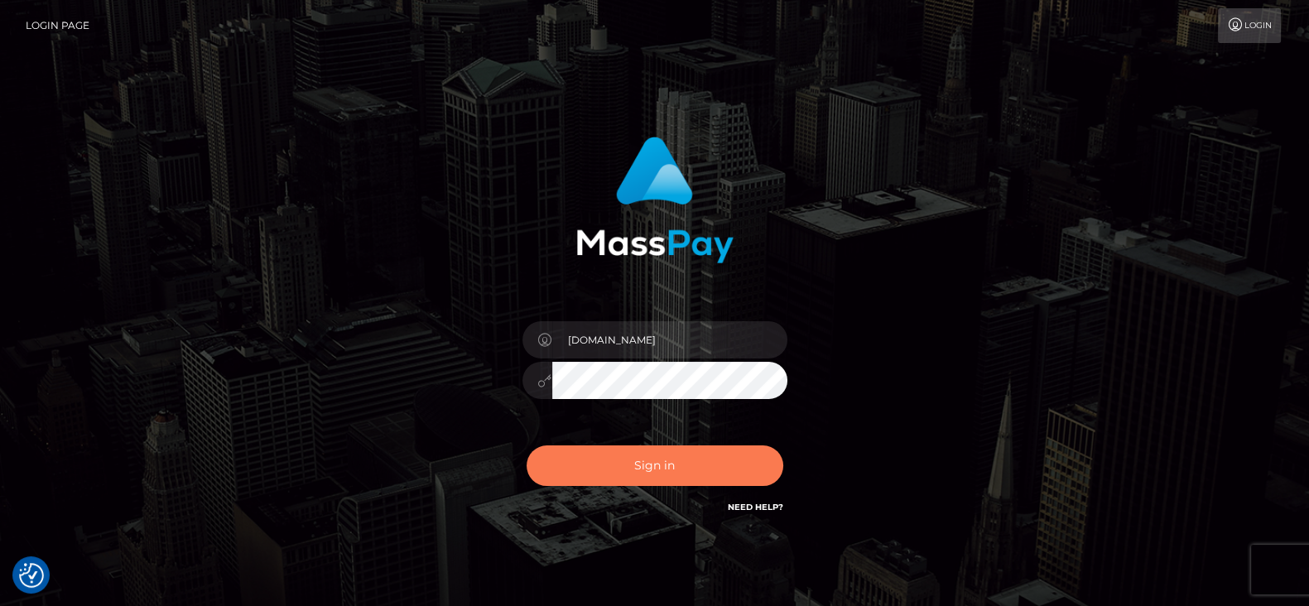
click at [710, 480] on button "Sign in" at bounding box center [655, 466] width 257 height 41
click at [643, 457] on button "Sign in" at bounding box center [655, 466] width 257 height 41
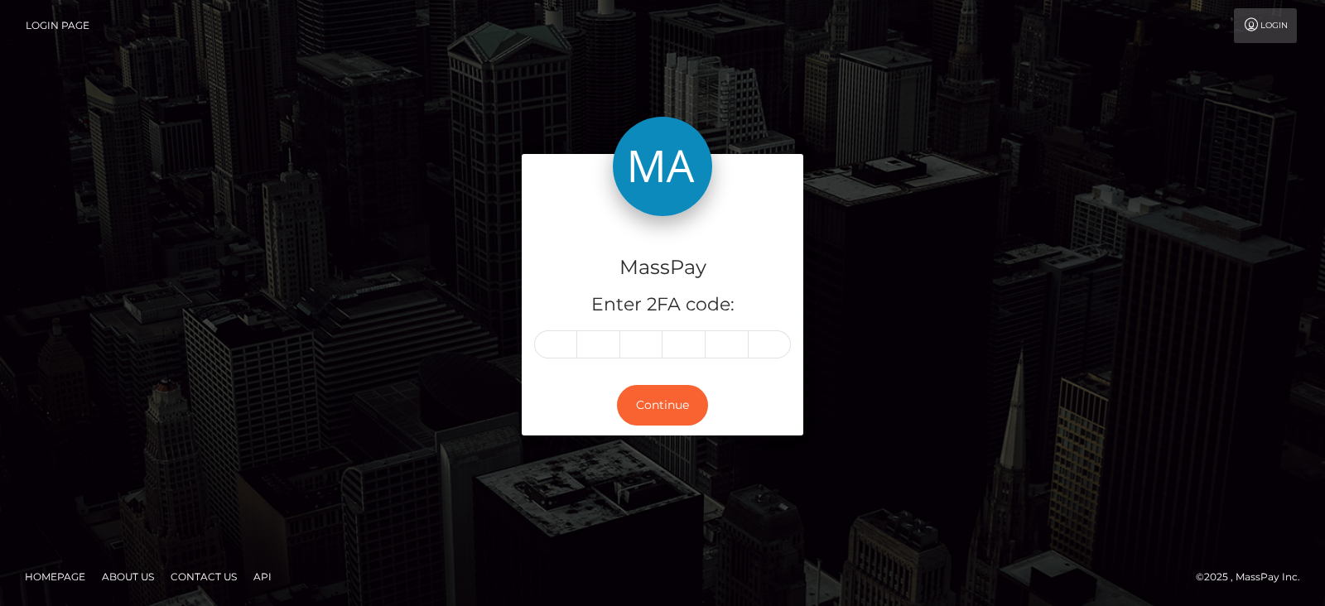
type input "0"
type input "9"
type input "2"
type input "6"
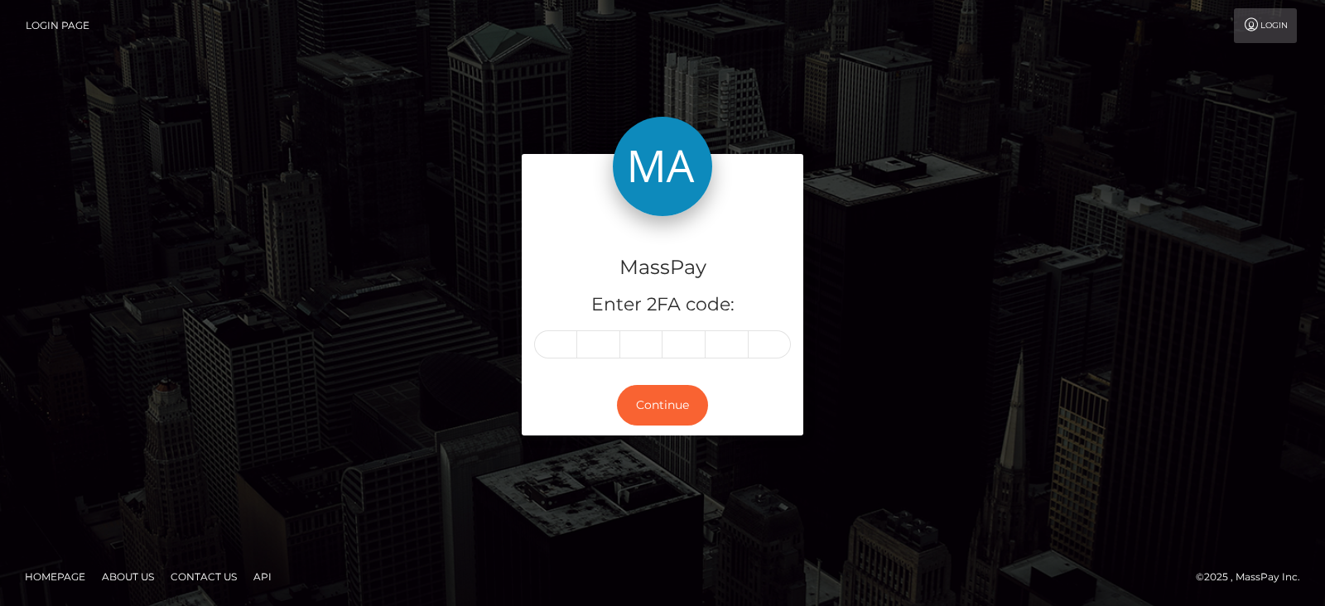
type input "2"
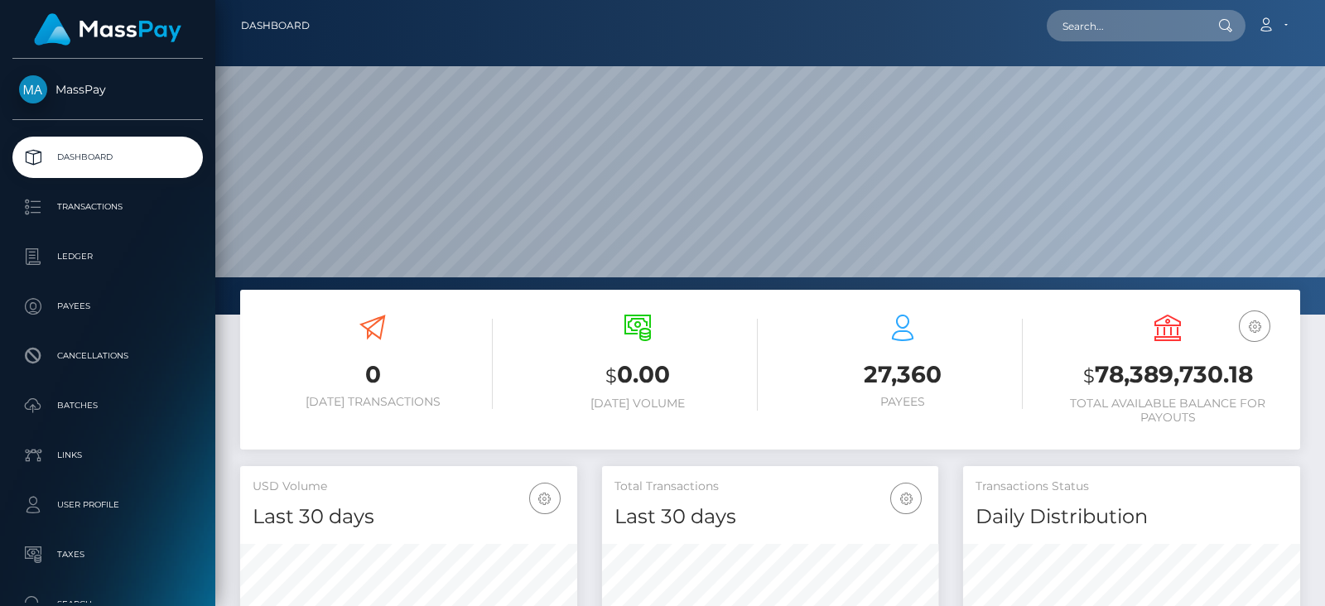
scroll to position [293, 336]
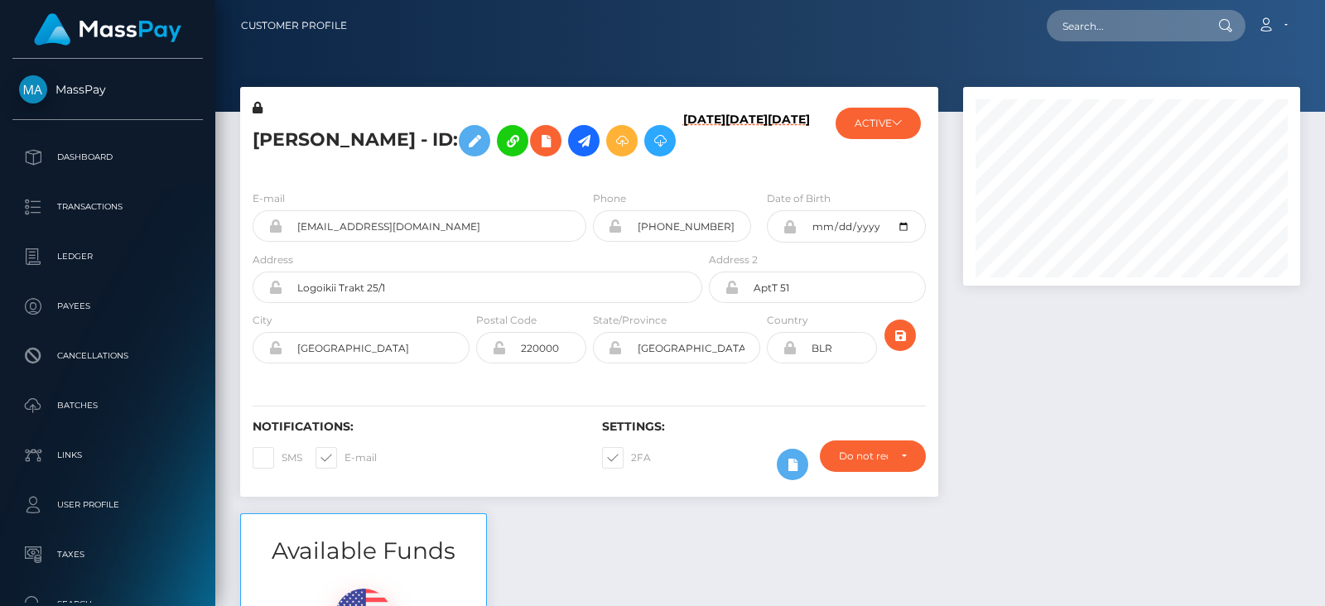
scroll to position [198, 336]
click at [1072, 386] on div at bounding box center [1132, 300] width 362 height 426
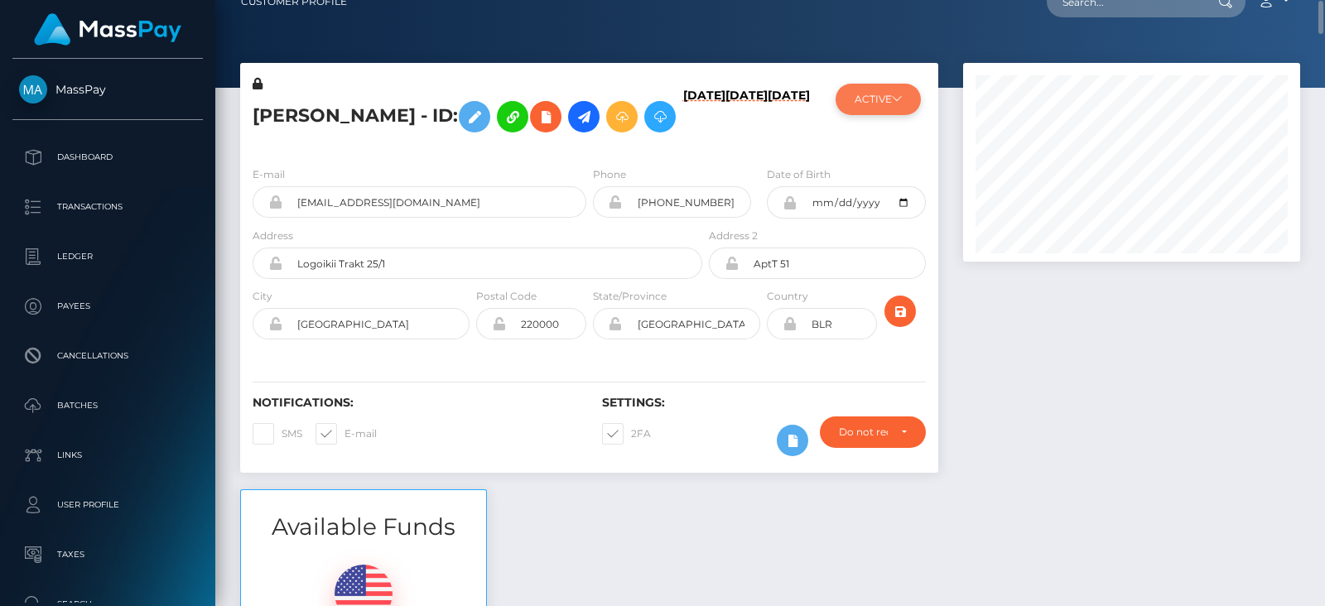
click at [880, 109] on button "ACTIVE" at bounding box center [878, 99] width 85 height 31
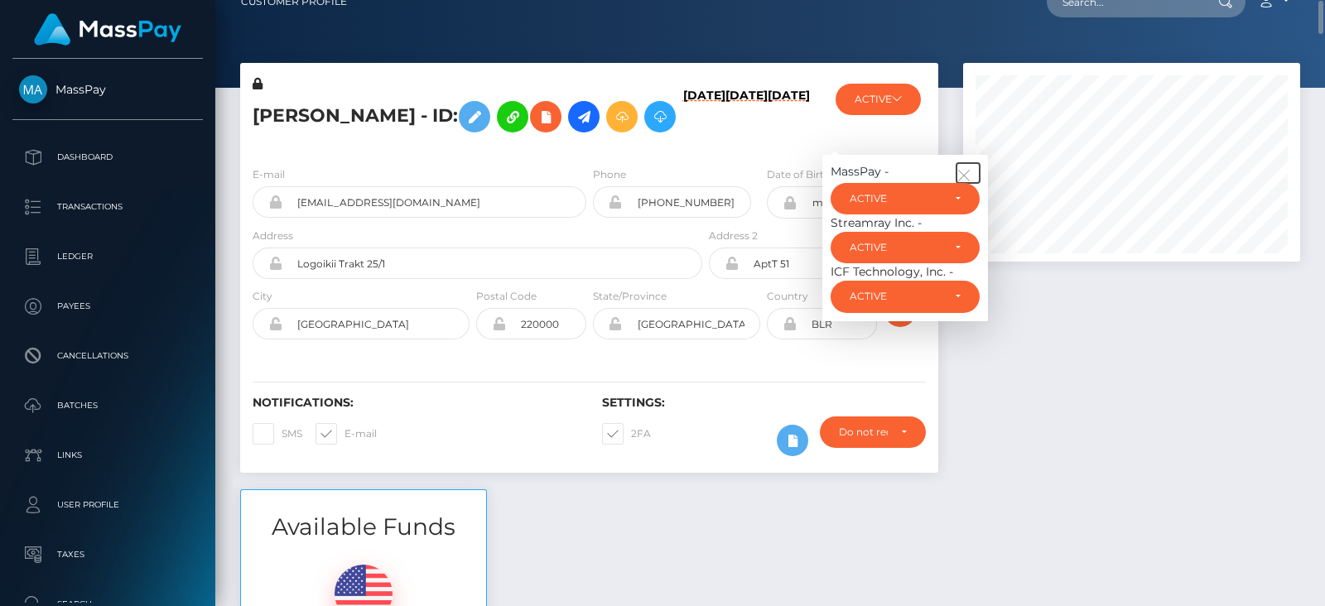
click at [969, 176] on icon "button" at bounding box center [963, 175] width 15 height 15
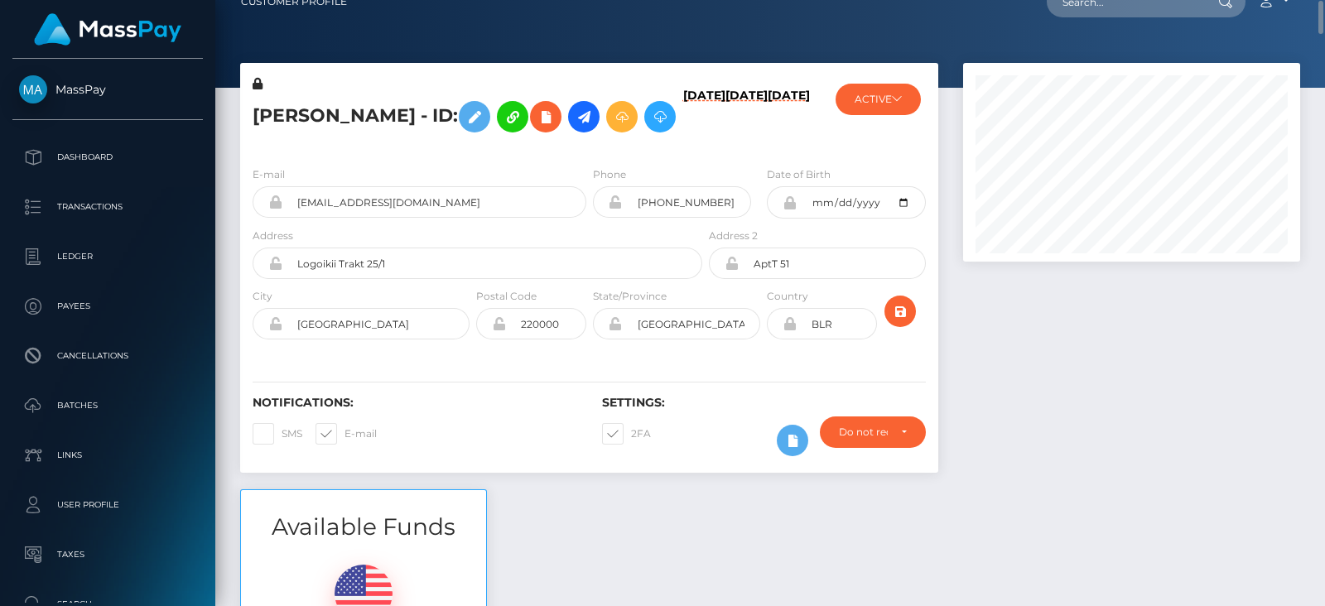
click at [992, 262] on div at bounding box center [1132, 276] width 362 height 426
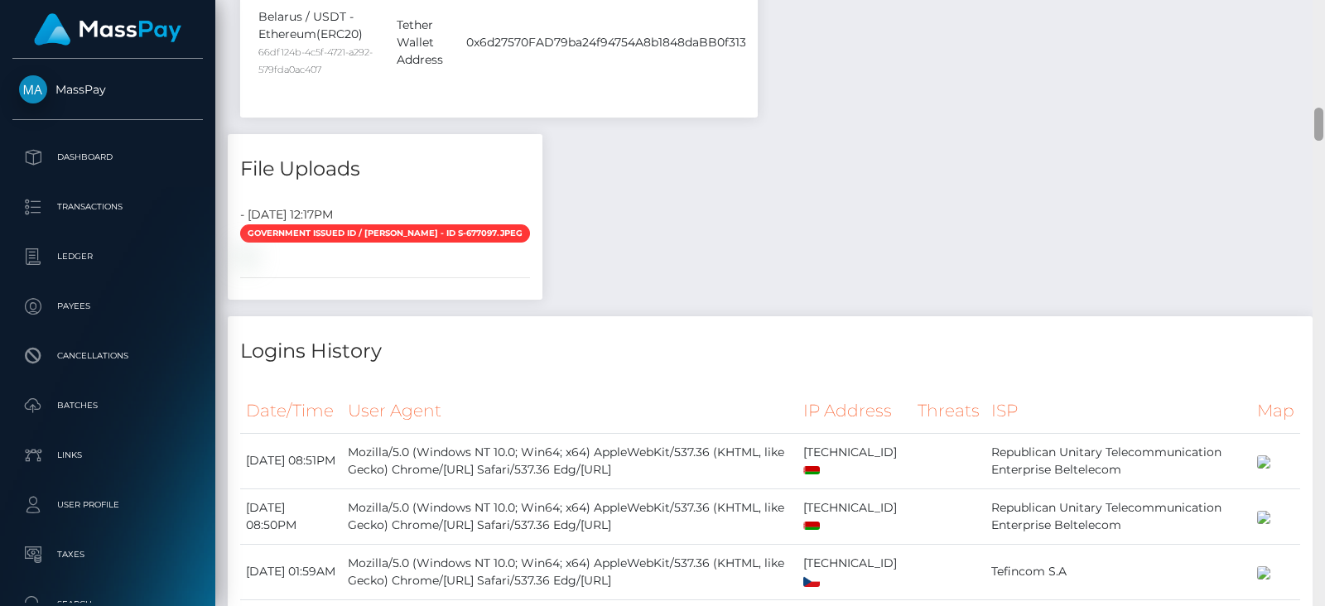
scroll to position [1974, 0]
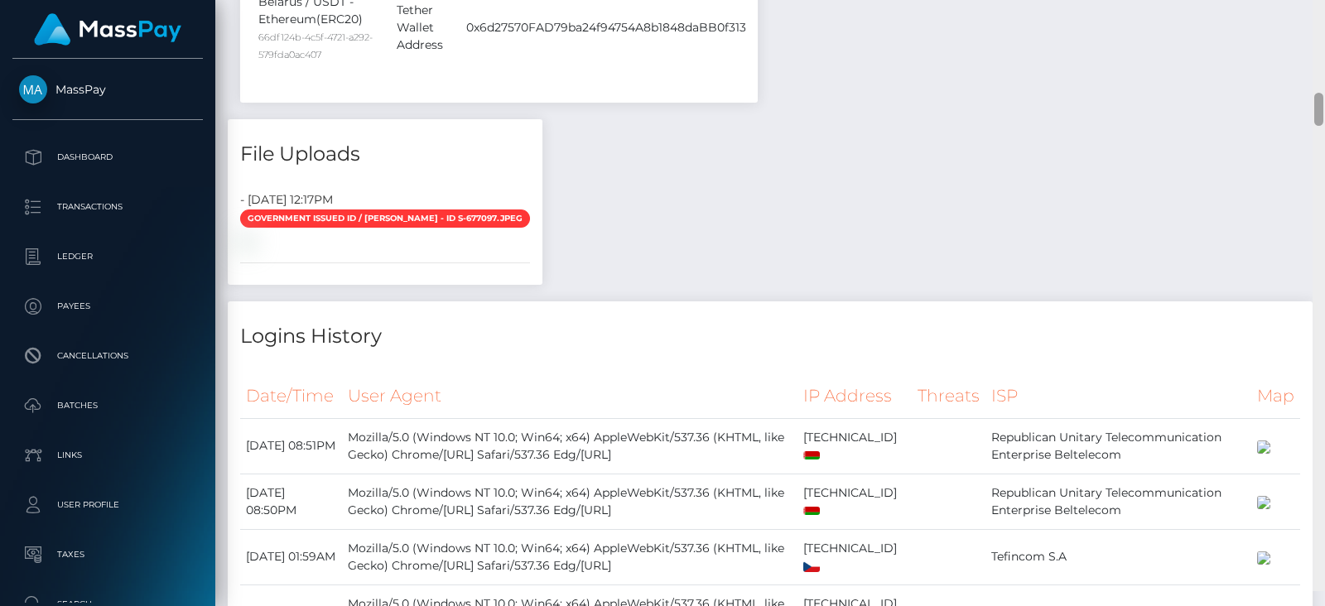
drag, startPoint x: 1319, startPoint y: 42, endPoint x: 1324, endPoint y: 131, distance: 88.7
click at [1324, 131] on div at bounding box center [1318, 288] width 12 height 606
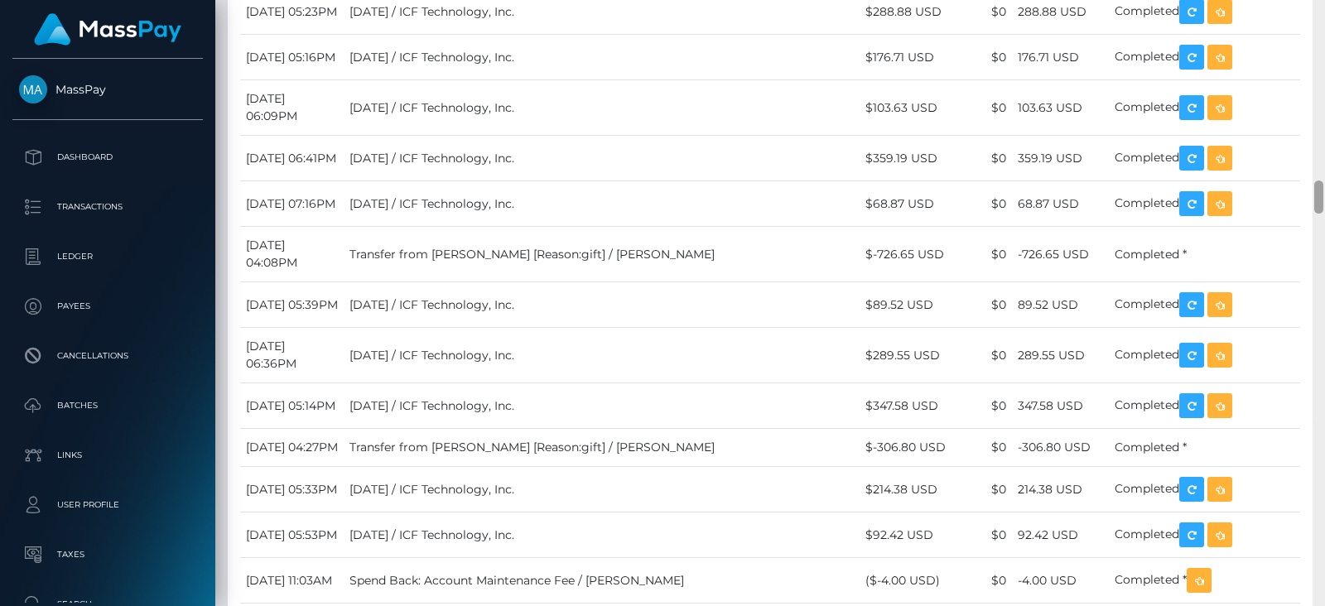
scroll to position [0, 0]
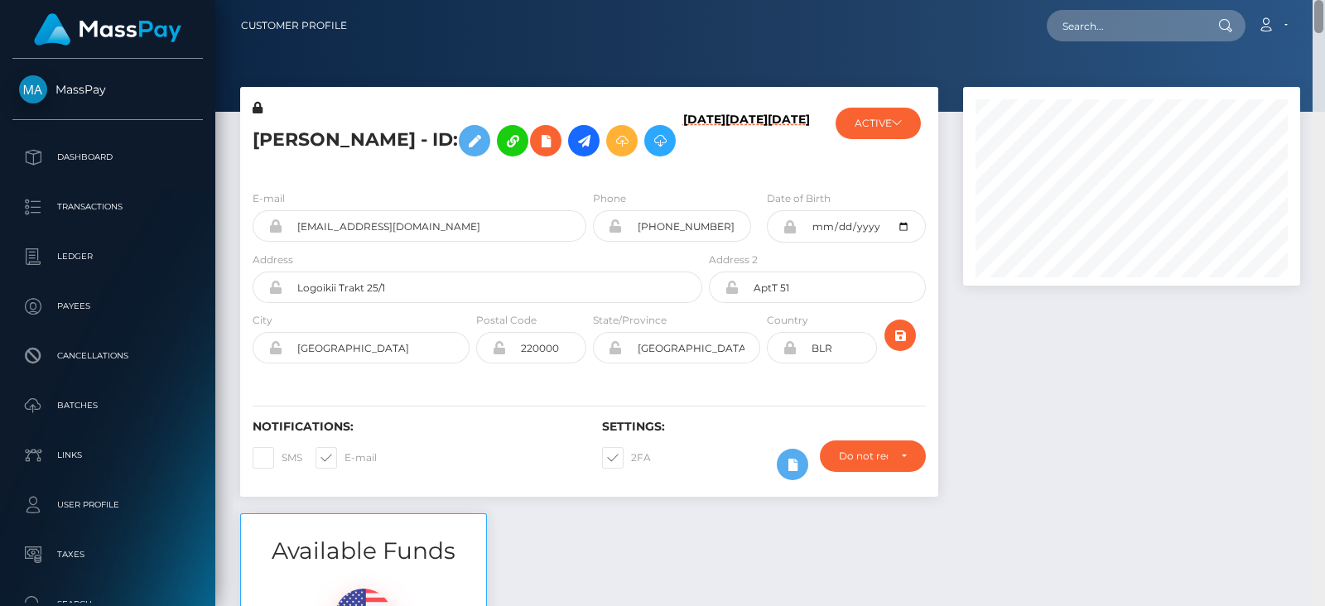
drag, startPoint x: 1315, startPoint y: 121, endPoint x: 1298, endPoint y: -90, distance: 211.8
click at [1298, 0] on html "MassPay Dashboard Transactions Ledger Payees Cancellations Links" at bounding box center [662, 303] width 1325 height 606
click at [1033, 413] on div at bounding box center [1132, 300] width 362 height 426
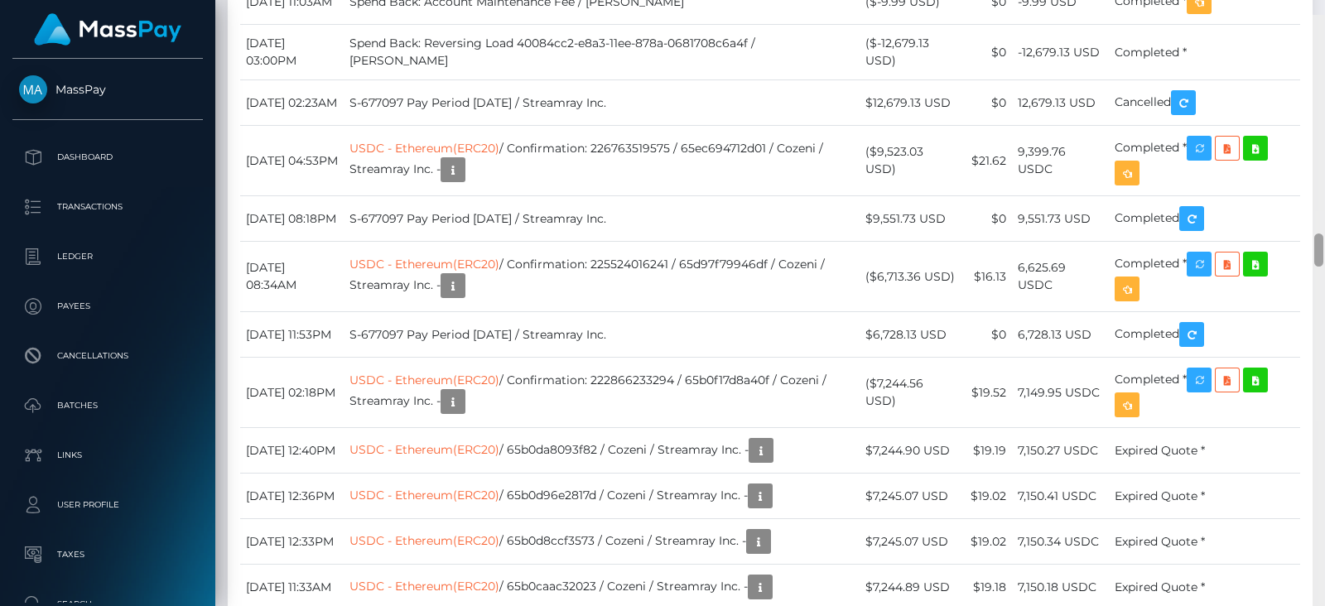
scroll to position [3961, 0]
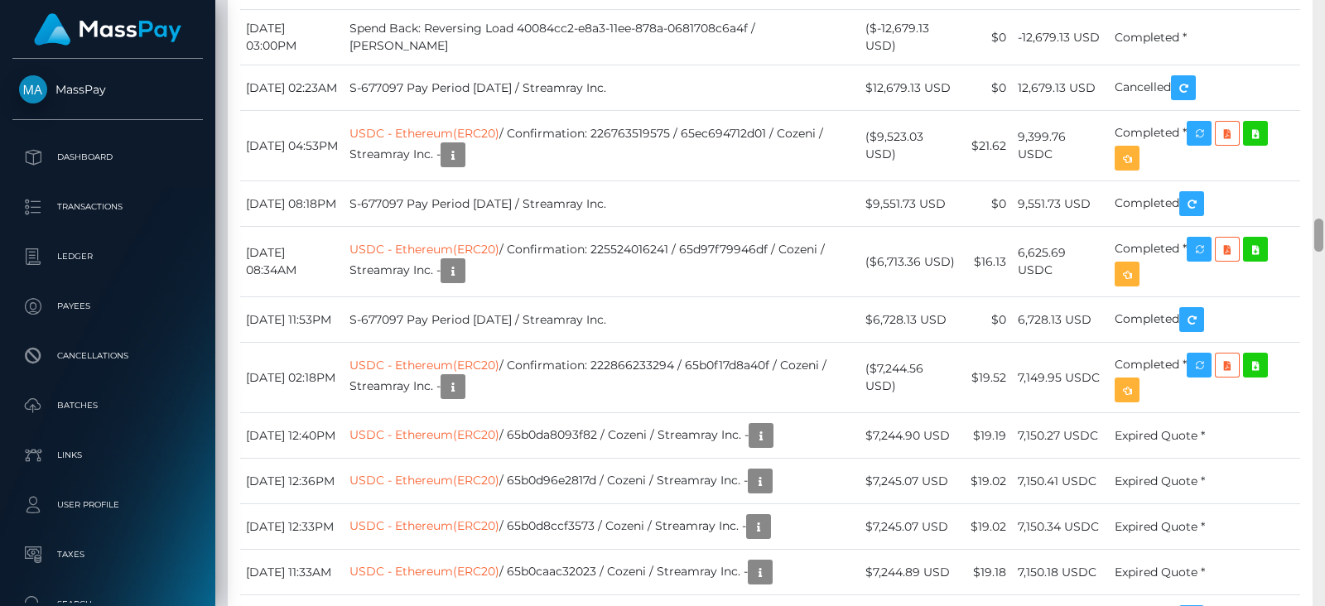
drag, startPoint x: 1317, startPoint y: 35, endPoint x: 1324, endPoint y: 240, distance: 205.5
click at [1324, 240] on div at bounding box center [1318, 303] width 12 height 606
click at [944, 65] on td "($-12,679.13 USD)" at bounding box center [911, 37] width 103 height 55
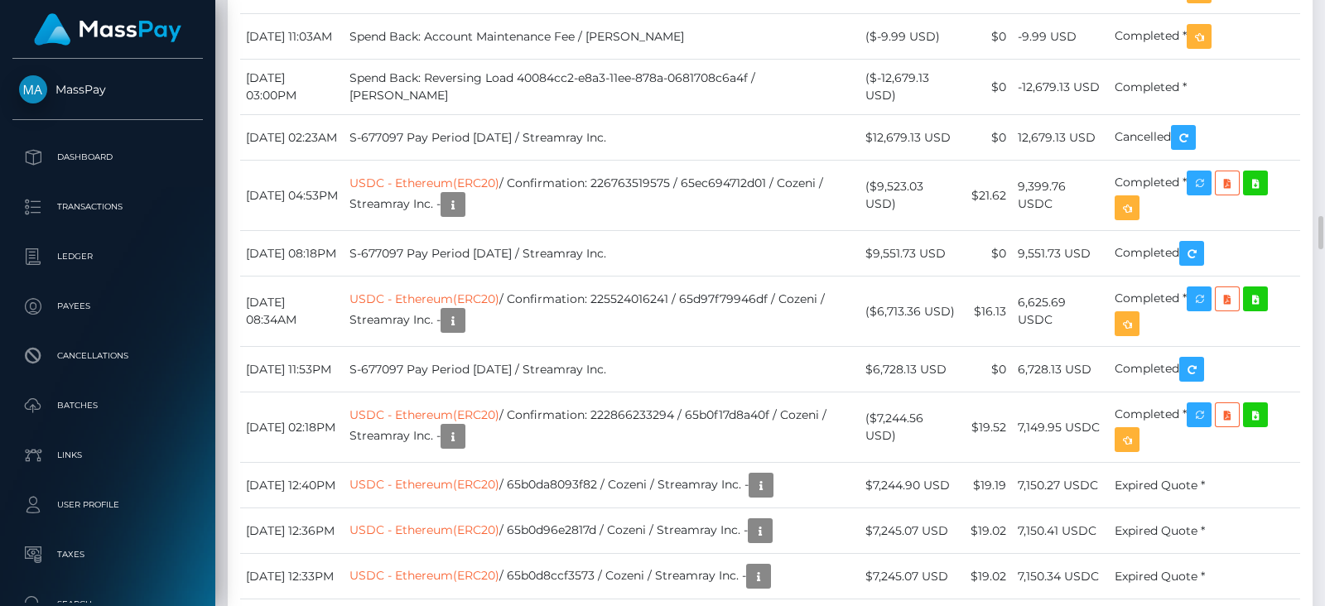
scroll to position [3886, 0]
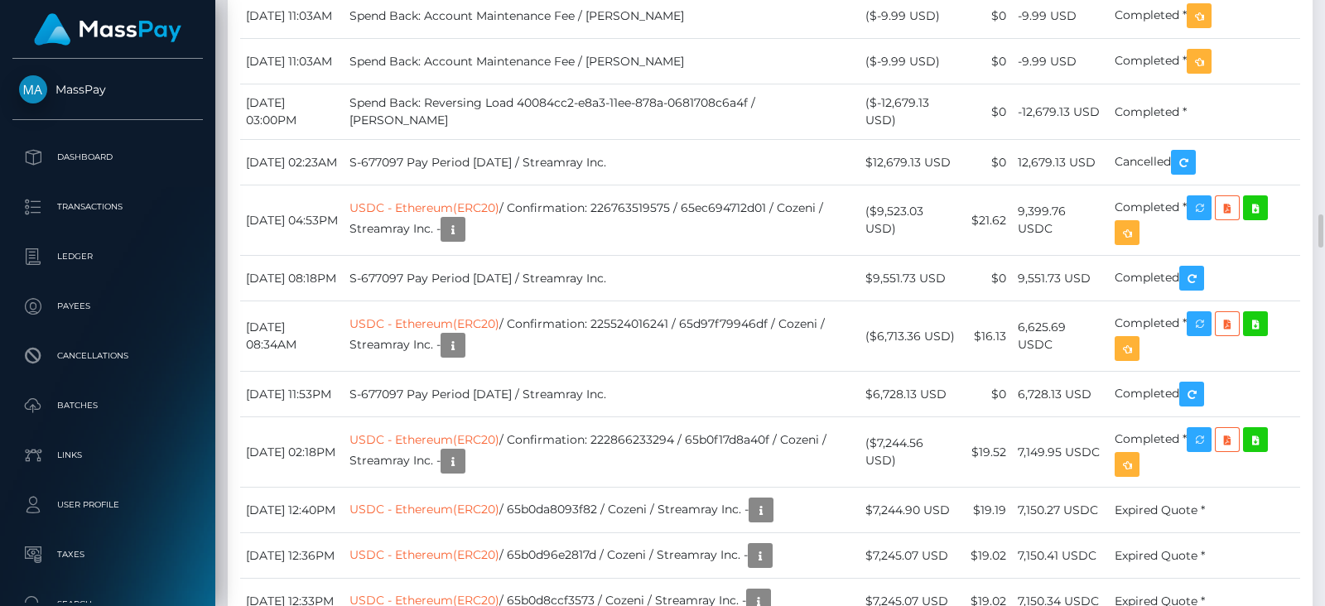
drag, startPoint x: 863, startPoint y: 252, endPoint x: 1091, endPoint y: 291, distance: 232.0
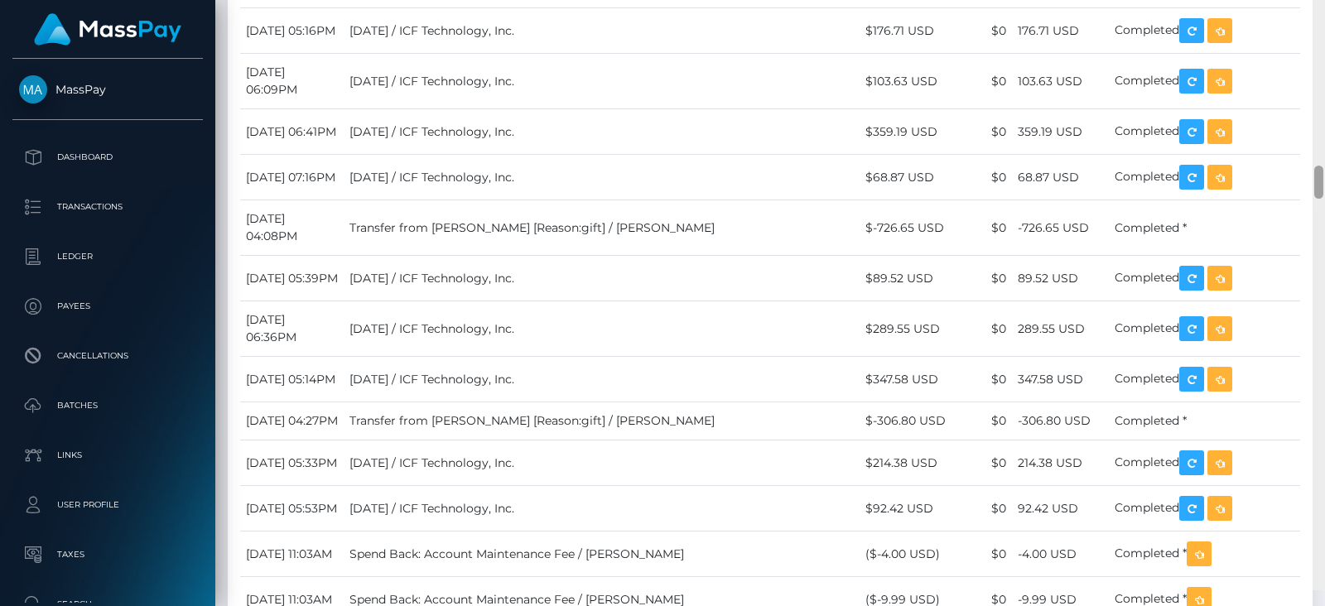
scroll to position [3258, 0]
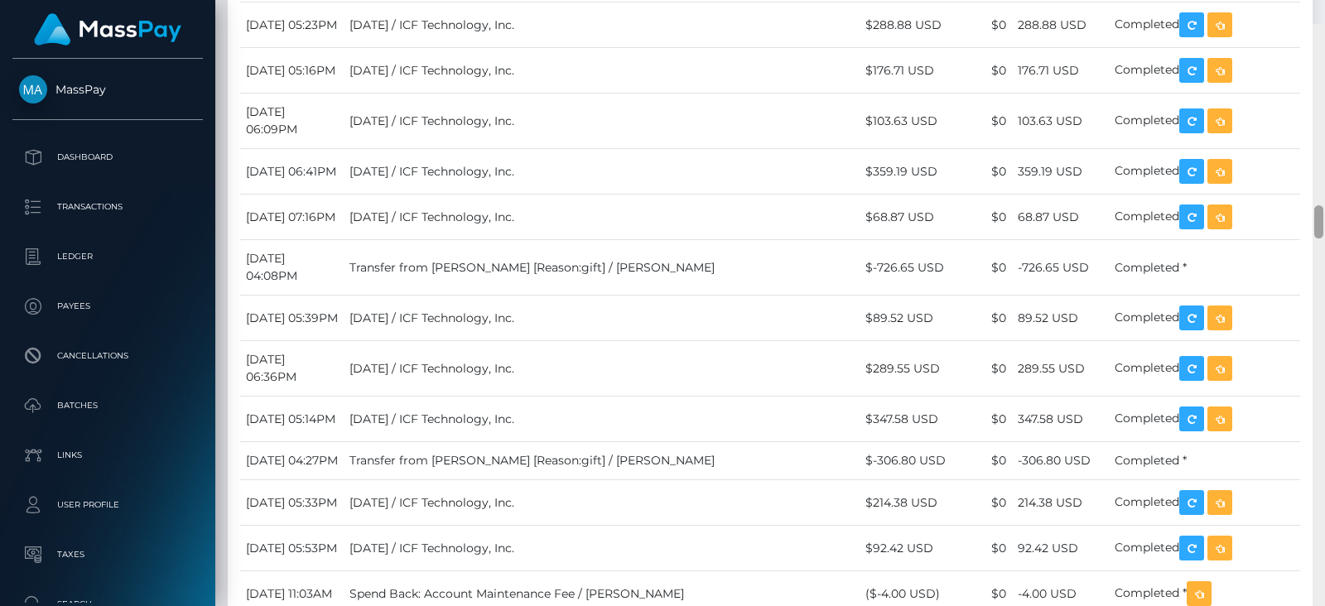
drag, startPoint x: 1315, startPoint y: 221, endPoint x: 1324, endPoint y: 186, distance: 36.0
click at [1324, 186] on div at bounding box center [1318, 327] width 12 height 606
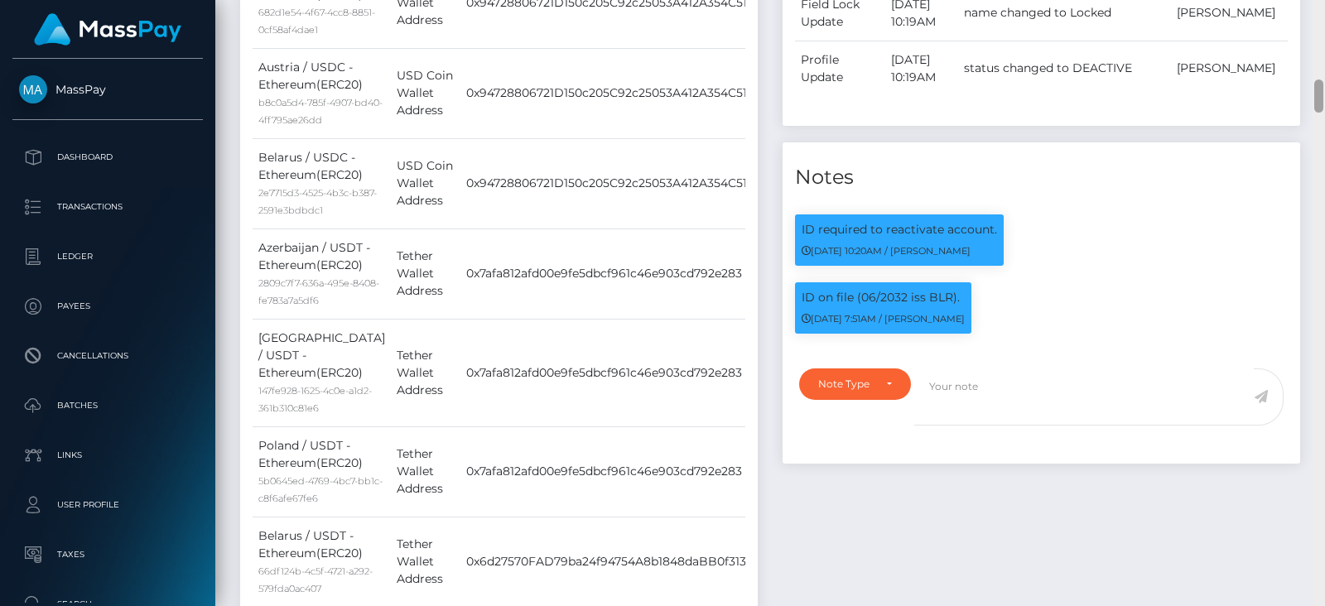
click at [1318, 82] on div at bounding box center [1318, 303] width 12 height 606
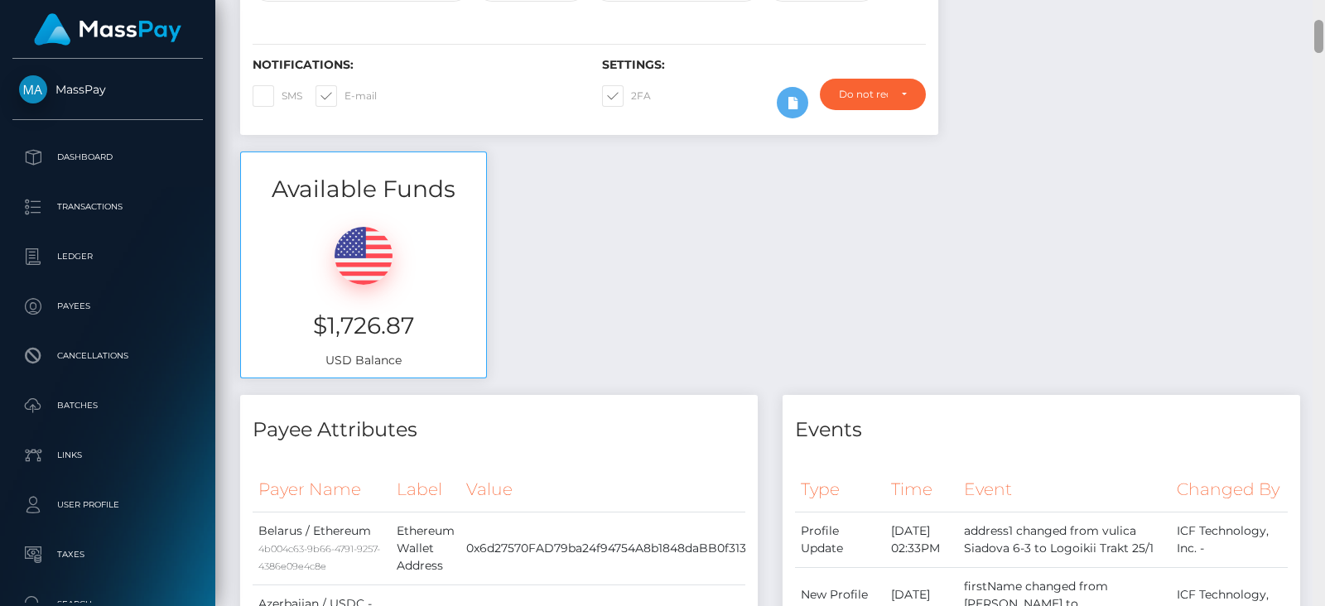
scroll to position [0, 0]
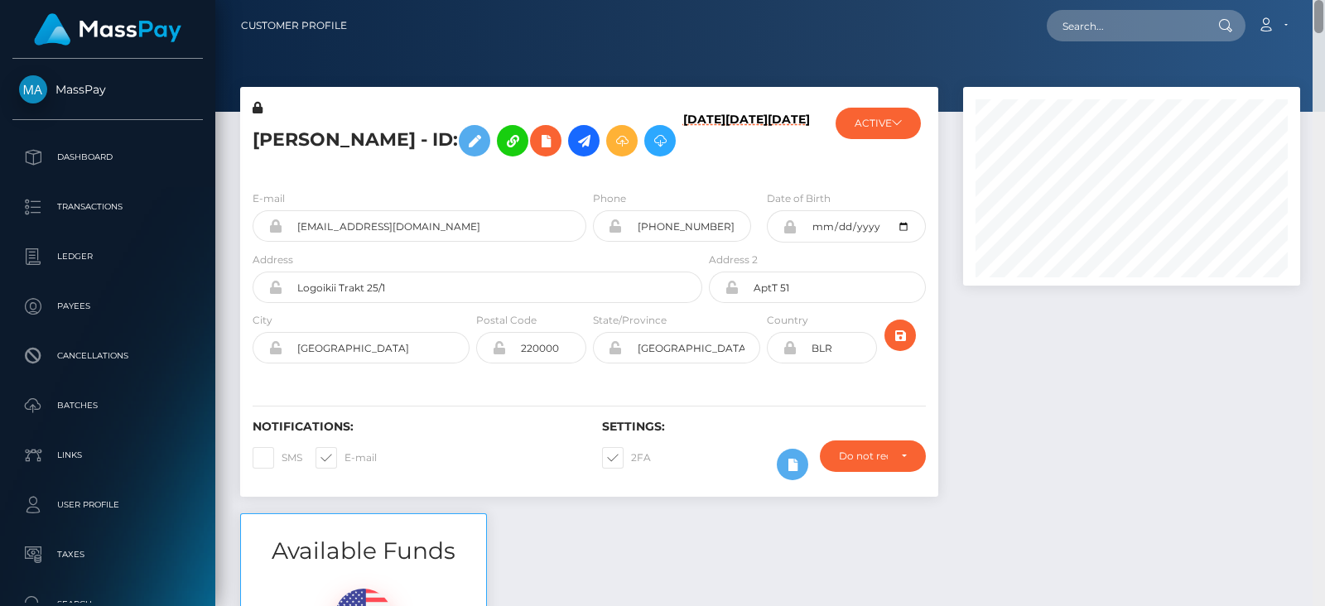
drag, startPoint x: 1318, startPoint y: 82, endPoint x: 1315, endPoint y: -6, distance: 87.8
click at [1315, 0] on html "MassPay Dashboard Transactions Ledger Payees Cancellations Links" at bounding box center [662, 303] width 1325 height 606
paste input "smedia@freieschule-imeinklang.de"
click at [1120, 26] on input "smedia@freieschule-imeinklang.de" at bounding box center [1125, 25] width 156 height 31
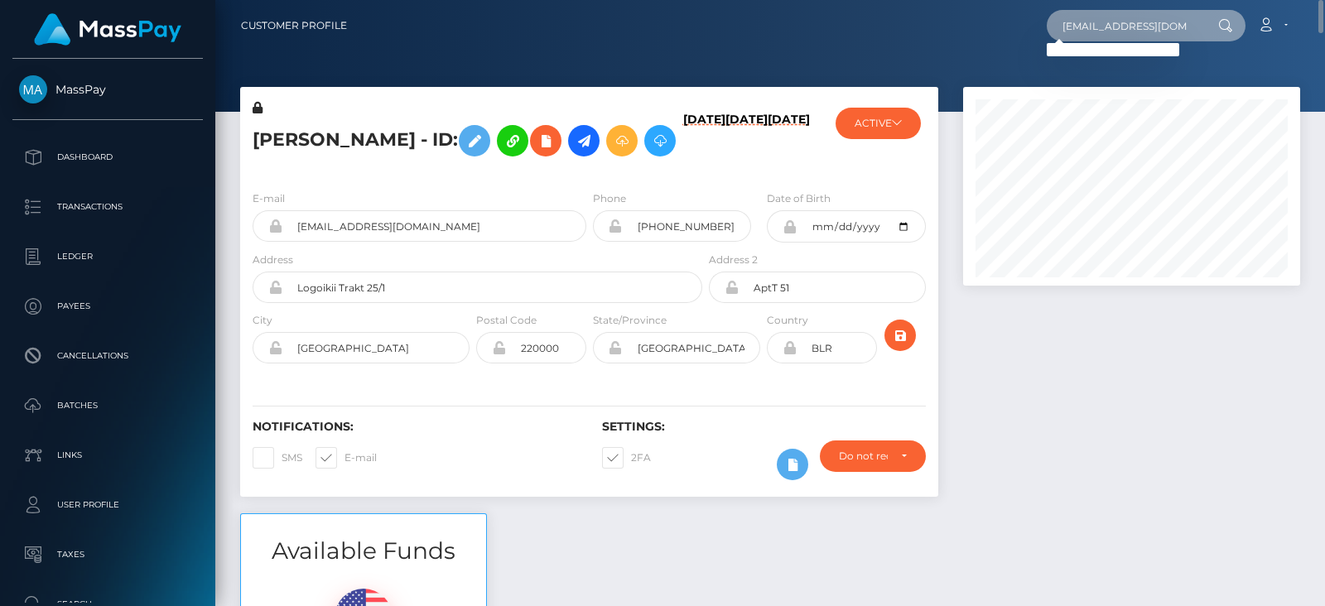
click at [1129, 29] on input "smedia@freieschule-imeinklang.de" at bounding box center [1125, 25] width 156 height 31
paste input "Sandra.wesolek@web"
click at [1073, 31] on input "Sandra.wesolek@web.de" at bounding box center [1125, 25] width 156 height 31
paste input "schreibuns@kommwirreisen.eu"
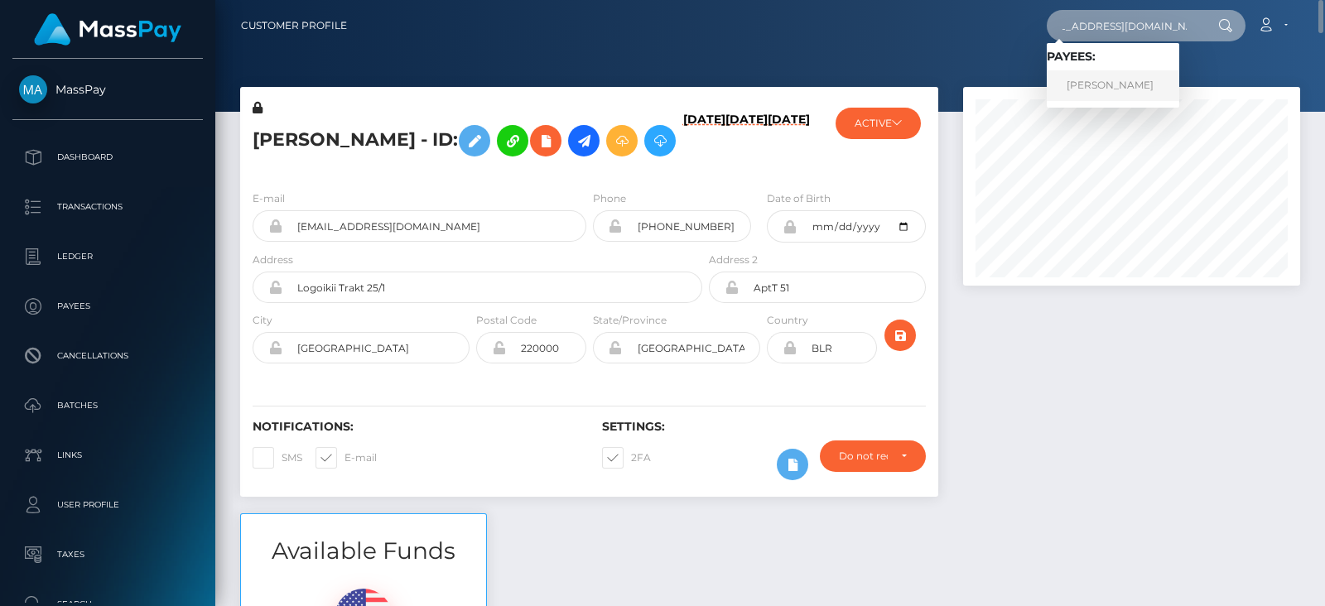
type input "schreibuns@kommwirreisen.eu"
click at [1148, 79] on link "Sandra Wesolek" at bounding box center [1113, 85] width 132 height 31
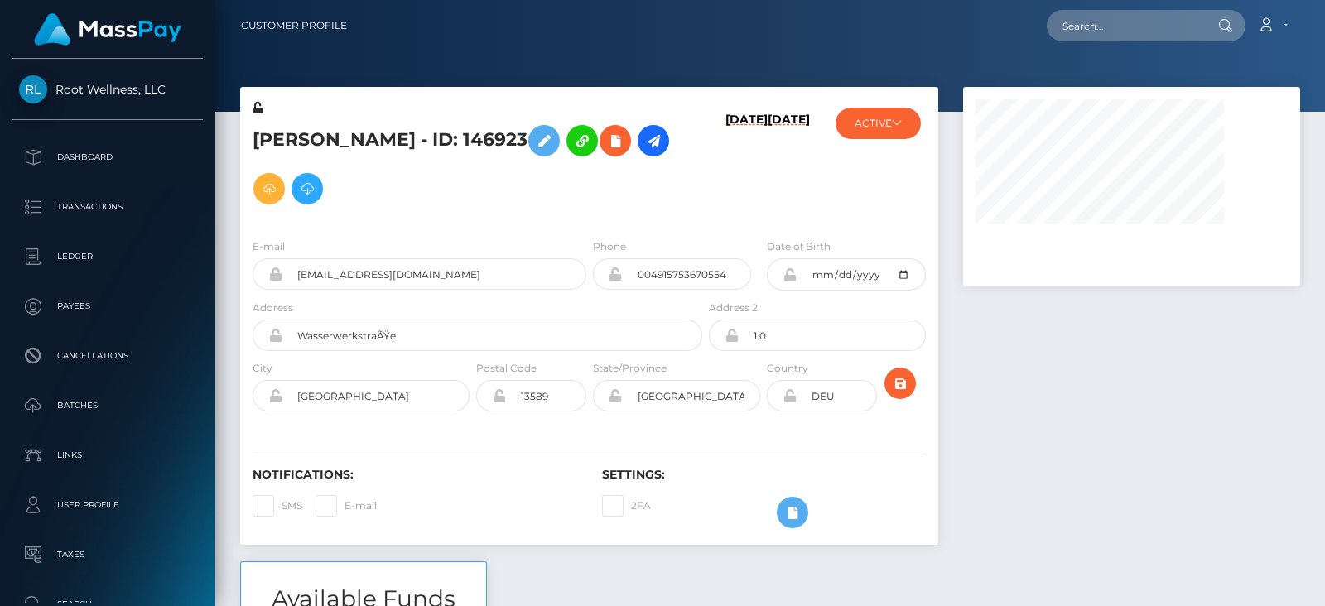
click at [1108, 424] on div at bounding box center [1132, 324] width 362 height 474
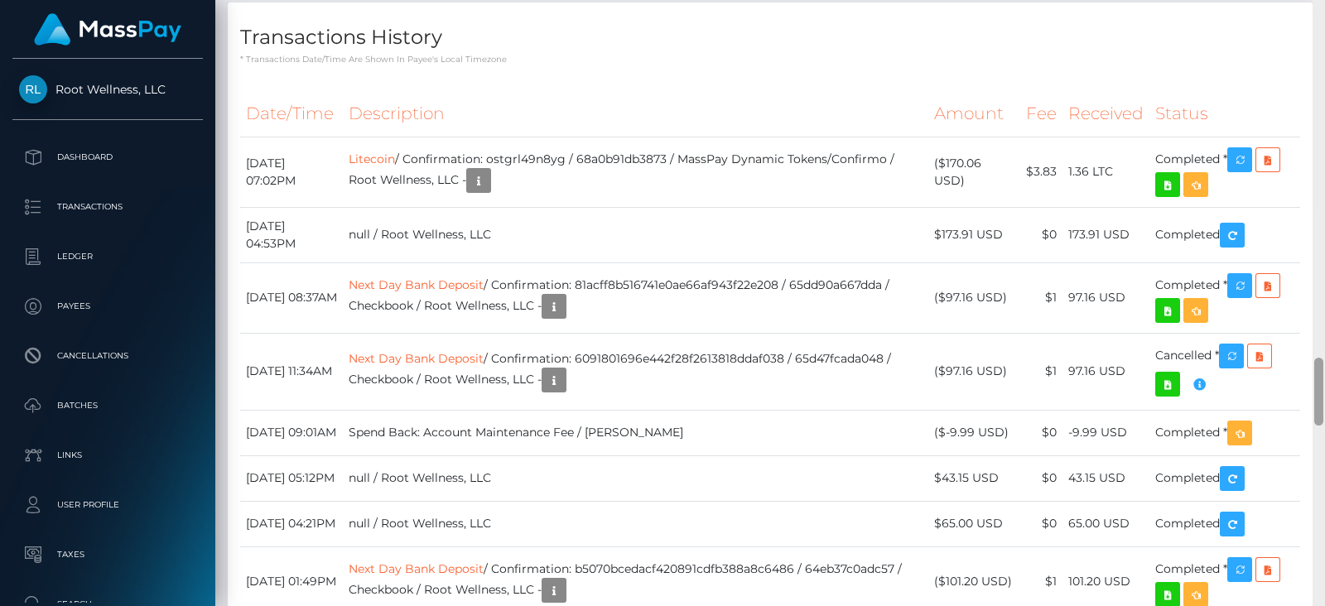
scroll to position [3181, 0]
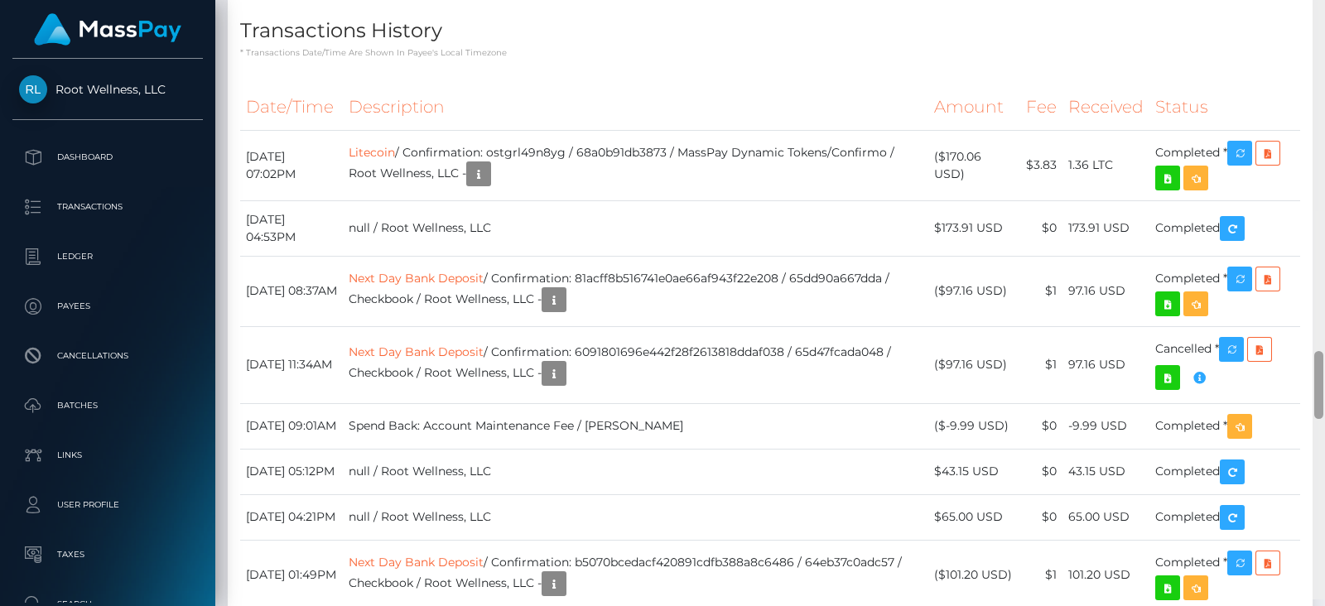
drag, startPoint x: 1317, startPoint y: 203, endPoint x: 1324, endPoint y: 363, distance: 160.0
click at [1324, 363] on div at bounding box center [1318, 296] width 12 height 606
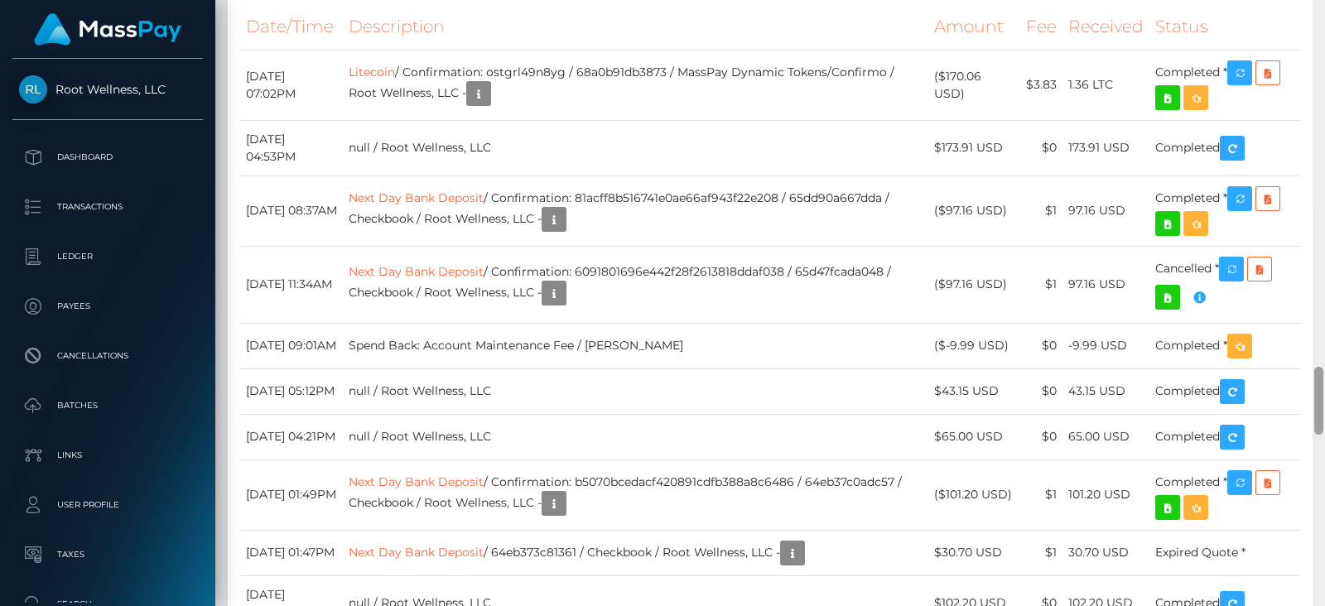
drag, startPoint x: 1320, startPoint y: 398, endPoint x: 1324, endPoint y: 407, distance: 10.0
click at [1324, 407] on div at bounding box center [1318, 303] width 12 height 606
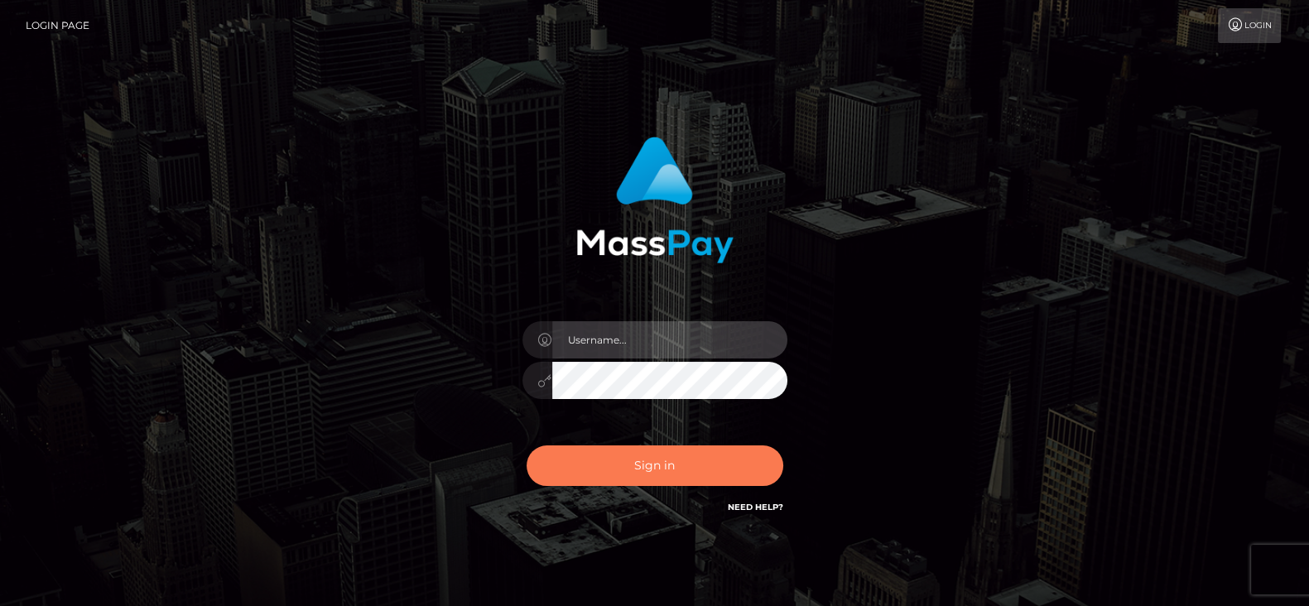
type input "[DOMAIN_NAME]"
click at [659, 457] on button "Sign in" at bounding box center [655, 466] width 257 height 41
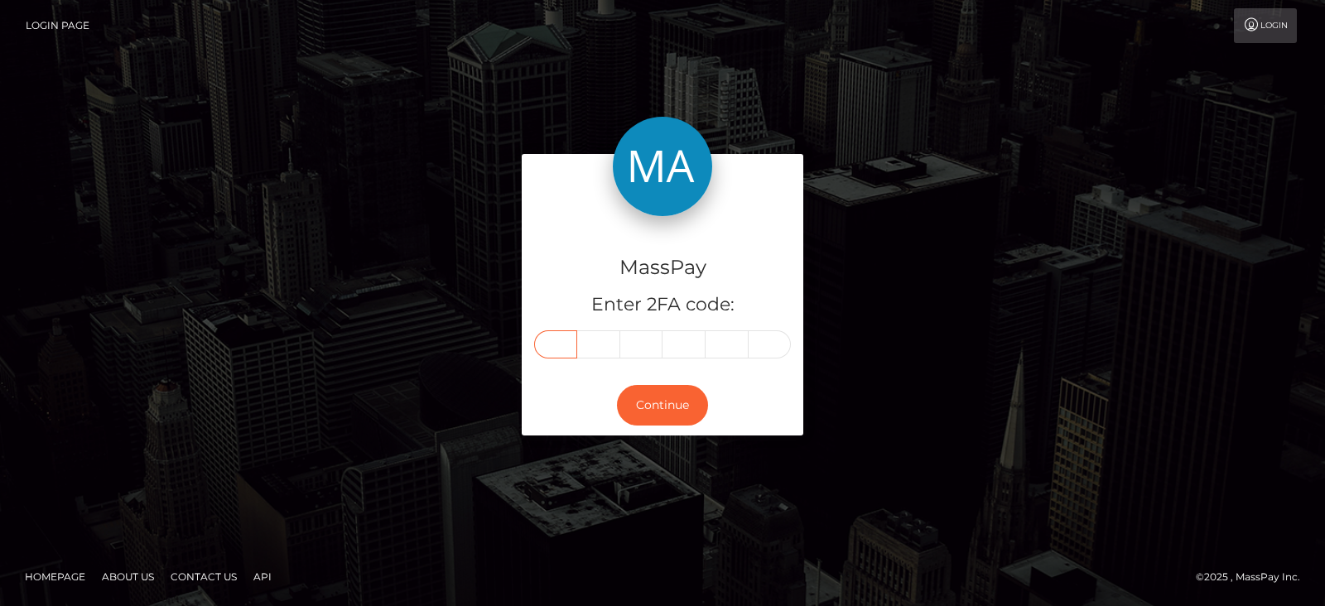
click at [547, 350] on input "text" at bounding box center [555, 344] width 43 height 28
type input "9"
type input "7"
type input "1"
type input "2"
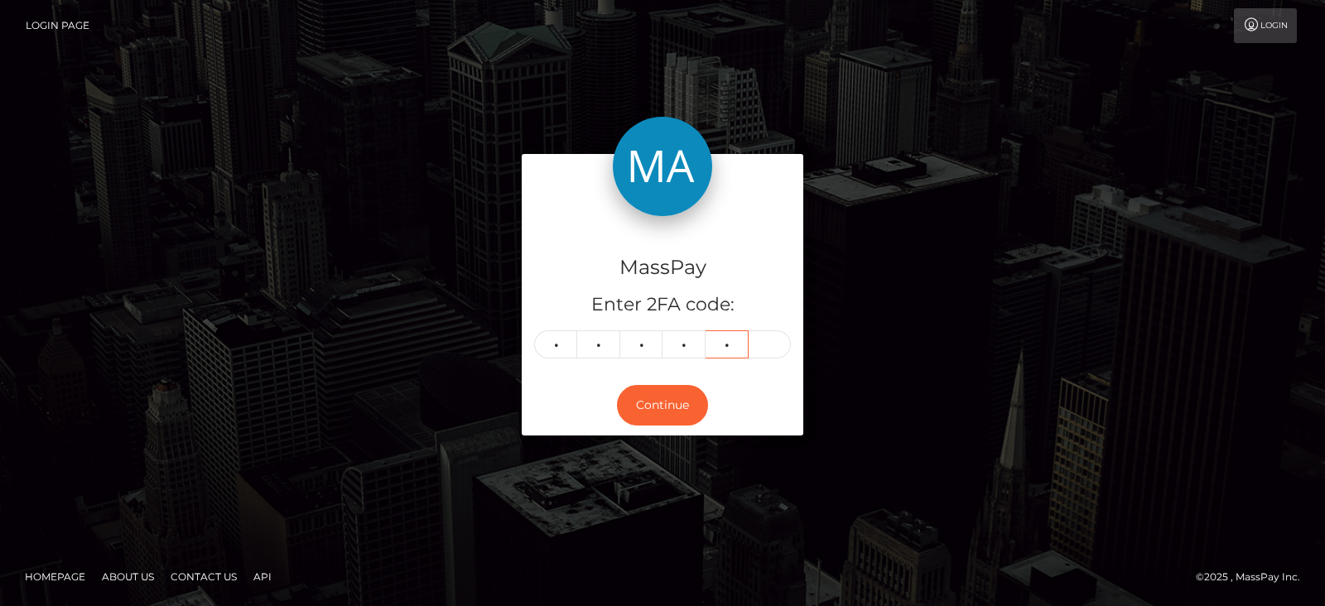
type input "5"
type input "2"
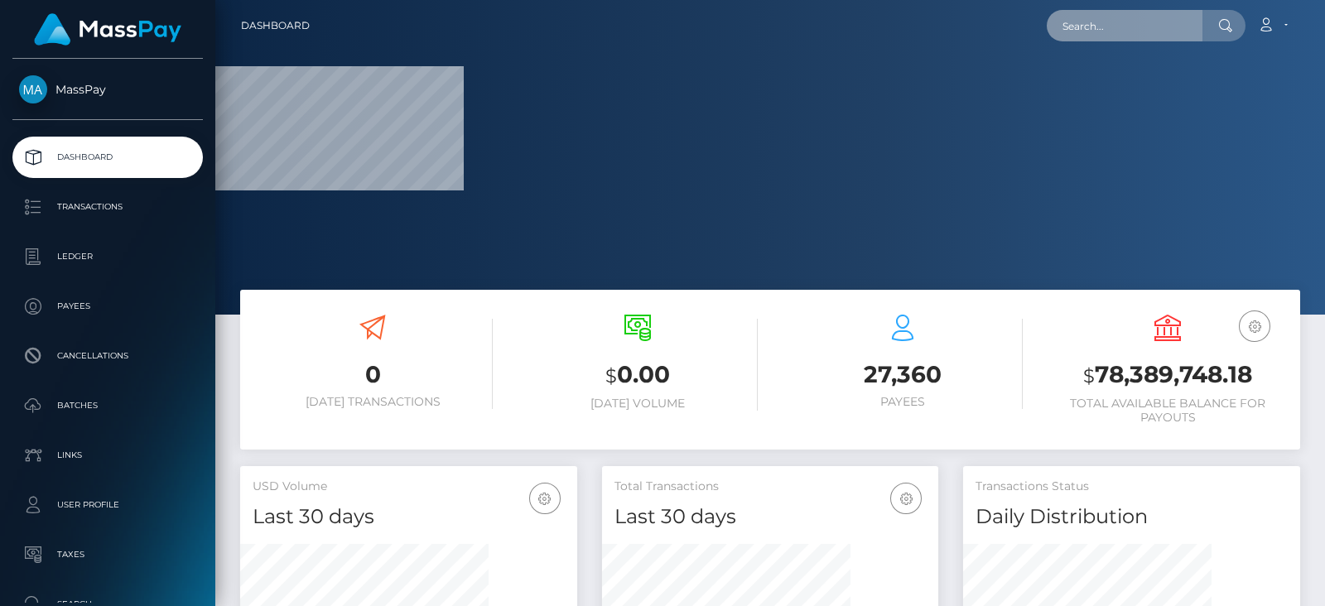
click at [1082, 14] on input "text" at bounding box center [1125, 25] width 156 height 31
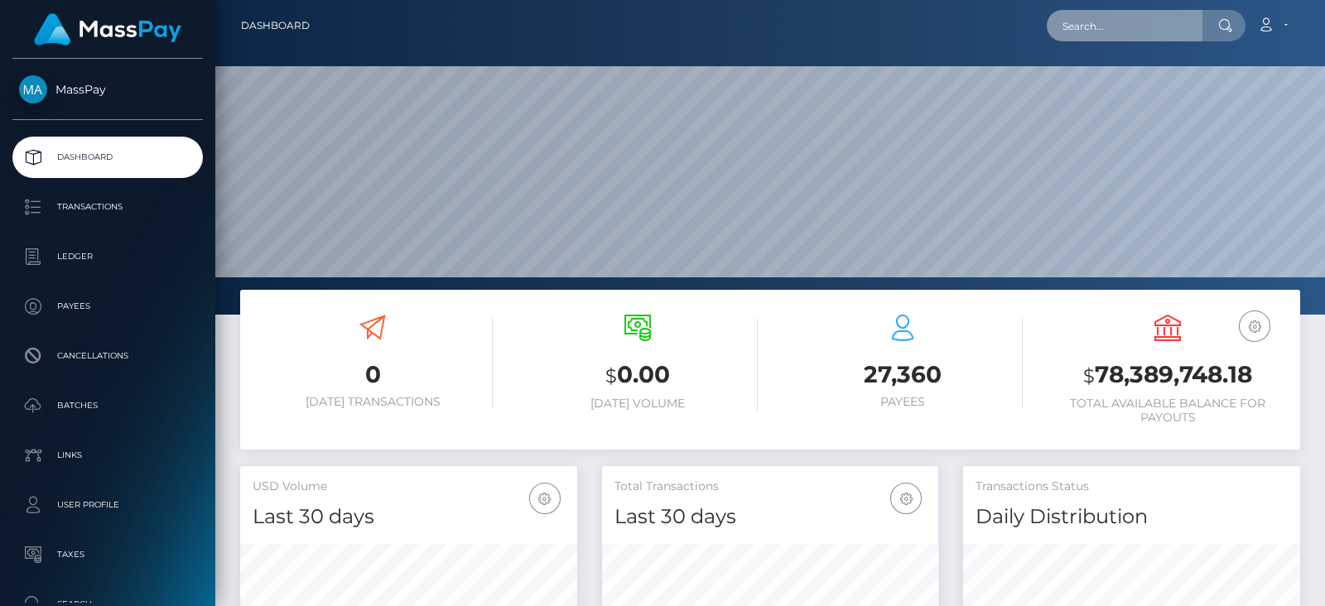
scroll to position [293, 336]
paste input "marylightads@gmail.com"
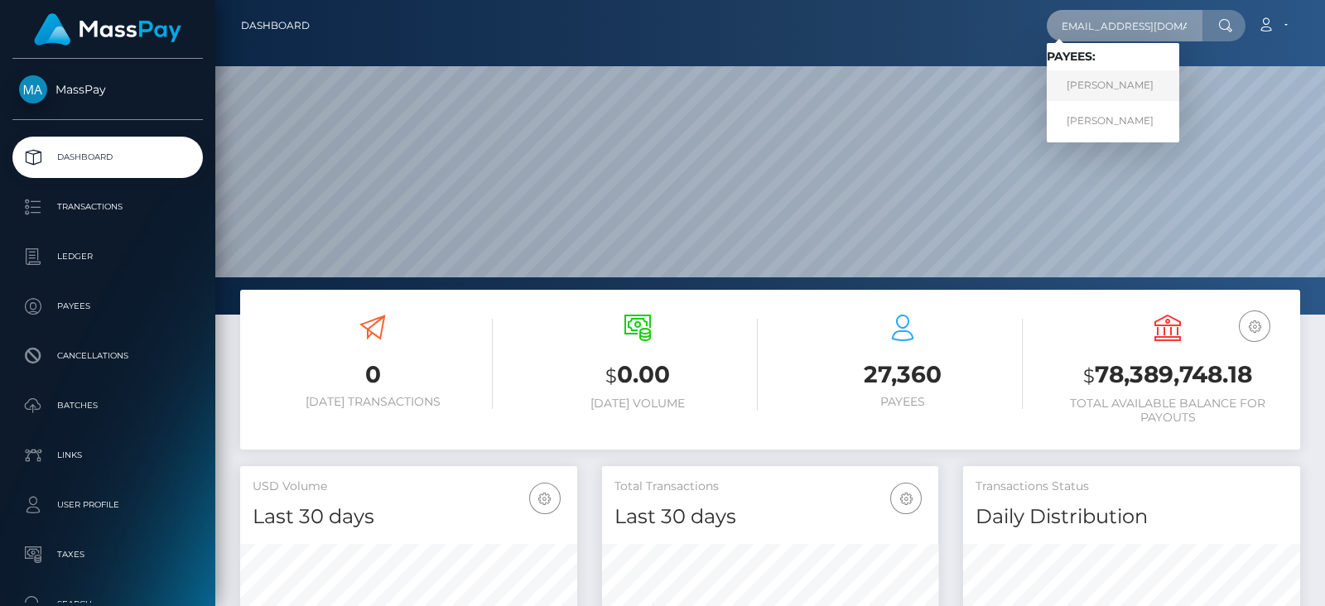
type input "marylightads@gmail.com"
click at [1110, 76] on link "Maria Yushkevich" at bounding box center [1113, 85] width 132 height 31
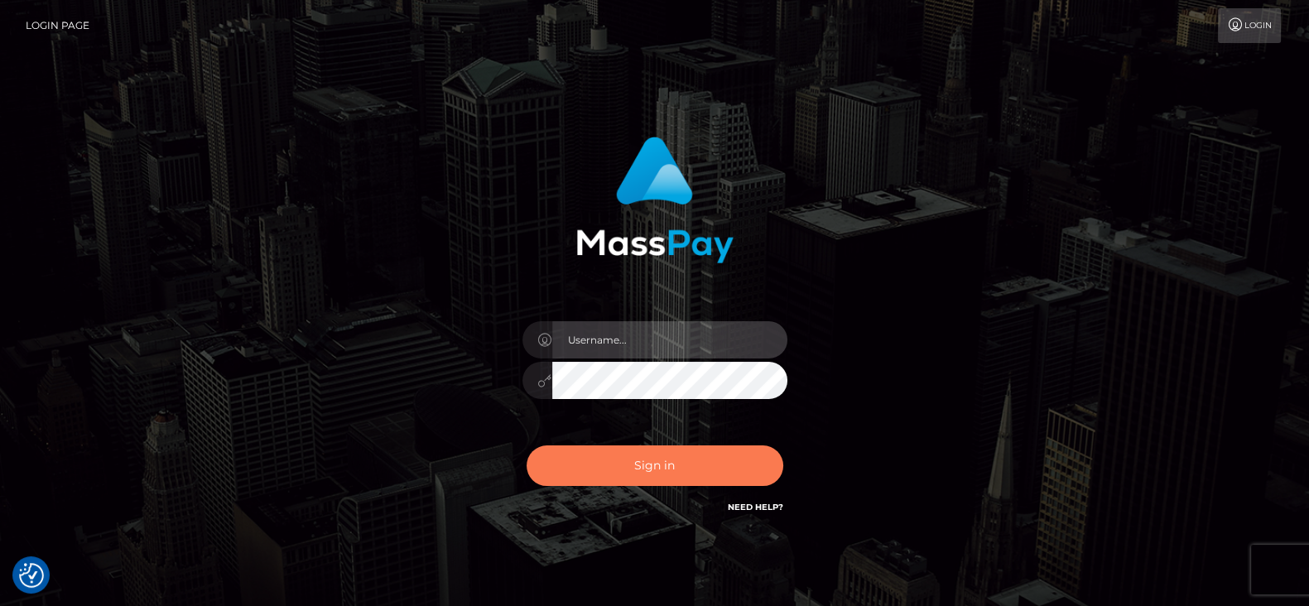
type input "[DOMAIN_NAME]"
click at [683, 455] on button "Sign in" at bounding box center [655, 466] width 257 height 41
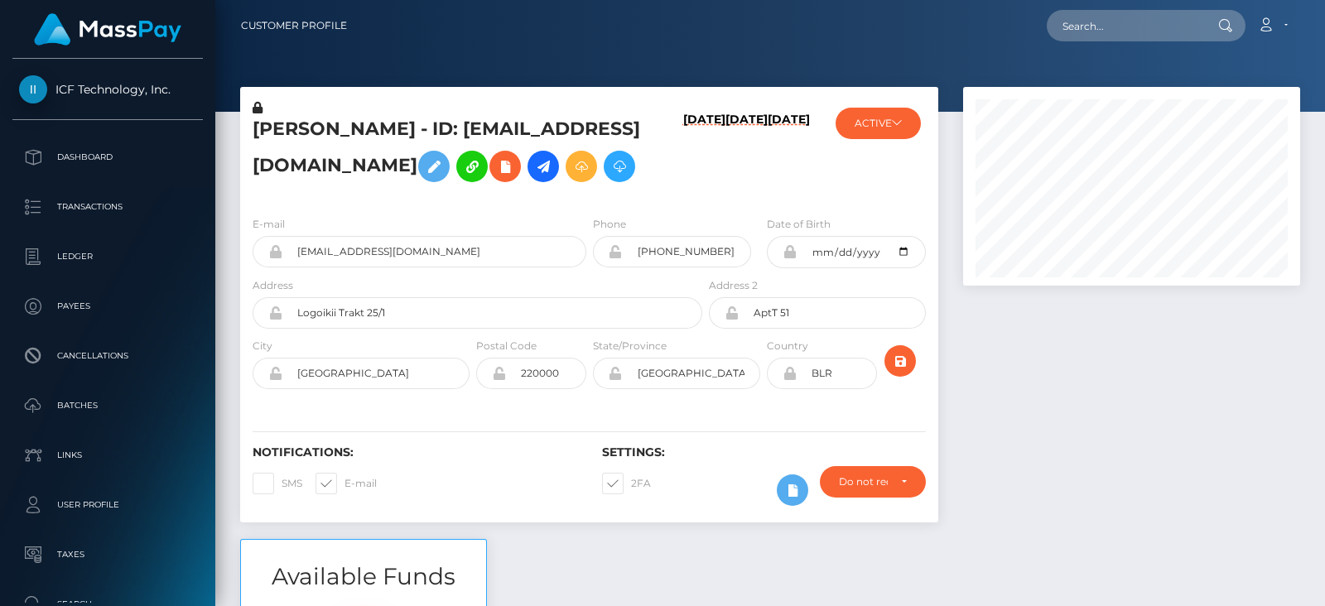
scroll to position [198, 336]
click at [877, 108] on button "ACTIVE" at bounding box center [878, 123] width 85 height 31
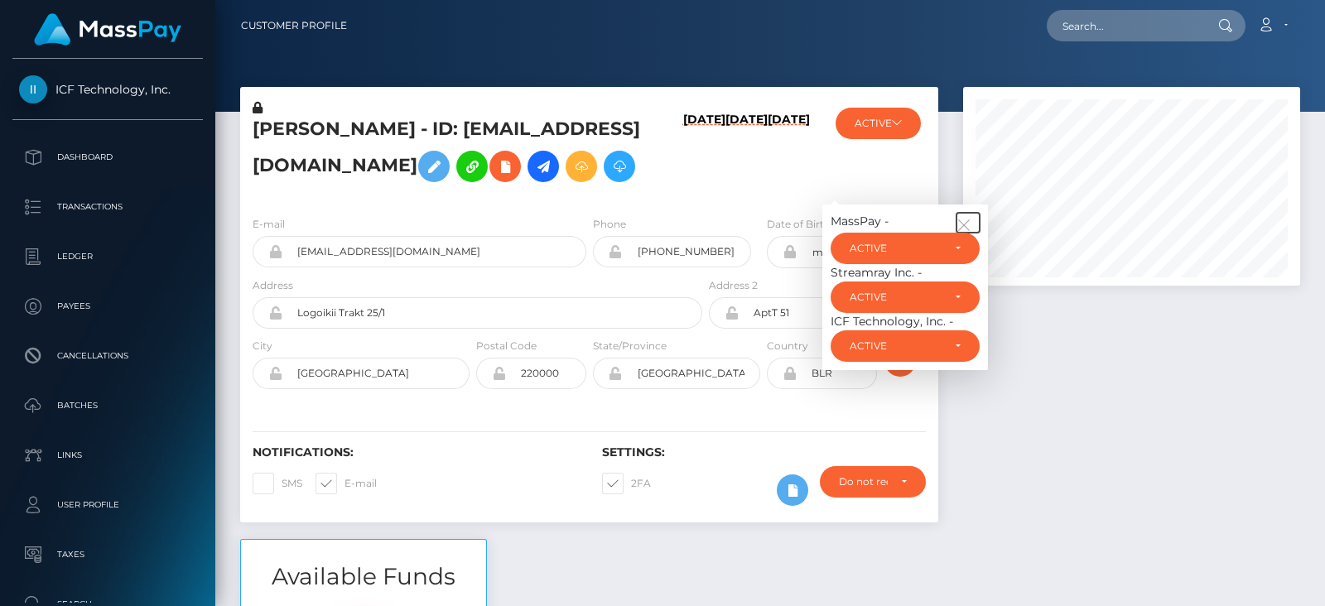
click at [966, 233] on icon "button" at bounding box center [963, 225] width 15 height 15
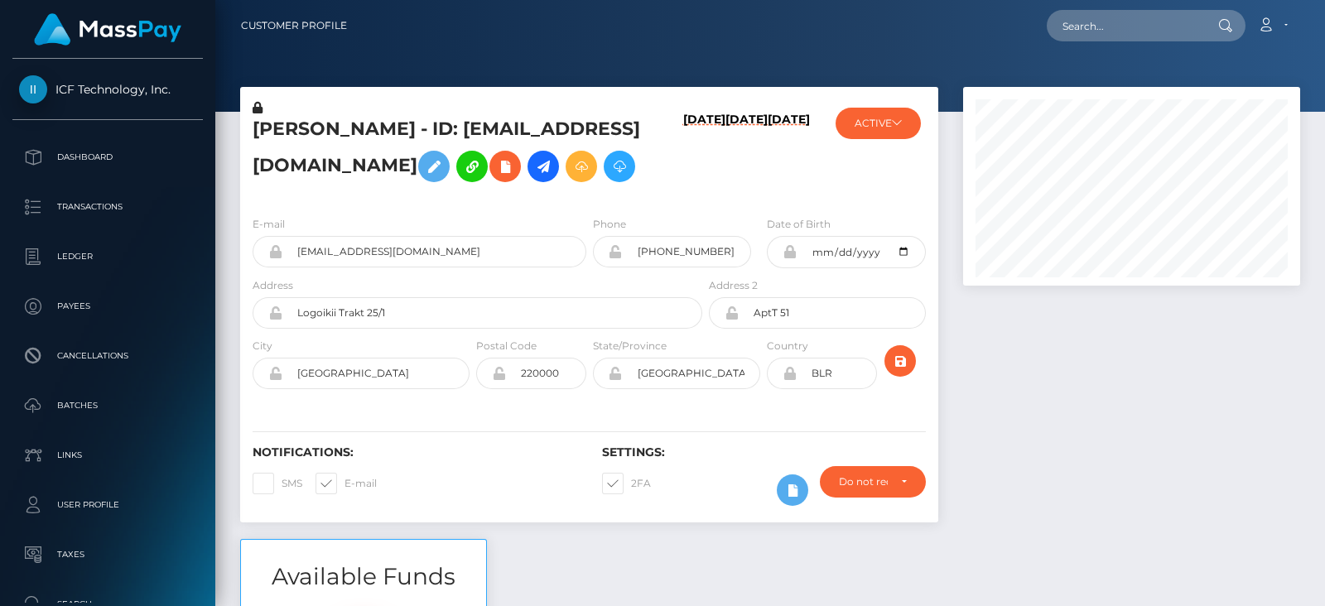
click at [472, 190] on h5 "Maria Yushkevich - ID: marylightads@gmail.com" at bounding box center [473, 154] width 441 height 74
click at [883, 121] on button "ACTIVE" at bounding box center [878, 123] width 85 height 31
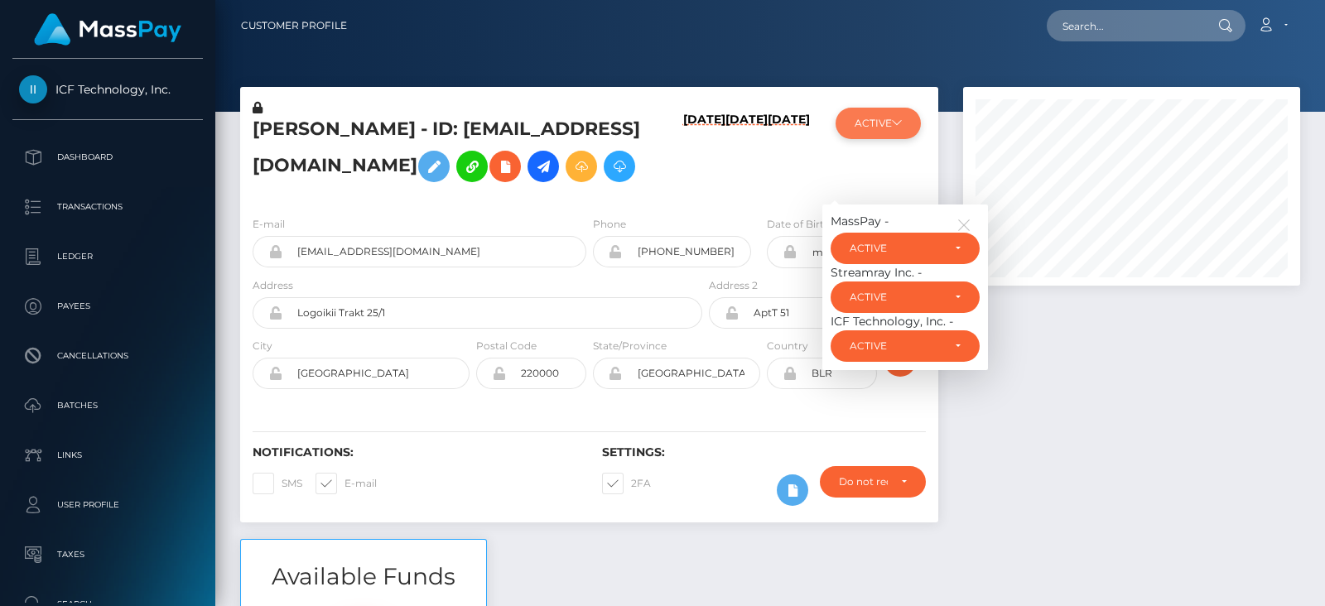
click at [883, 121] on button "ACTIVE" at bounding box center [878, 123] width 85 height 31
drag, startPoint x: 435, startPoint y: 308, endPoint x: 272, endPoint y: 309, distance: 162.3
click at [272, 267] on div "marylightads@gmail.com" at bounding box center [420, 251] width 334 height 31
click at [1100, 17] on input "text" at bounding box center [1125, 25] width 156 height 31
paste input "marylightads@gmail.com"
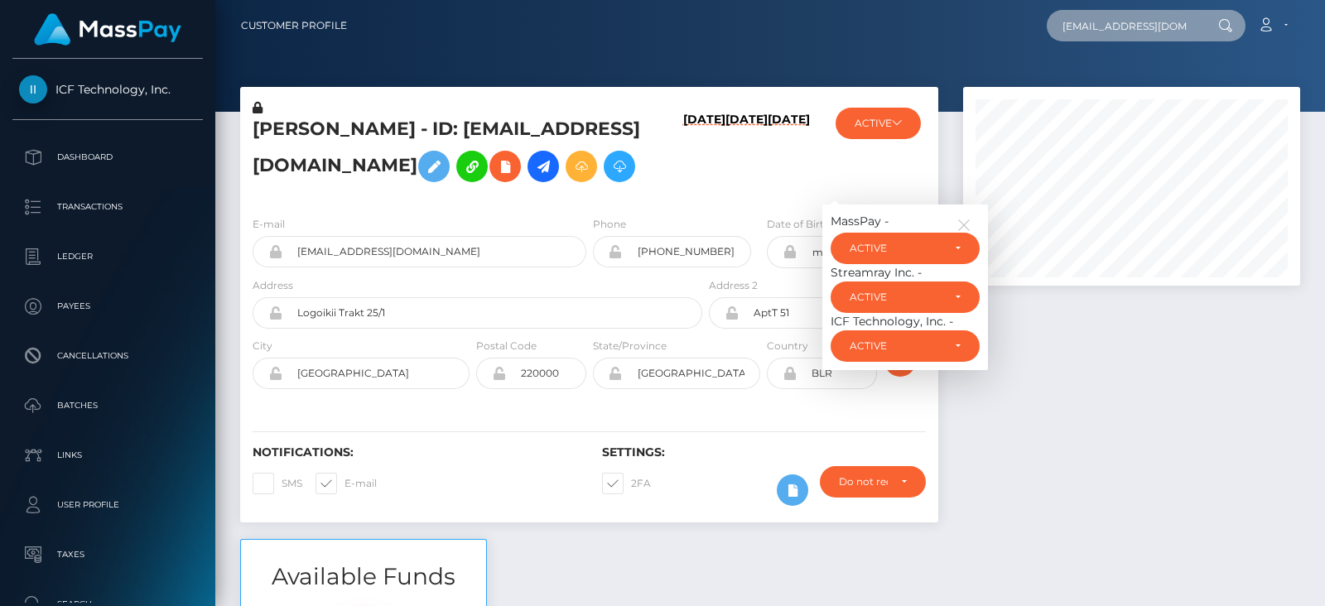
scroll to position [0, 4]
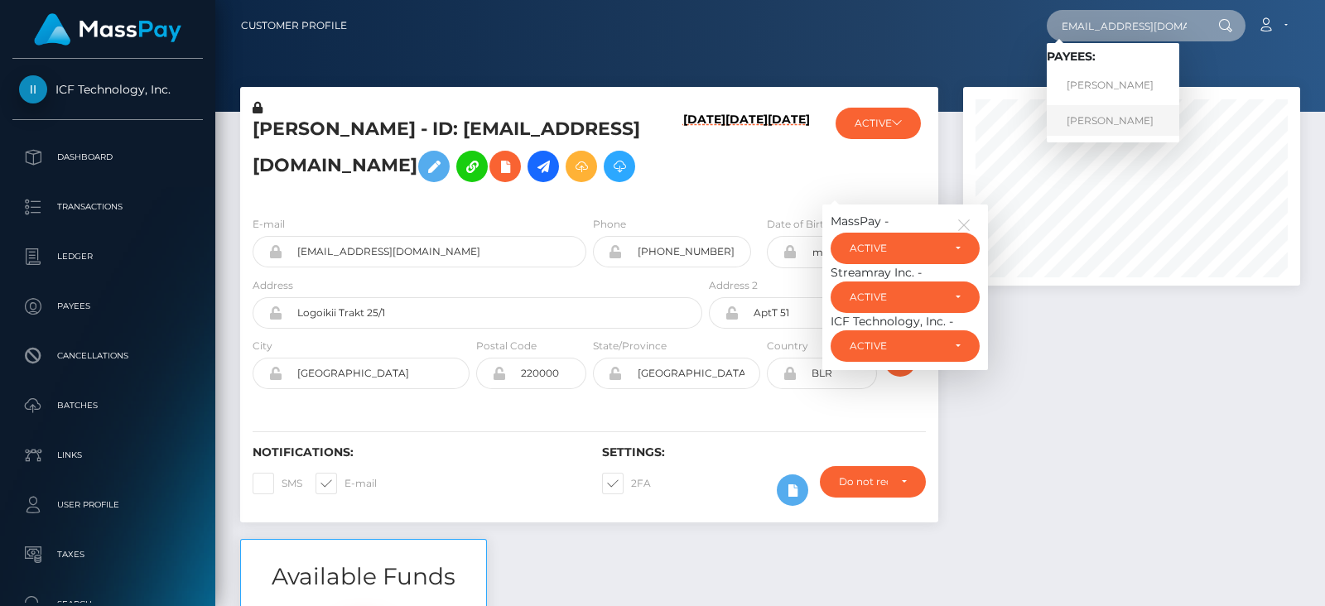
type input "marylightads@gmail.com"
click at [1122, 119] on link "Maria Yushkevich" at bounding box center [1113, 120] width 132 height 31
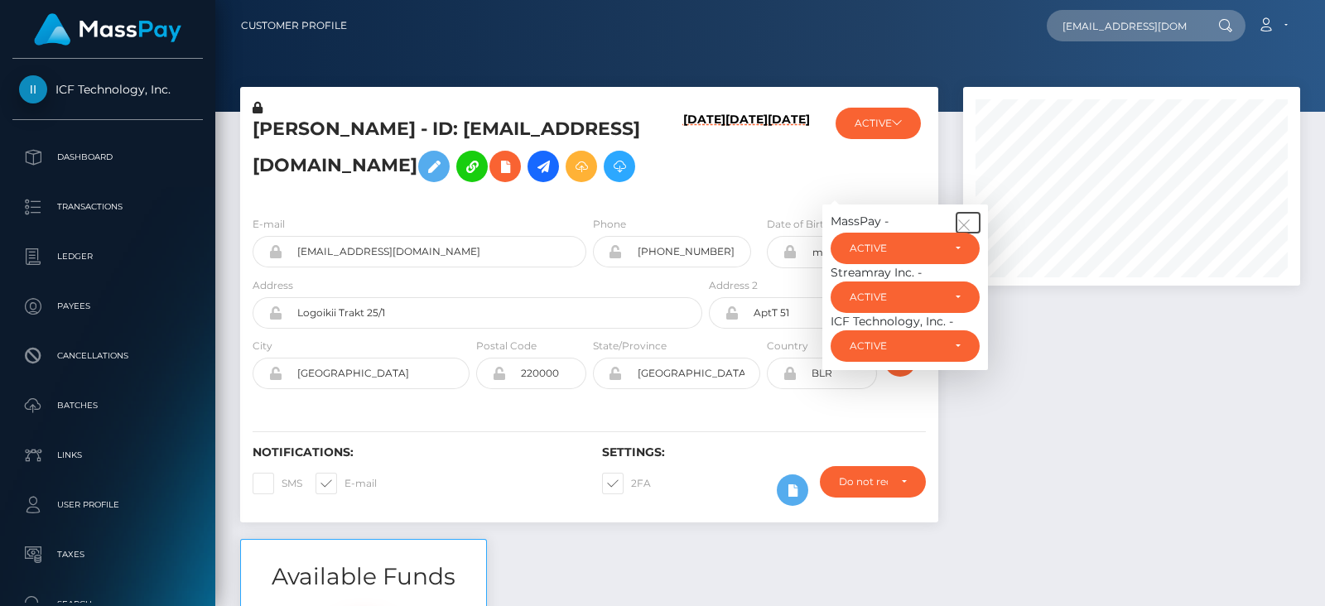
click at [970, 233] on icon "button" at bounding box center [963, 225] width 15 height 15
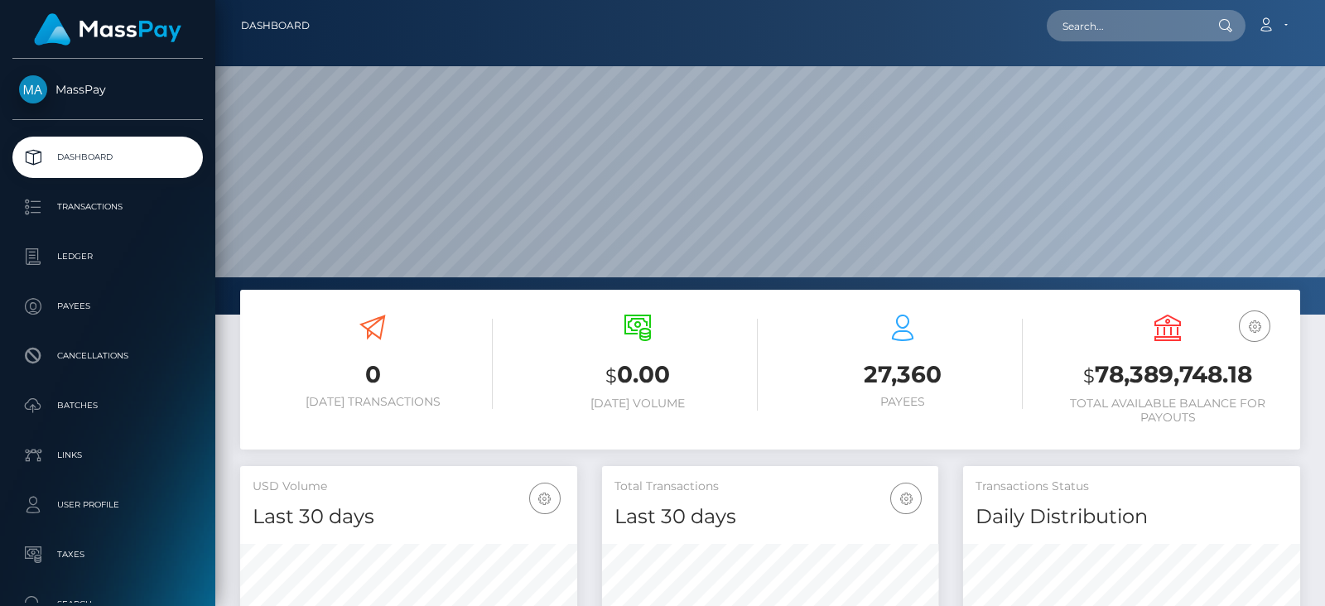
scroll to position [293, 336]
click at [1119, 22] on input "text" at bounding box center [1125, 25] width 156 height 31
paste input "[EMAIL_ADDRESS][DOMAIN_NAME]"
drag, startPoint x: 1090, startPoint y: 25, endPoint x: 1102, endPoint y: 21, distance: 13.1
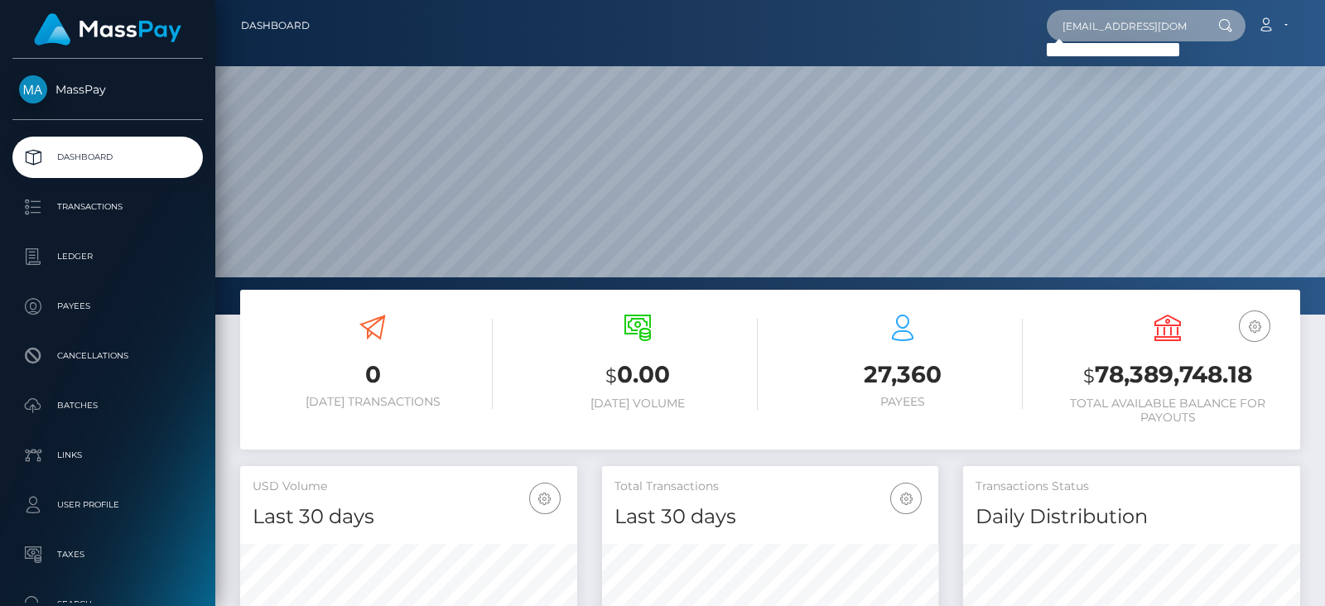
click at [1090, 25] on input "Maryslightabs@proton.me" at bounding box center [1125, 25] width 156 height 31
type input "Marylightabs@proton.me"
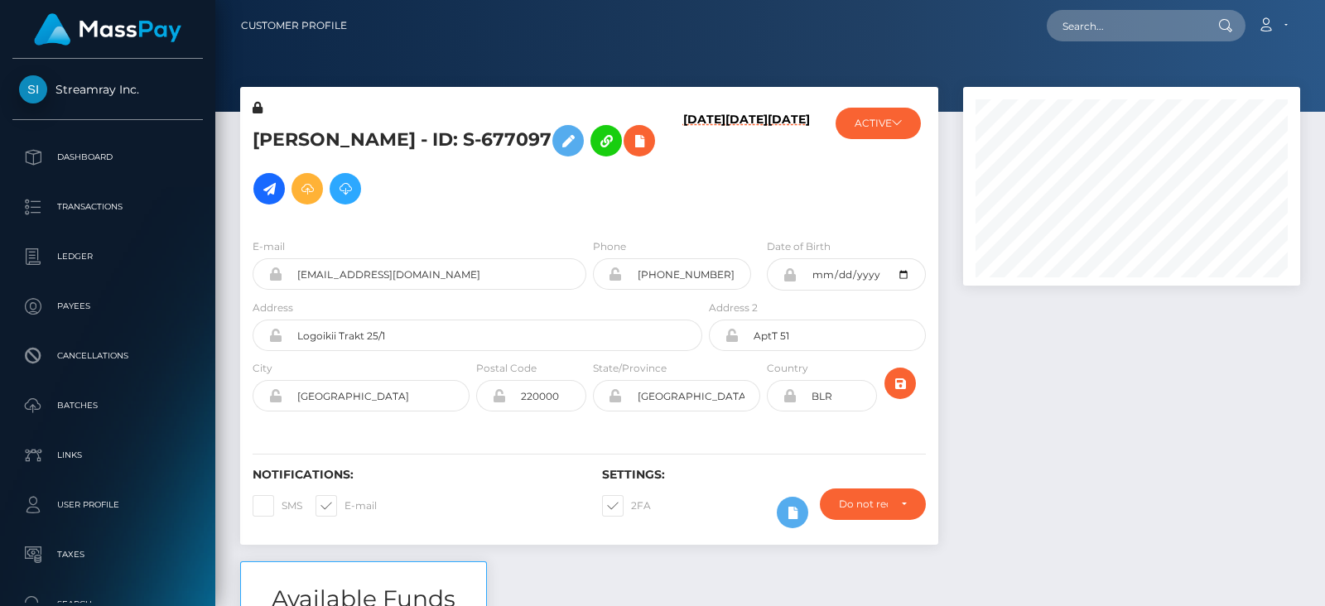
scroll to position [198, 336]
click at [1099, 30] on input "text" at bounding box center [1125, 25] width 156 height 31
paste input "[EMAIL_ADDRESS][DOMAIN_NAME]"
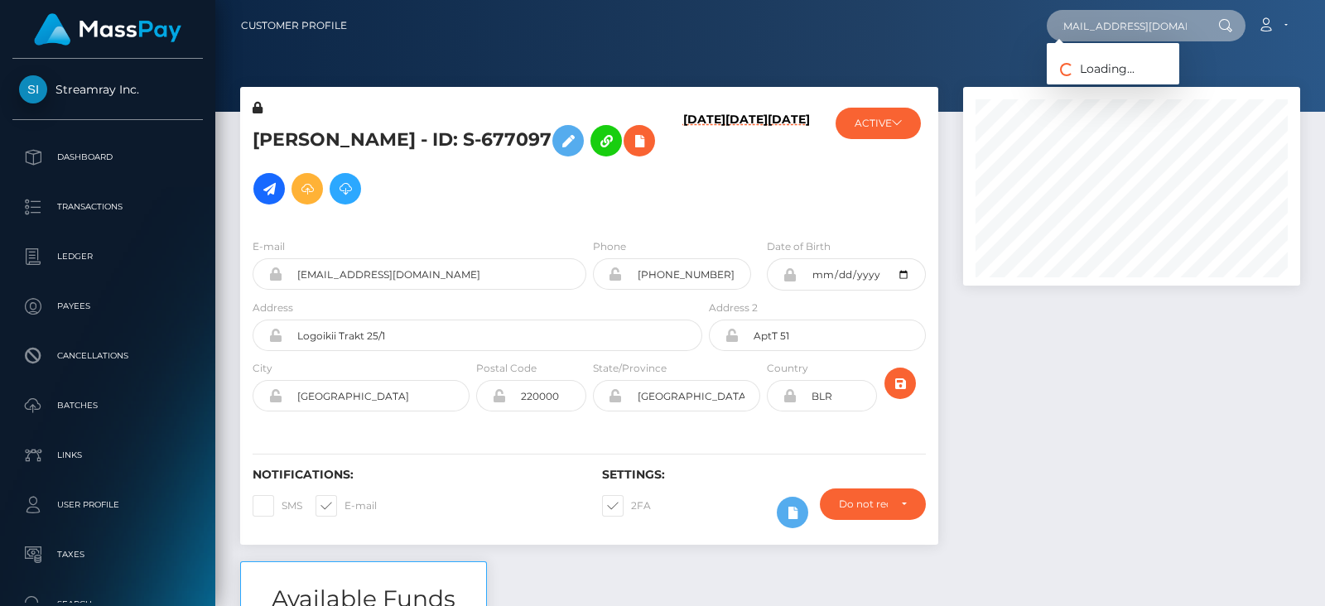
type input "[EMAIL_ADDRESS][DOMAIN_NAME]"
